Goal: Task Accomplishment & Management: Use online tool/utility

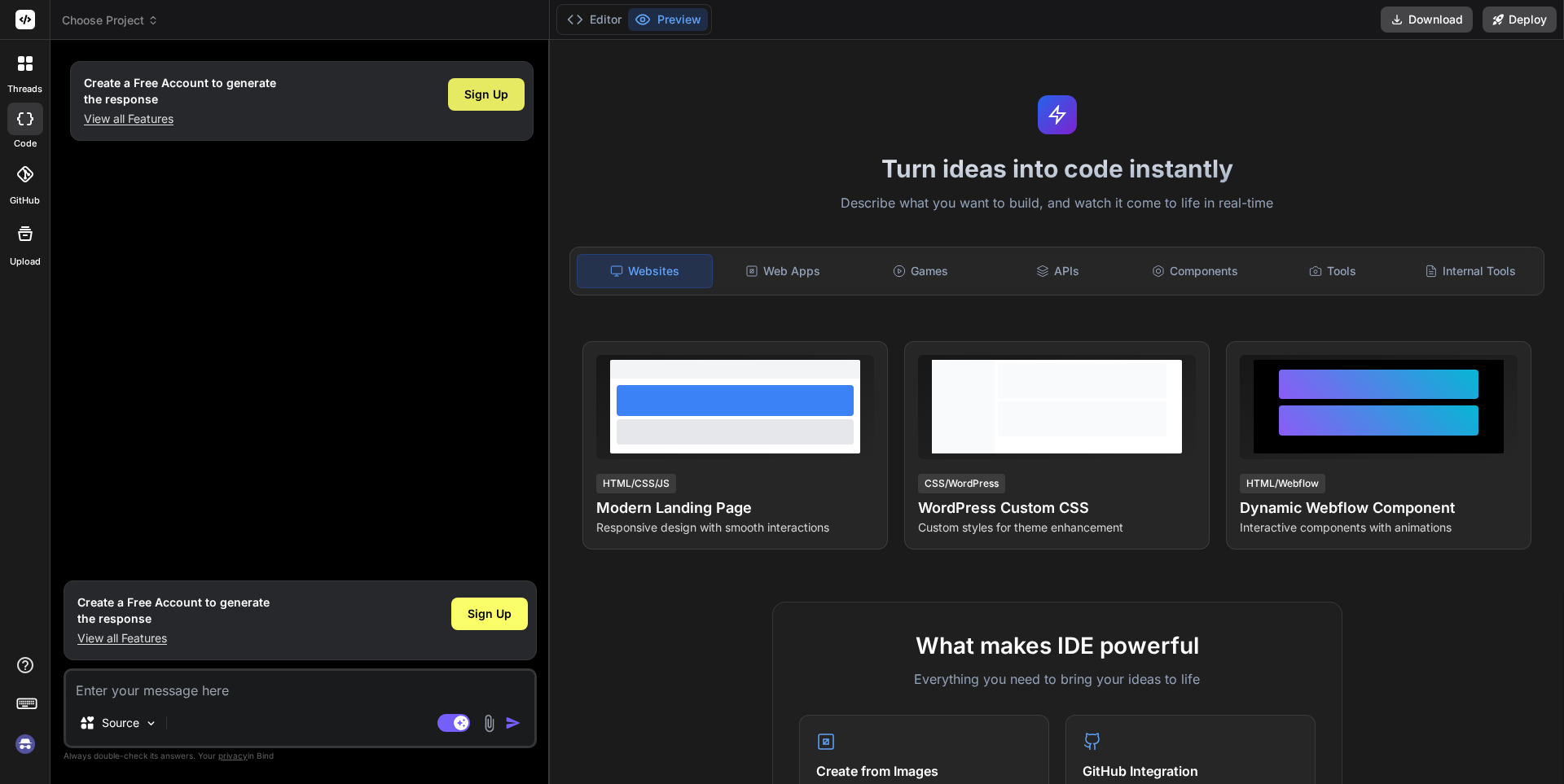
click at [508, 107] on div "Sign Up" at bounding box center [487, 94] width 77 height 33
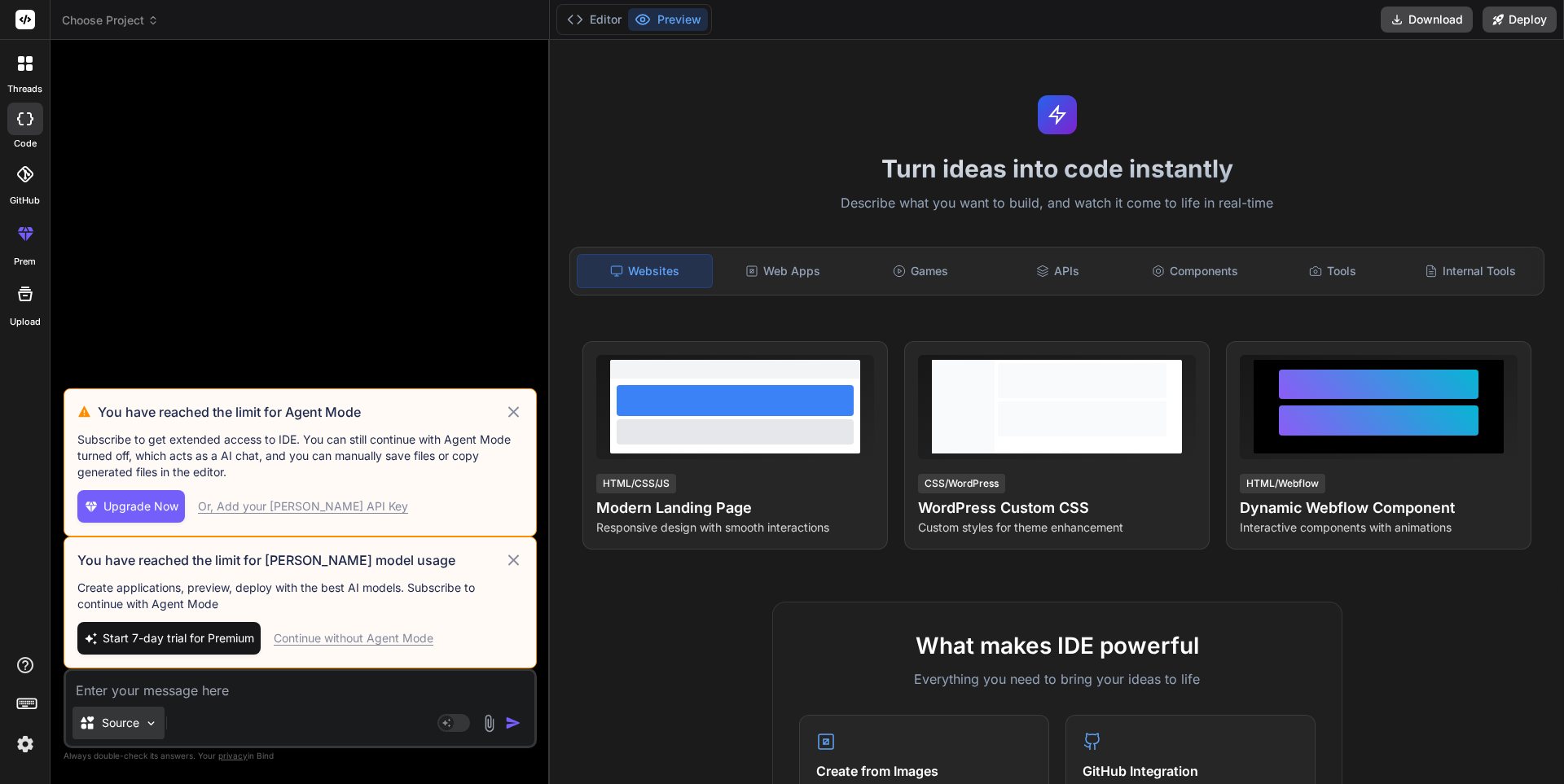
click at [130, 732] on div "Source" at bounding box center [119, 723] width 92 height 33
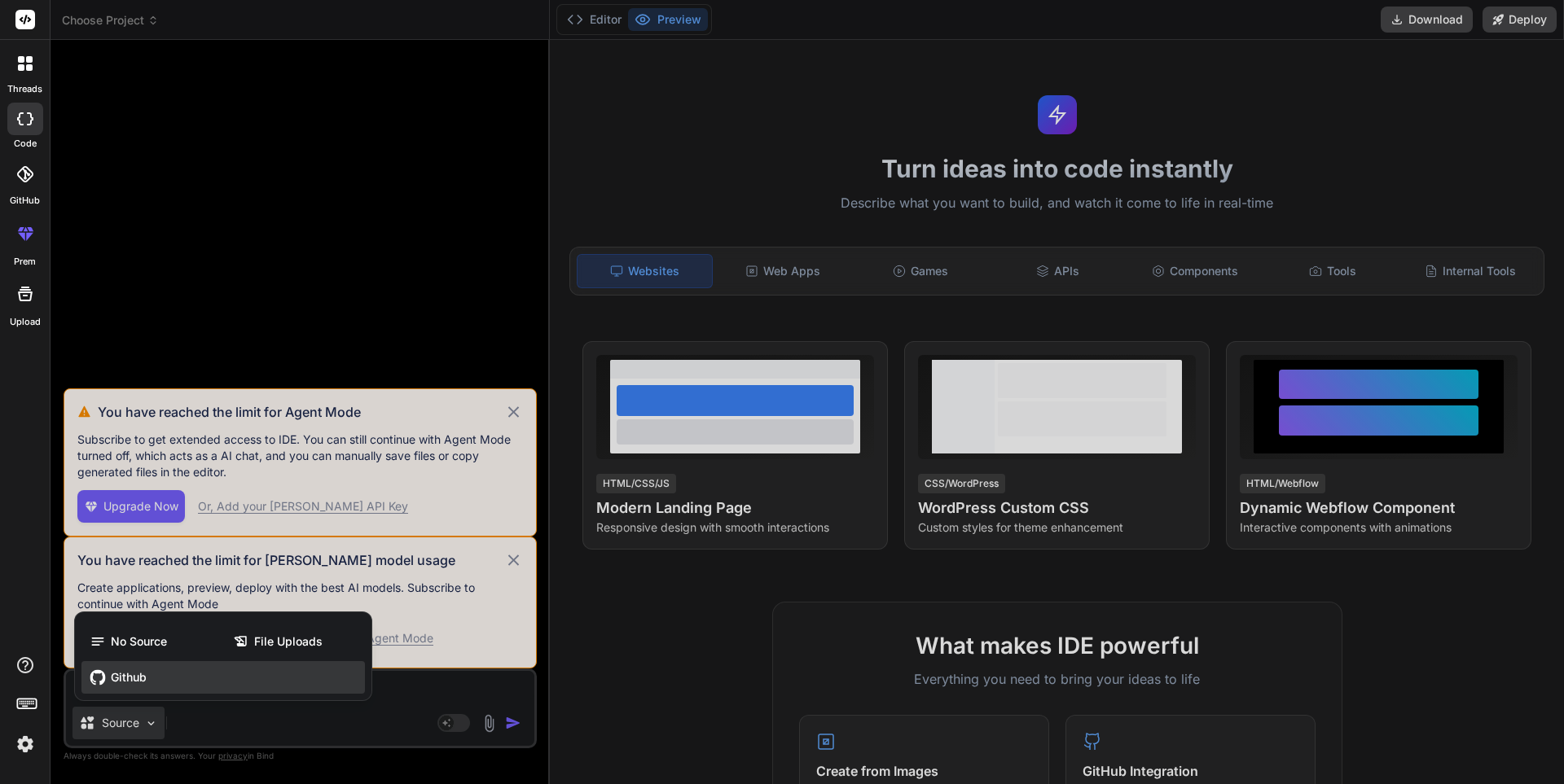
click at [149, 682] on div "Github" at bounding box center [222, 677] width 283 height 33
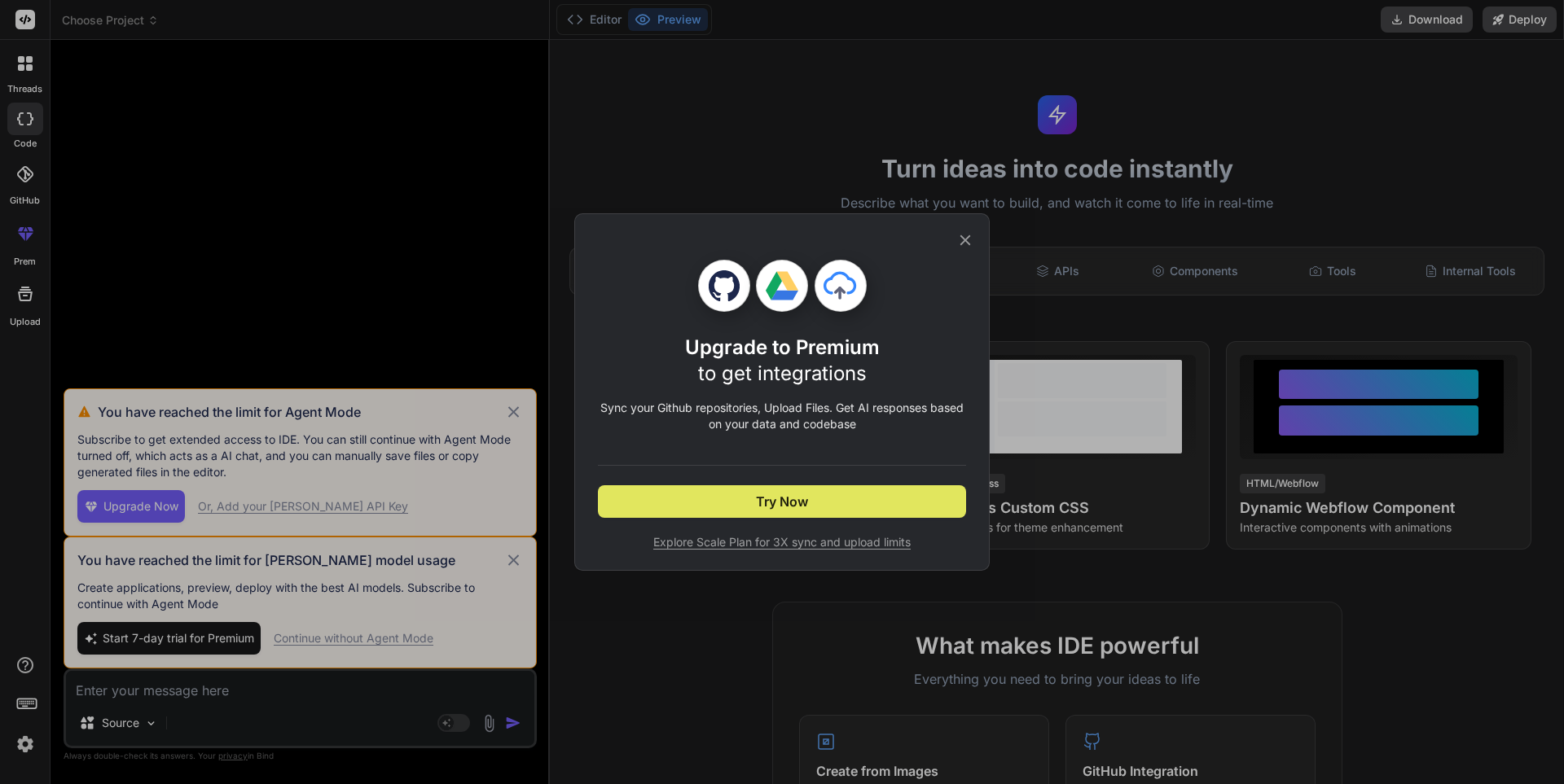
click at [767, 503] on span "Try Now" at bounding box center [782, 501] width 52 height 19
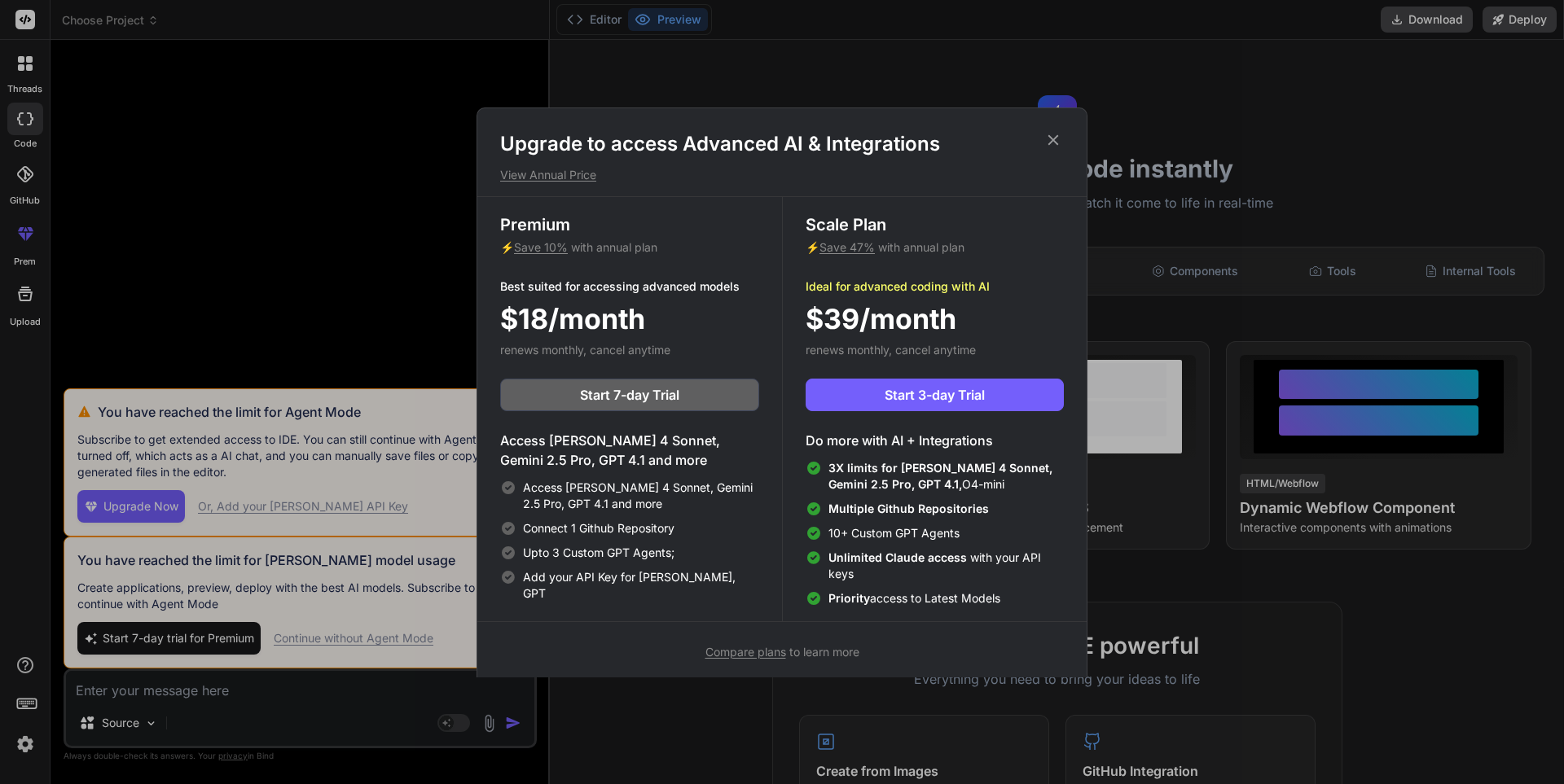
click at [1039, 145] on h1 "Upgrade to access Advanced AI & Integrations" at bounding box center [782, 144] width 563 height 26
click at [1038, 145] on h1 "Upgrade to access Advanced AI & Integrations" at bounding box center [782, 144] width 563 height 26
click at [1052, 142] on icon at bounding box center [1053, 140] width 11 height 11
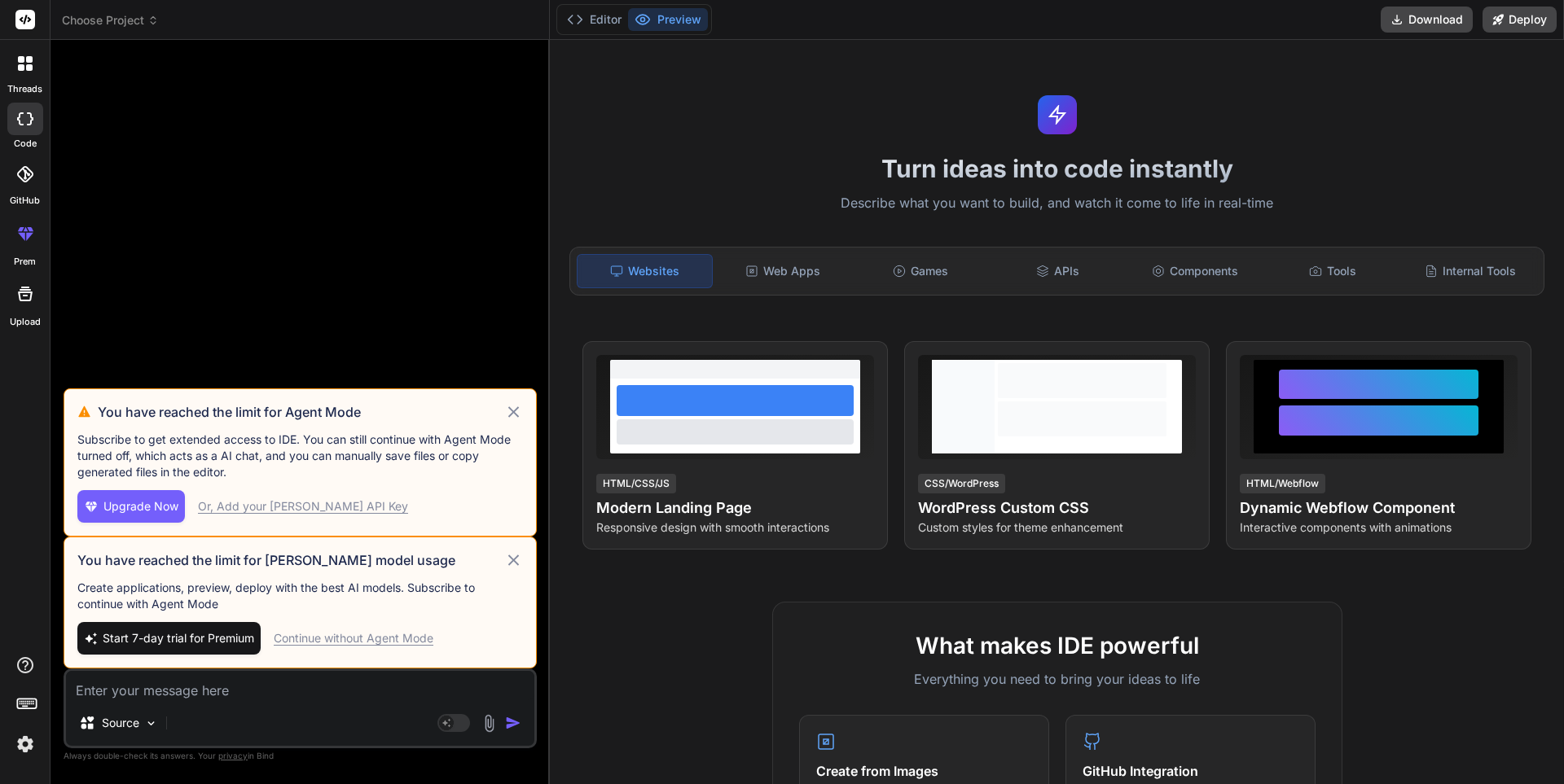
click at [514, 417] on icon at bounding box center [513, 411] width 18 height 19
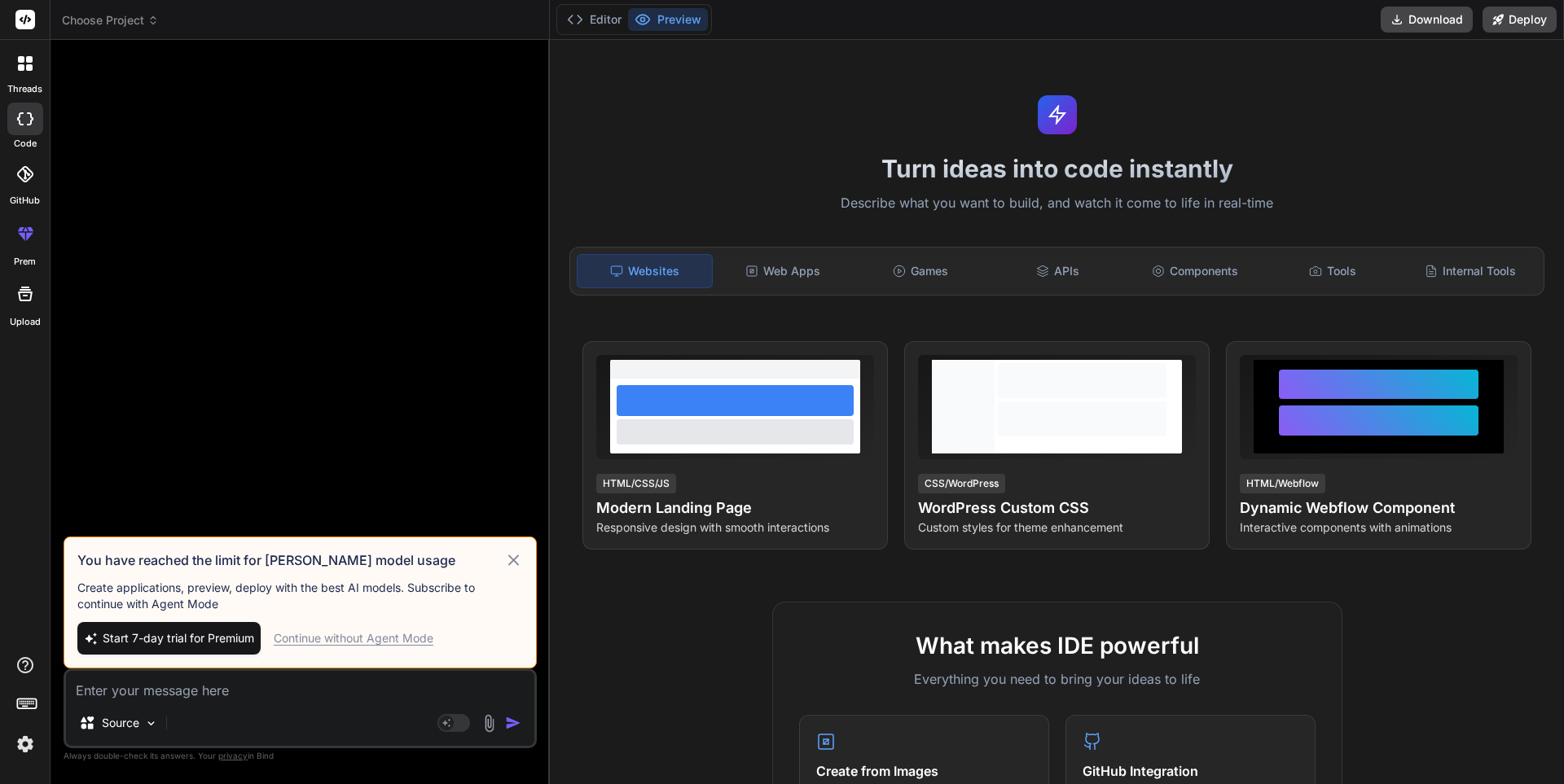
click at [522, 563] on icon at bounding box center [513, 560] width 18 height 19
type textarea "x"
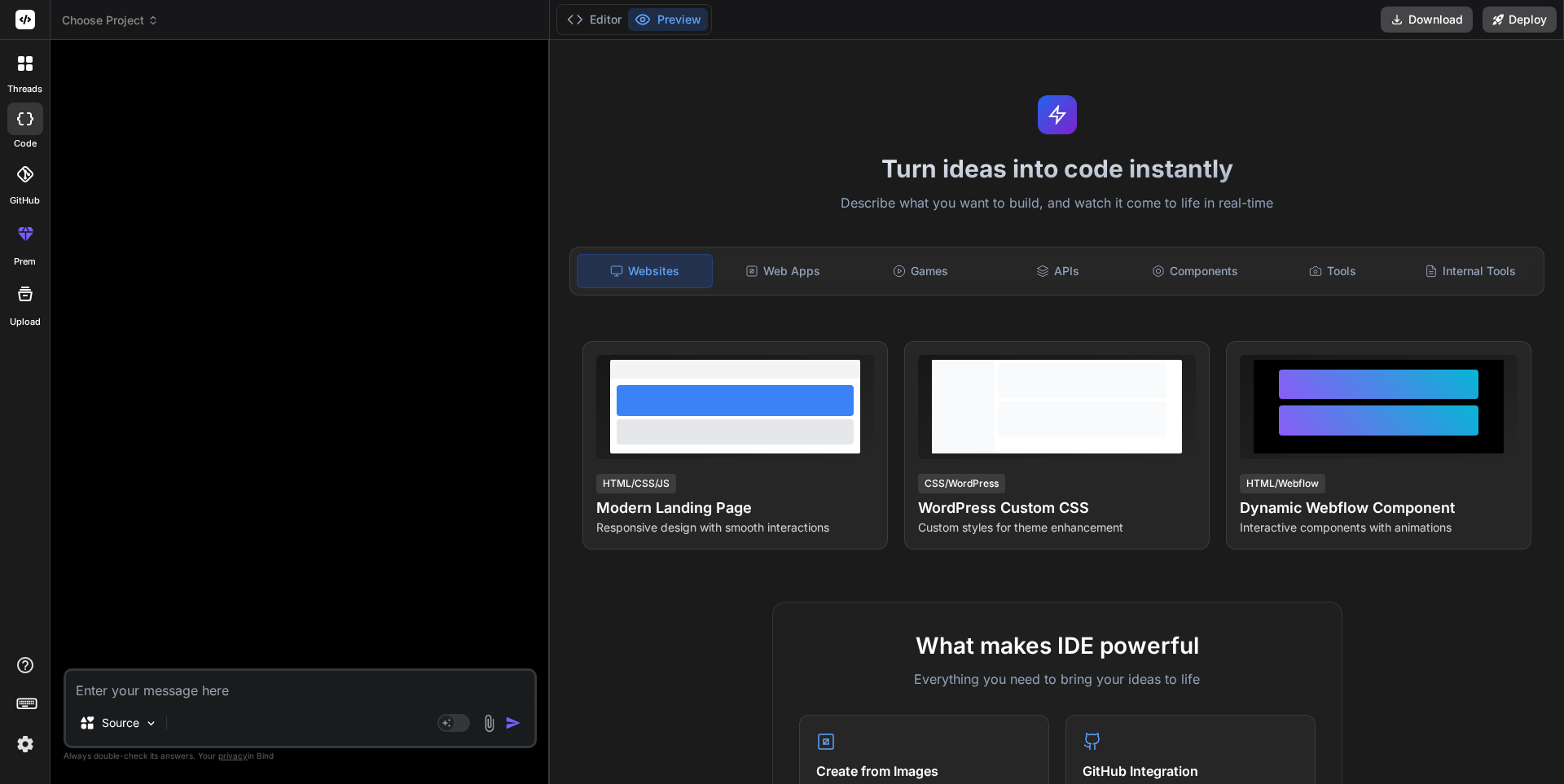
click at [20, 176] on icon at bounding box center [24, 174] width 16 height 16
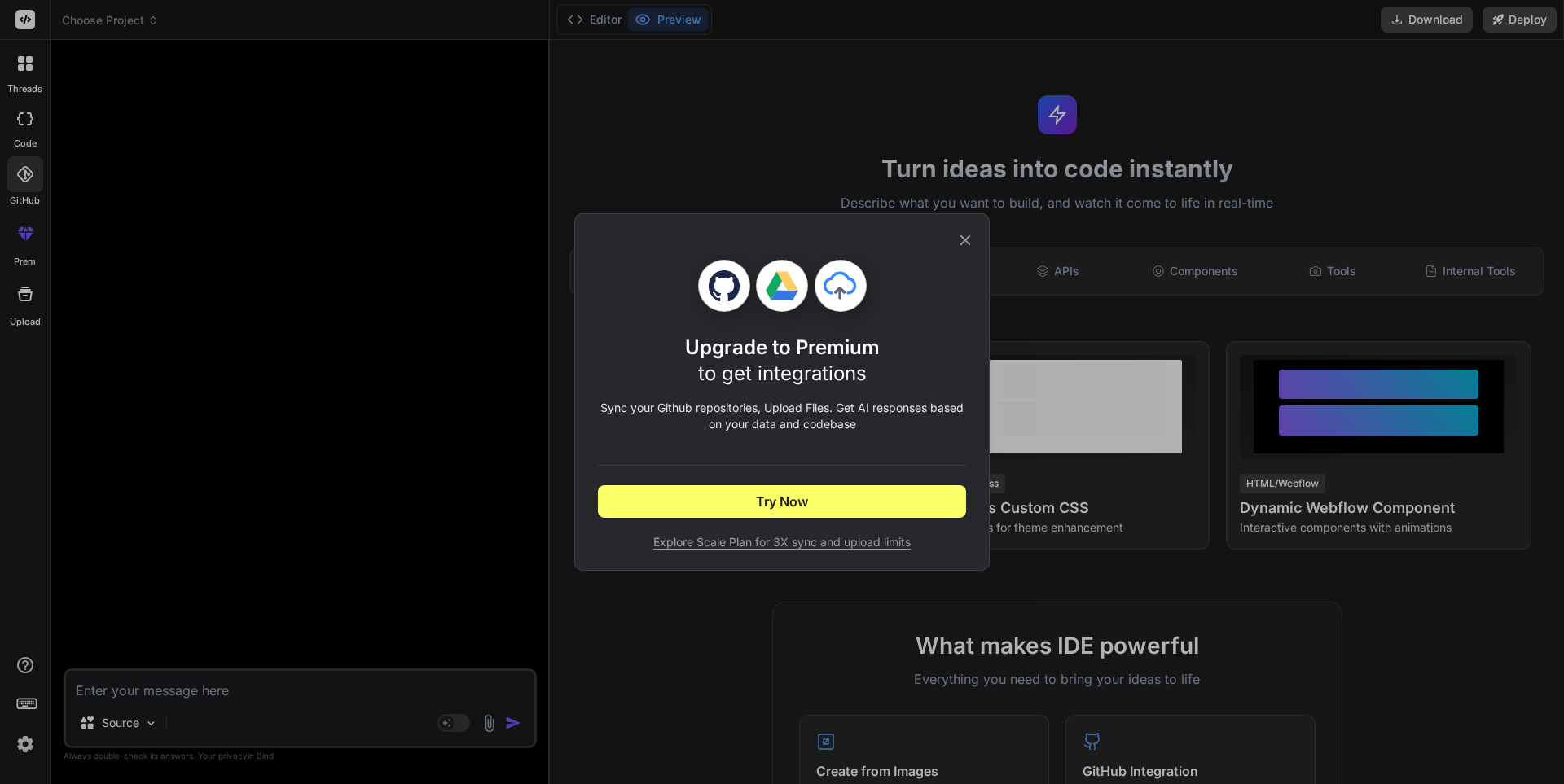
click at [967, 241] on icon at bounding box center [965, 241] width 11 height 11
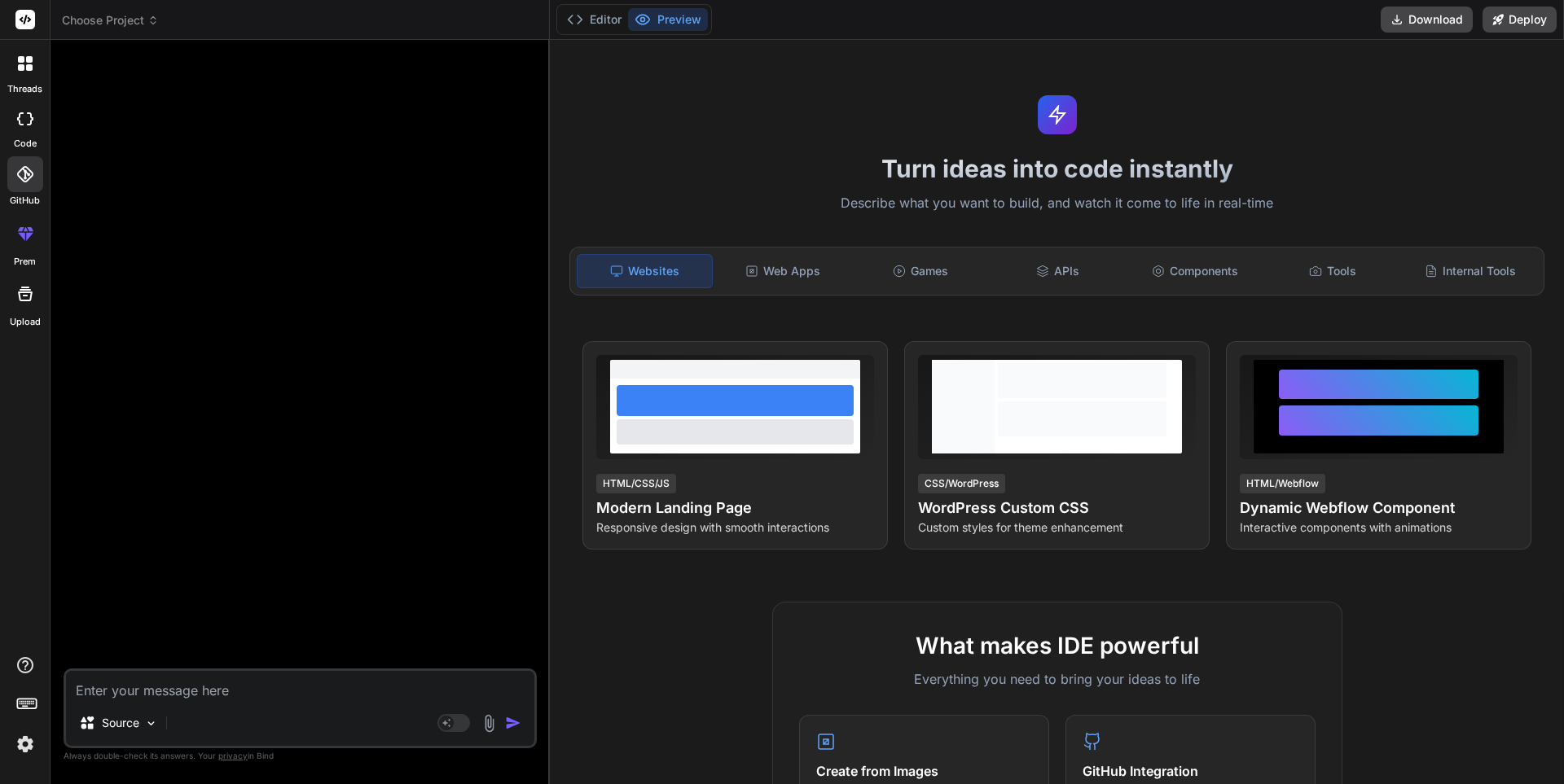
click at [262, 695] on textarea at bounding box center [300, 685] width 468 height 29
paste textarea "GUBGMHVpwcTsPFvNNVdG5DKtpv6UwksAfzw5aULcGzgG"
type textarea "GUBGMHVpwcTsPFvNNVdG5DKtpv6UwksAfzw5aULcGzgG"
type textarea "x"
type textarea "GUBGMHVpwcTsPFvNNVdG5DKtpv6UwksAfzw5aULcGzg"
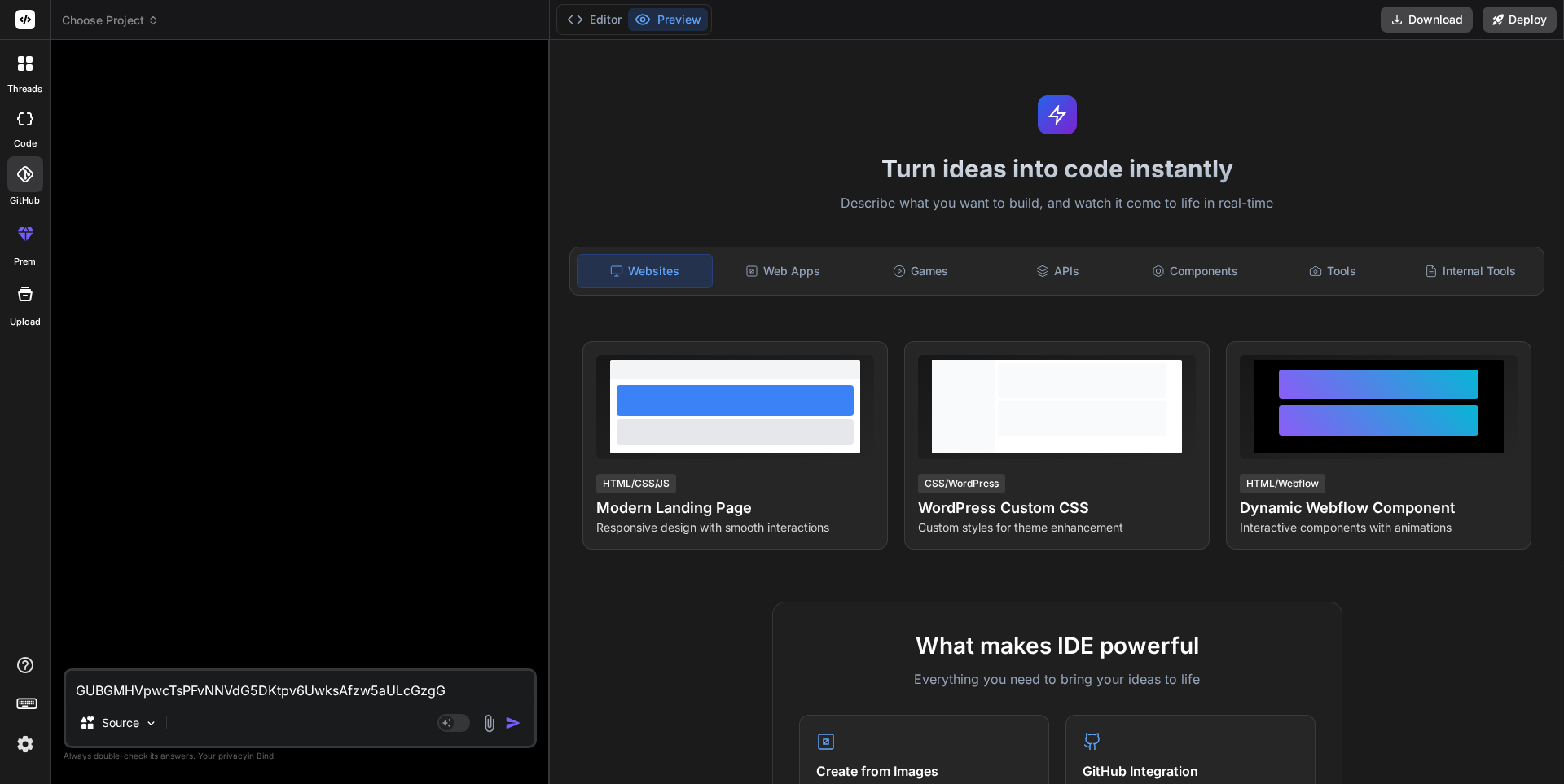
type textarea "x"
type textarea "GUBGMHVpwcTsPFvNNVdG5DKtpv6UwksAfzw5aULcGz"
type textarea "x"
type textarea "GUBGMHVpwcTsPFvNNVdG5DKtpv6UwksAfzw5aULcG"
type textarea "x"
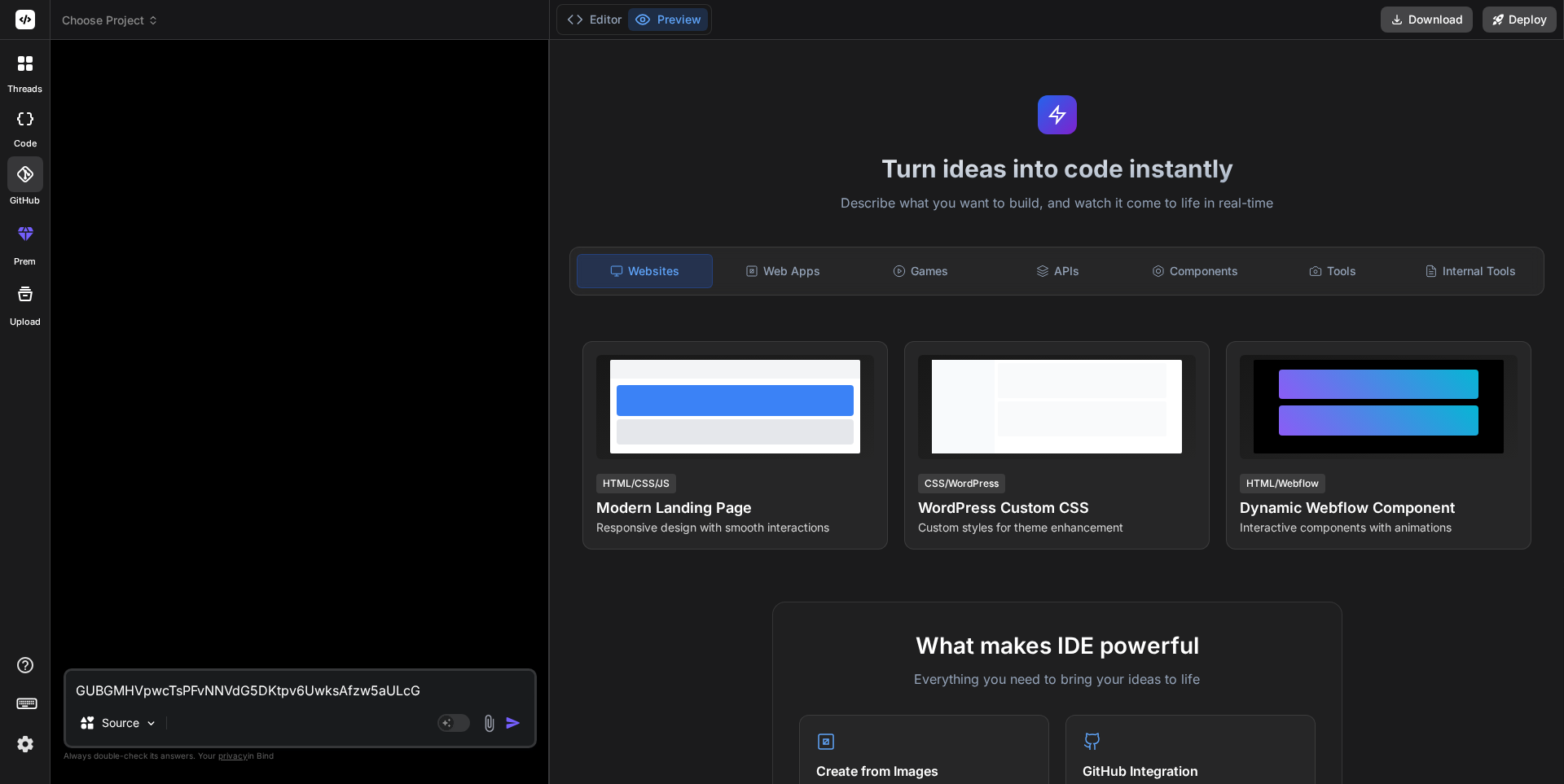
type textarea "GUBGMHVpwcTsPFvNNVdG5DKtpv6UwksAfzw5aULc"
type textarea "x"
type textarea "GUBGMHVpwcTsPFvNNVdG5DKtpv6UwksAfzw5aUL"
type textarea "x"
type textarea "GUBGMHVpwcTsPFvNNVdG5DKtpv6UwksAfzw5aU"
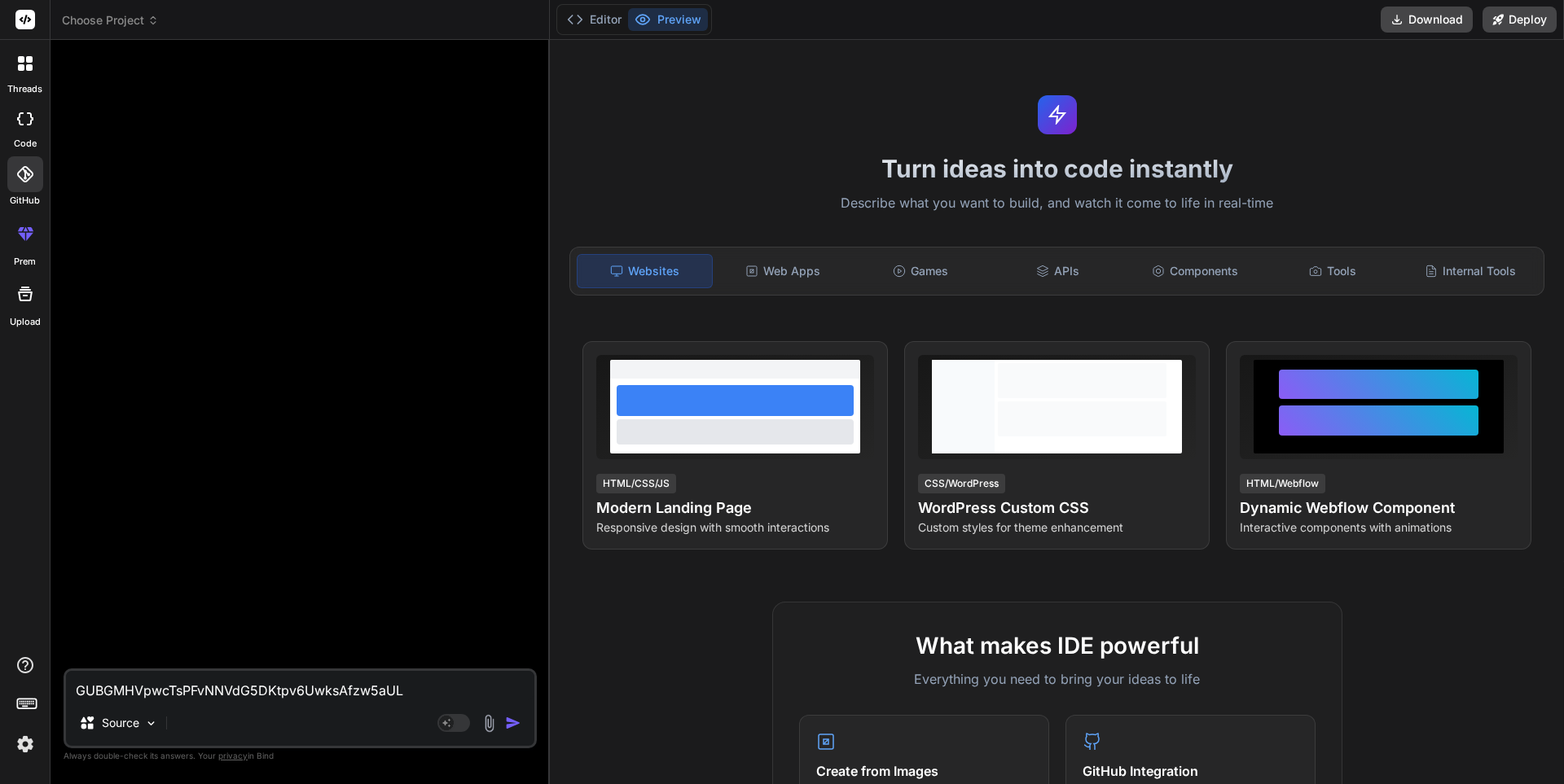
type textarea "x"
type textarea "GUBGMHVpwcTsPFvNNVdG5DKtpv6UwksAfzw5a"
type textarea "x"
type textarea "GUBGMHVpwcTsPFvNNVdG5DKtpv6UwksAfzw5"
type textarea "x"
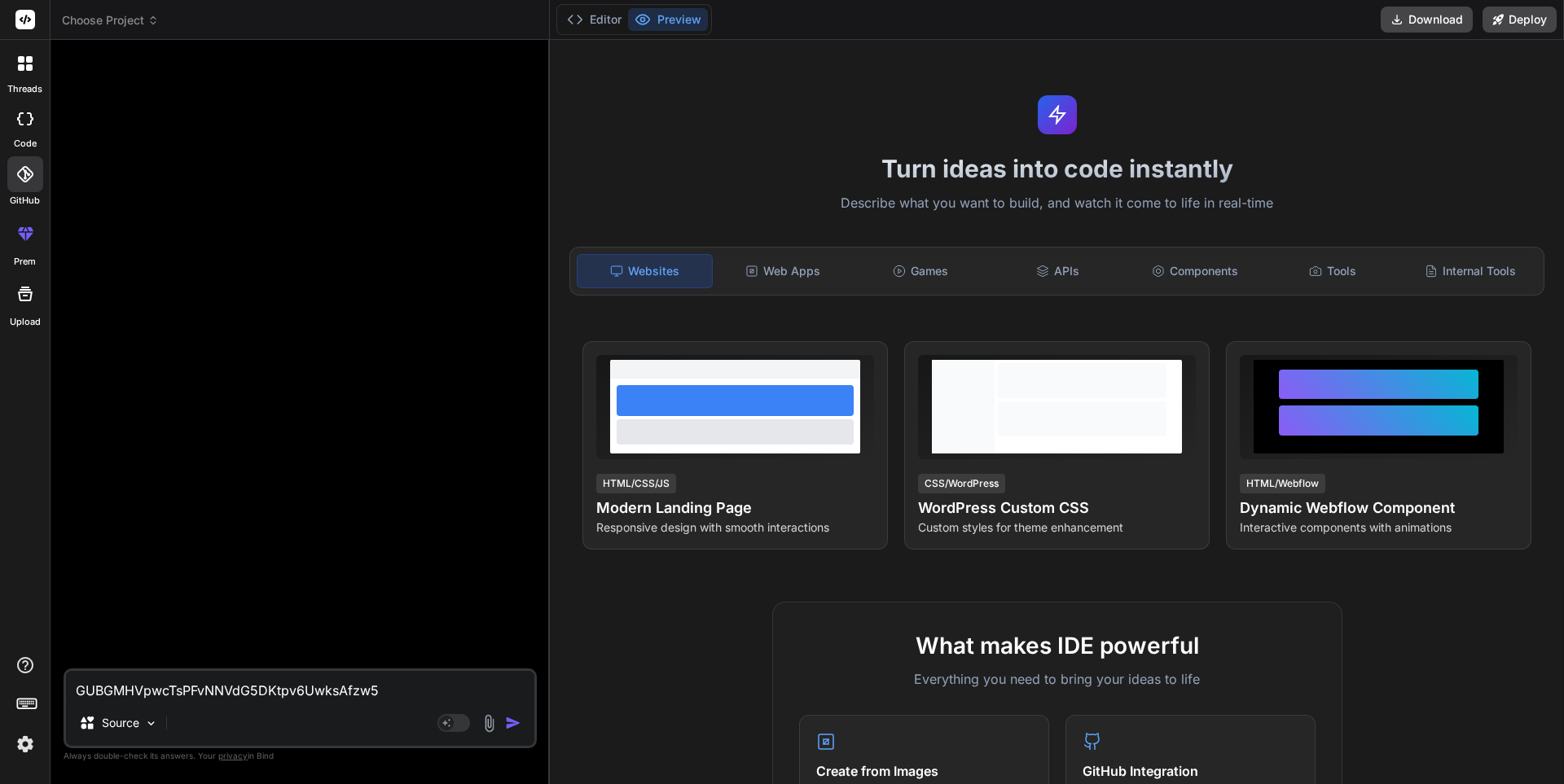
type textarea "GUBGMHVpwcTsPFvNNVdG5DKtpv6UwksAfzw"
type textarea "x"
type textarea "GUBGMHVpwcTsPFvNNVdG5DKtpv6UwksAfz"
type textarea "x"
type textarea "GUBGMHVpwcTsPFvNNVdG5DKtpv6UwksAf"
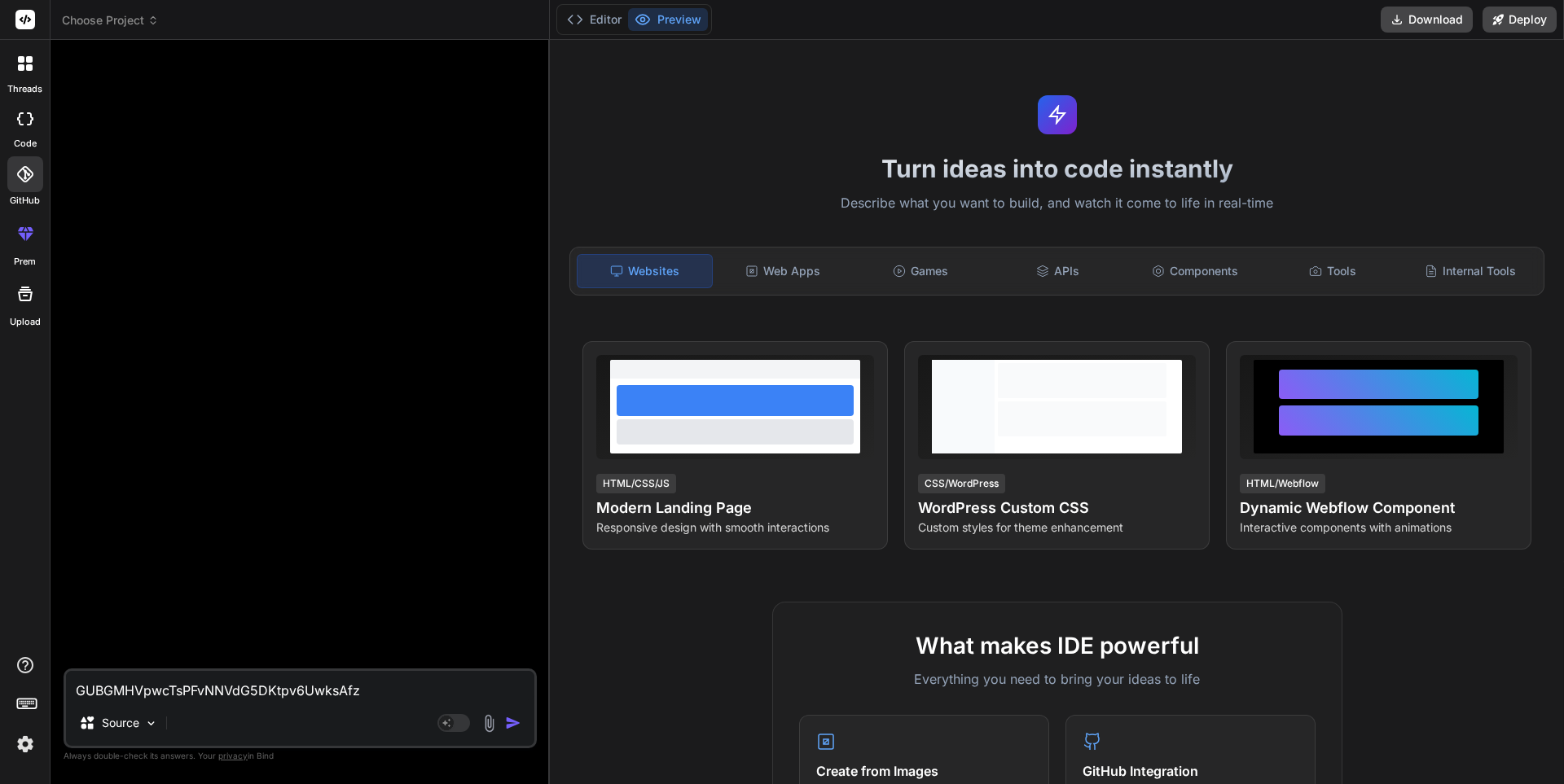
type textarea "x"
type textarea "GUBGMHVpwcTsPFvNNVdG5DKtpv6UwksA"
type textarea "x"
type textarea "GUBGMHVpwcTsPFvNNVdG5DKtpv6Uwks"
type textarea "x"
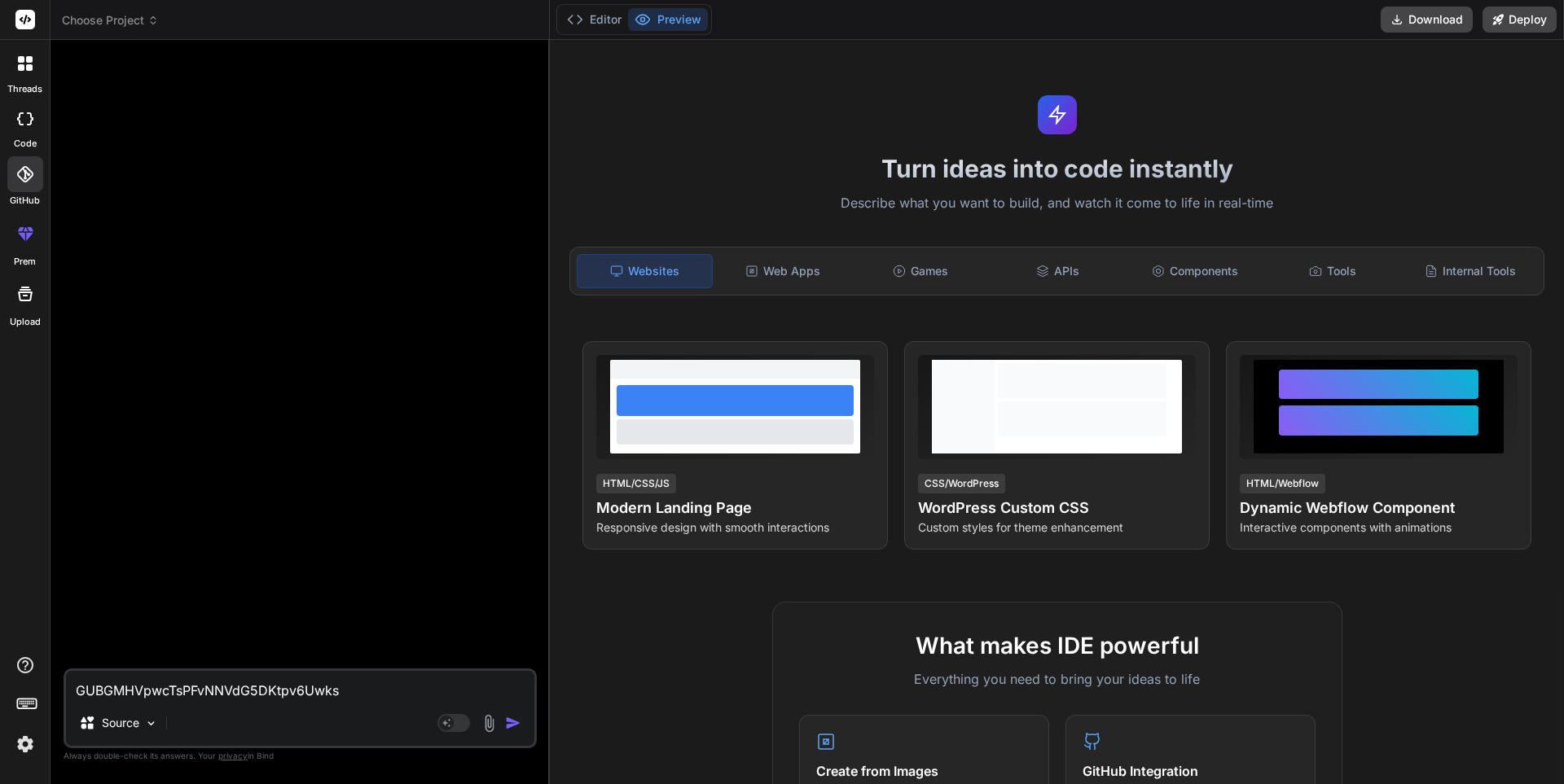
type textarea "GUBGMHVpwcTsPFvNNVdG5DKtpv6Uwk"
type textarea "x"
type textarea "GUBGMHVpwcTsPFvNNVdG5DKtpv6Uw"
type textarea "x"
type textarea "GUBGMHVpwcTsPFvNNVdG5DKtpv6U"
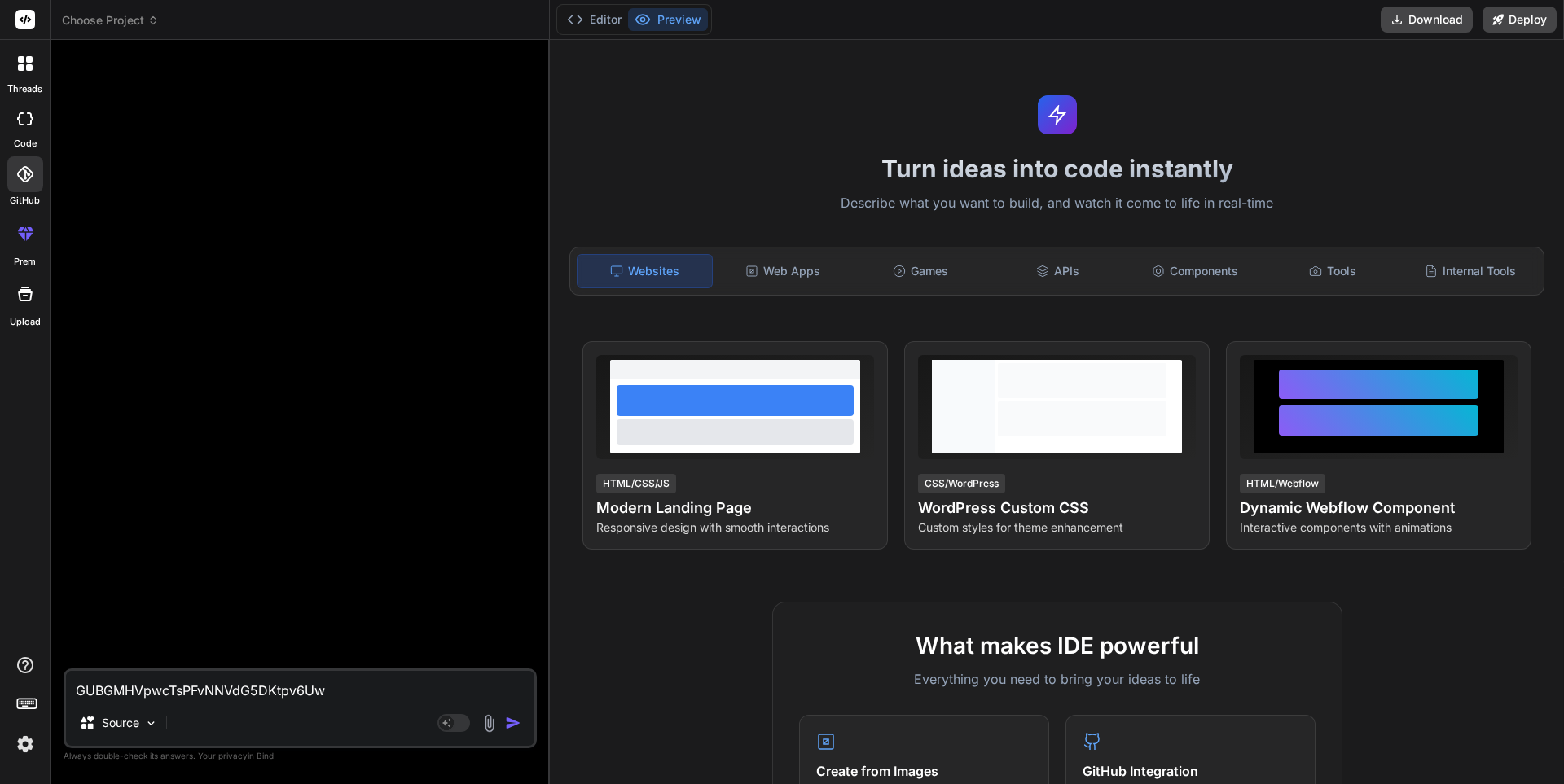
type textarea "x"
type textarea "GUBGMHVpwcTsPFvNNVdG5DKtpv6"
type textarea "x"
type textarea "GUBGMHVpwcTsPFvNNVdG5DKtpv"
type textarea "x"
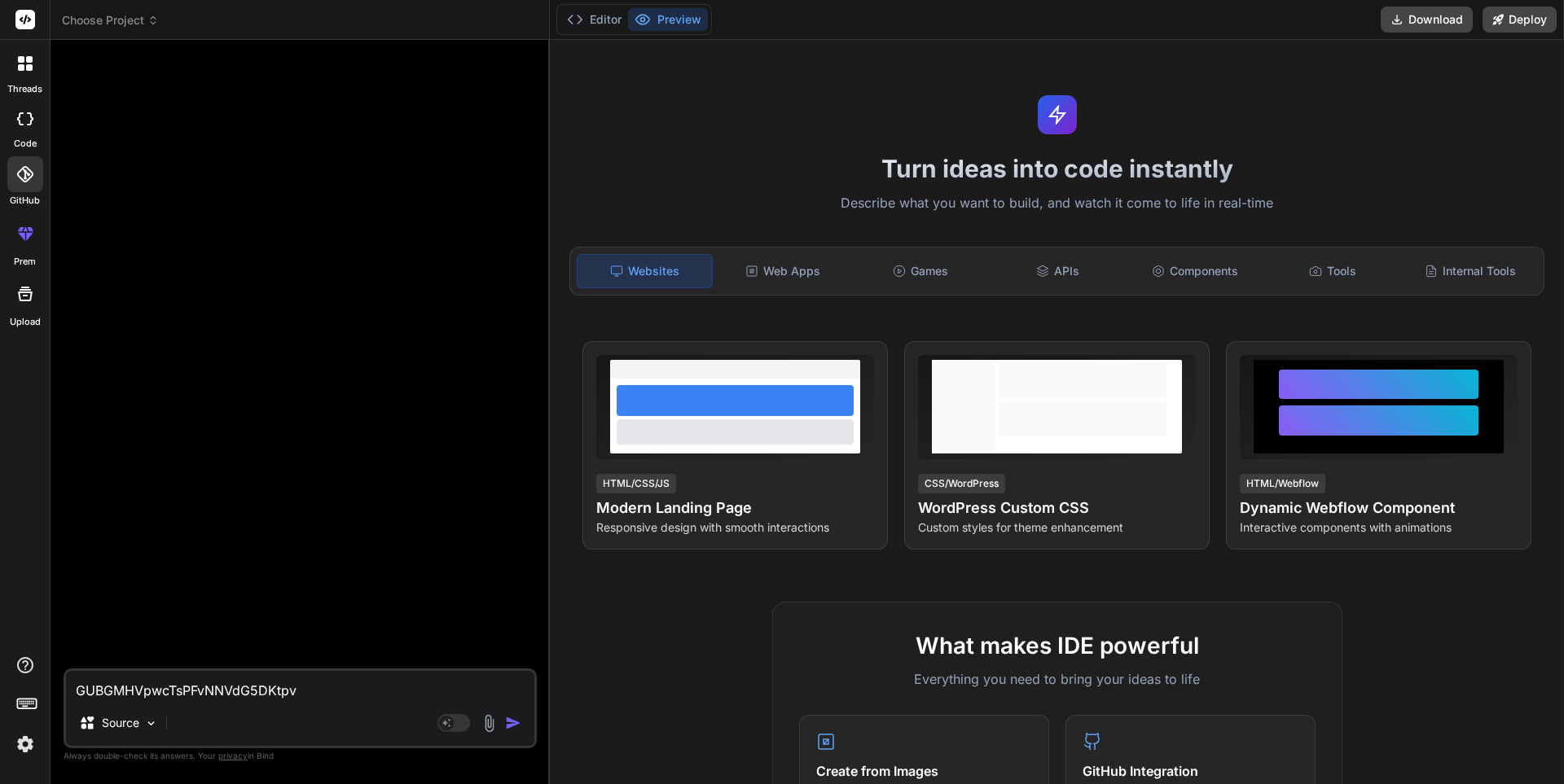
type textarea "GUBGMHVpwcTsPFvNNVdG5DKtp"
type textarea "x"
type textarea "GUBGMHVpwcTsPFvNNVdG5DKt"
type textarea "x"
type textarea "GUBGMHVpwcTsPFvNNVdG5DK"
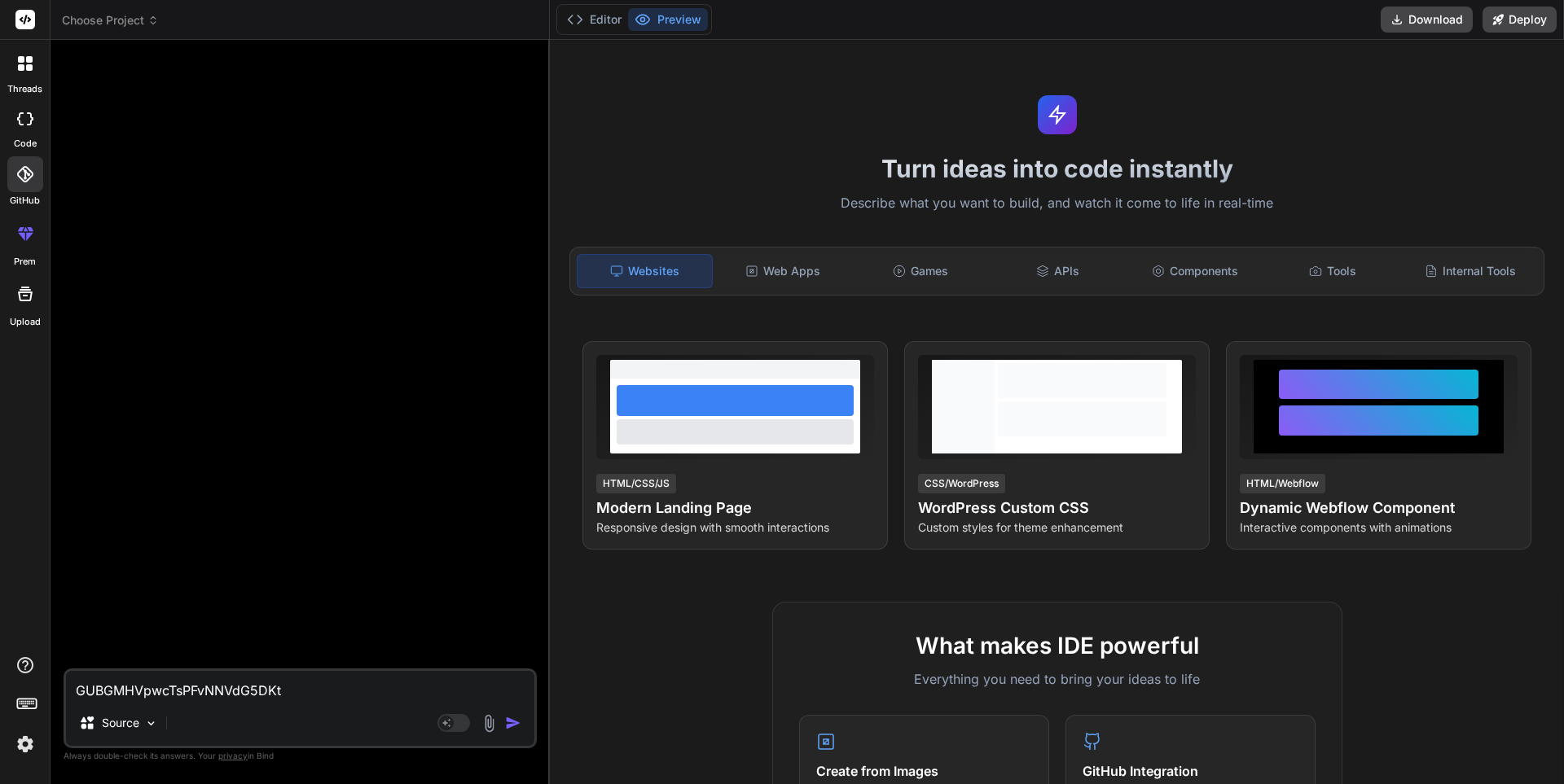
type textarea "x"
type textarea "GUBGMHVpwcTsPFvNNVdG5D"
type textarea "x"
type textarea "GUBGMHVpwcTsPFvNNVdG5"
type textarea "x"
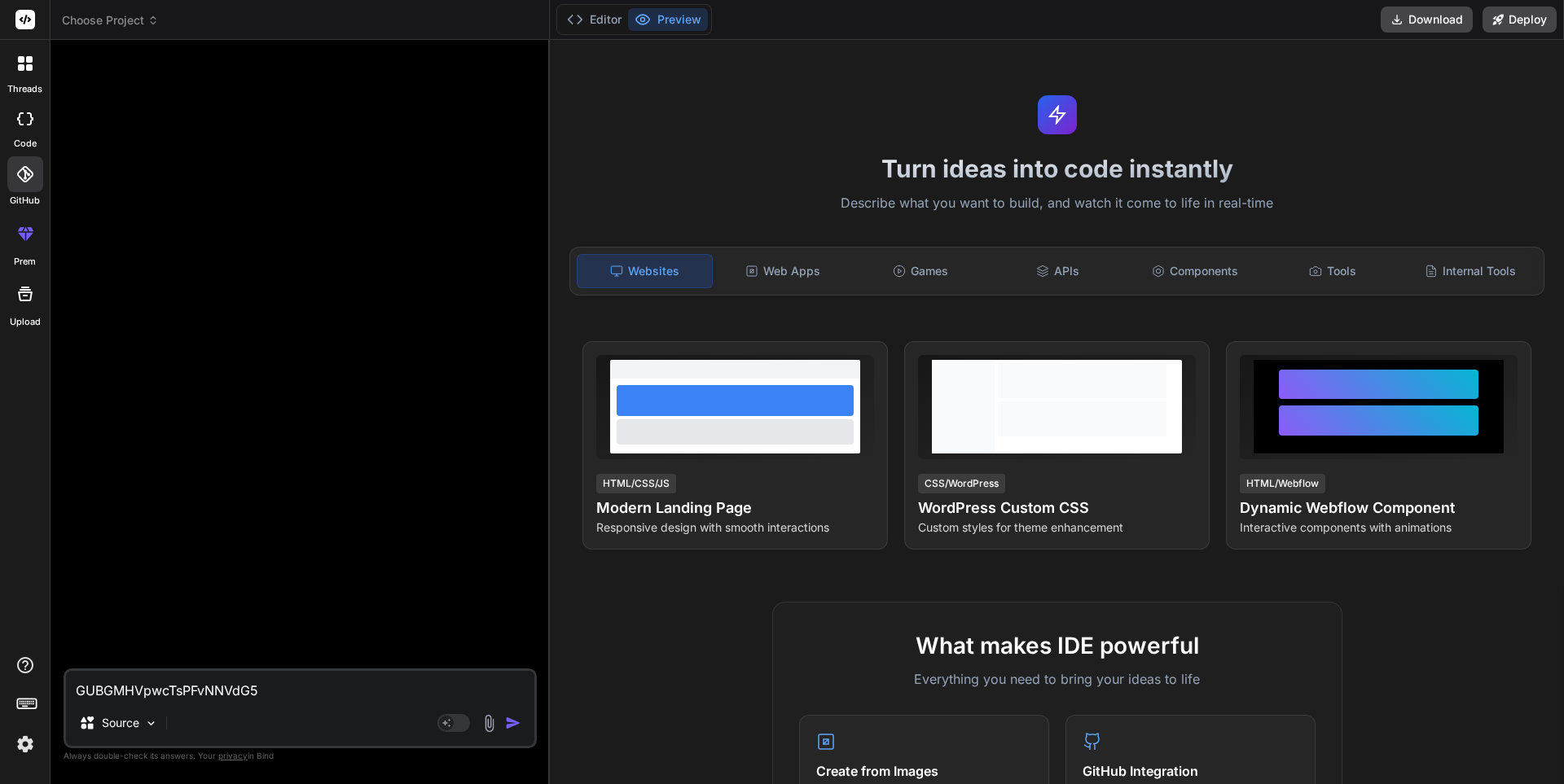
type textarea "GUBGMHVpwcTsPFvNNVdG"
type textarea "x"
type textarea "GUBGMHVpwcTsPFvNNVd"
type textarea "x"
type textarea "GUBGMHVpwcTsPFvNNV"
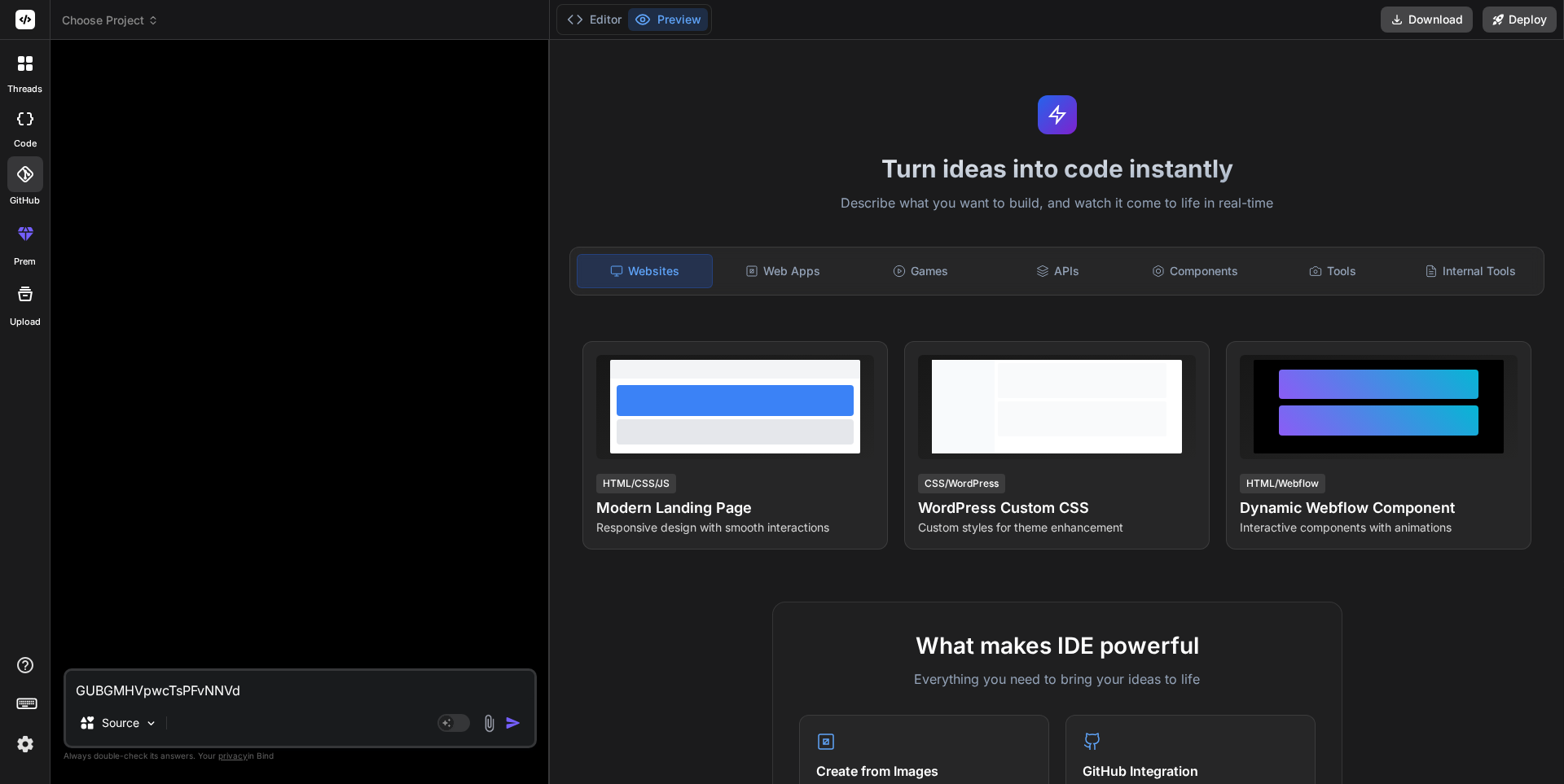
type textarea "x"
type textarea "GUBGMHVpwcTsPFvNN"
type textarea "x"
type textarea "GUBGMHVpwcTsPFvN"
type textarea "x"
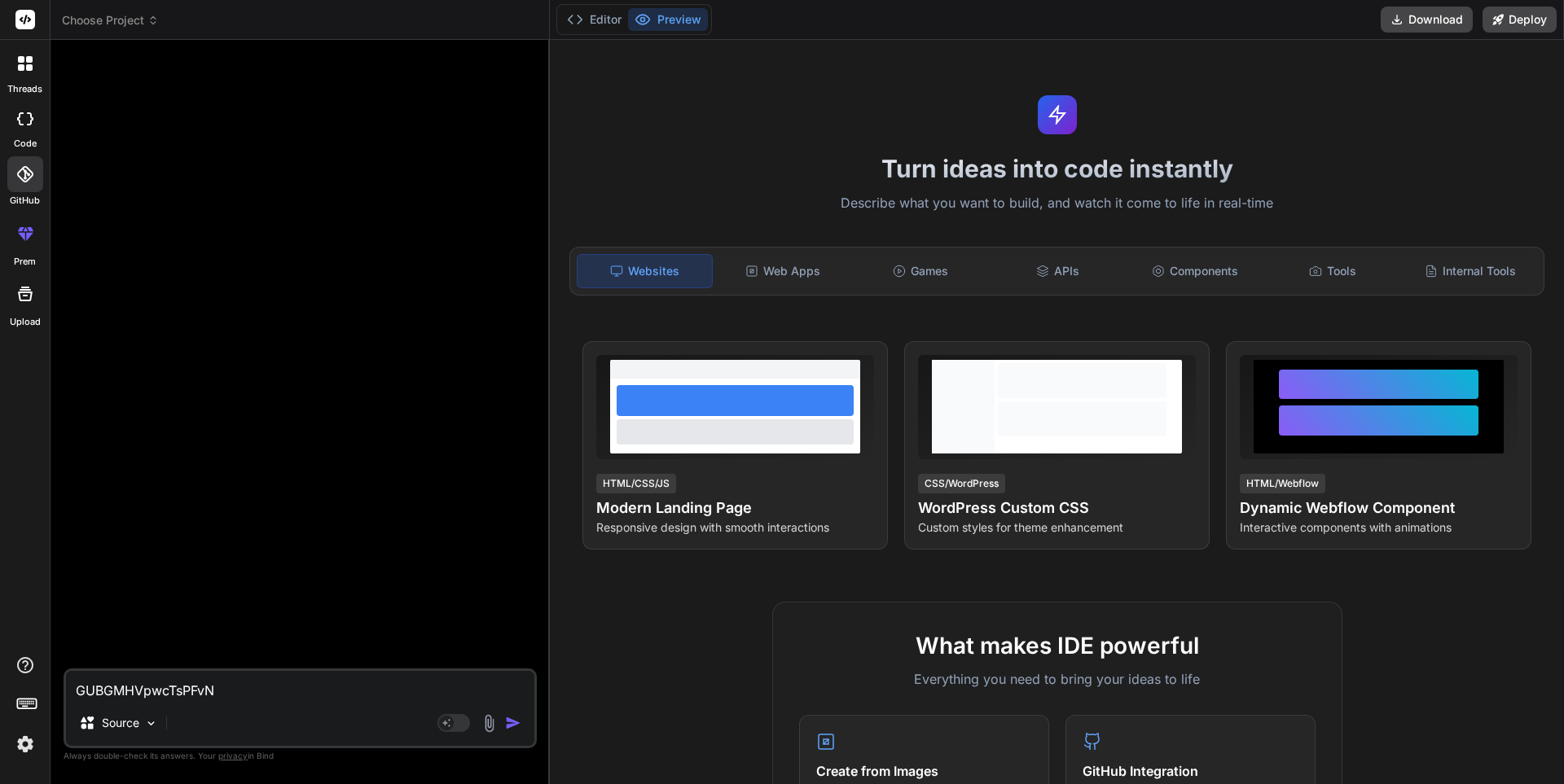
type textarea "GUBGMHVpwcTsPFv"
type textarea "x"
type textarea "GUBGMHVpwcTsPF"
type textarea "x"
type textarea "GUBGMHVpwcTsP"
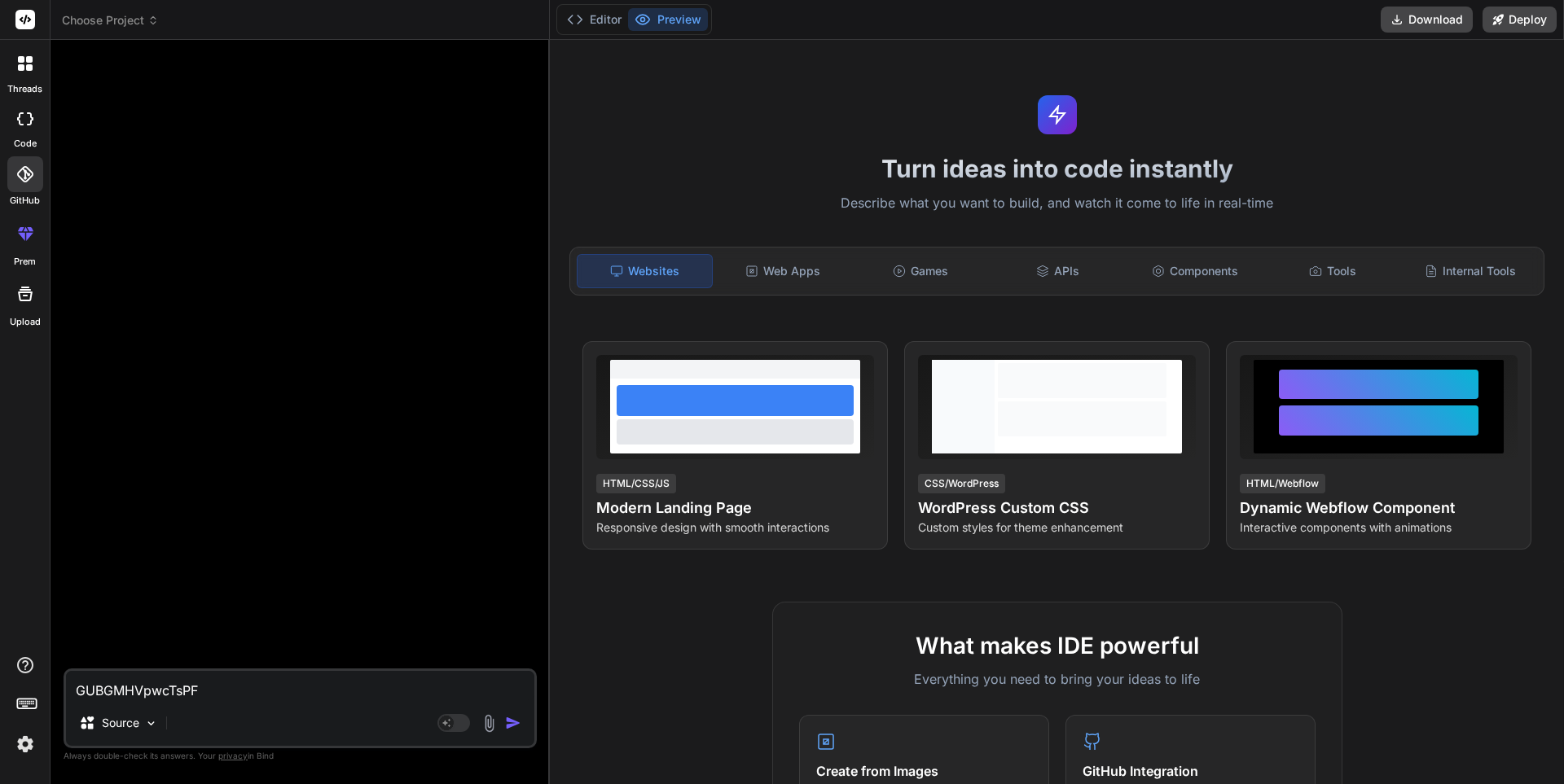
type textarea "x"
type textarea "GUBGMHVpwcTs"
type textarea "x"
type textarea "GUBGMHVpwcT"
type textarea "x"
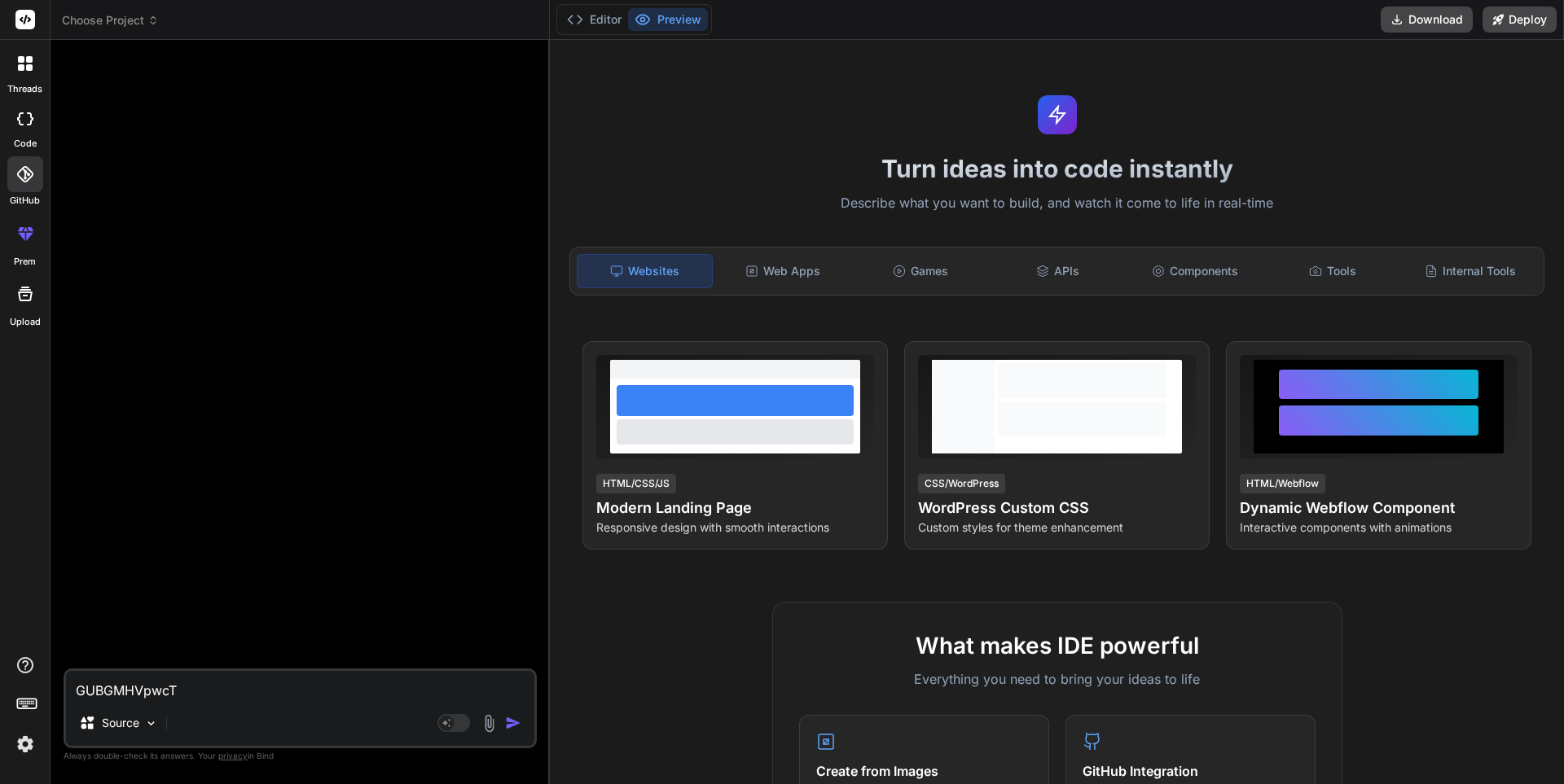
type textarea "GUBGMHVpwc"
type textarea "x"
type textarea "GUBGMHVpw"
type textarea "x"
type textarea "GUBGMHVp"
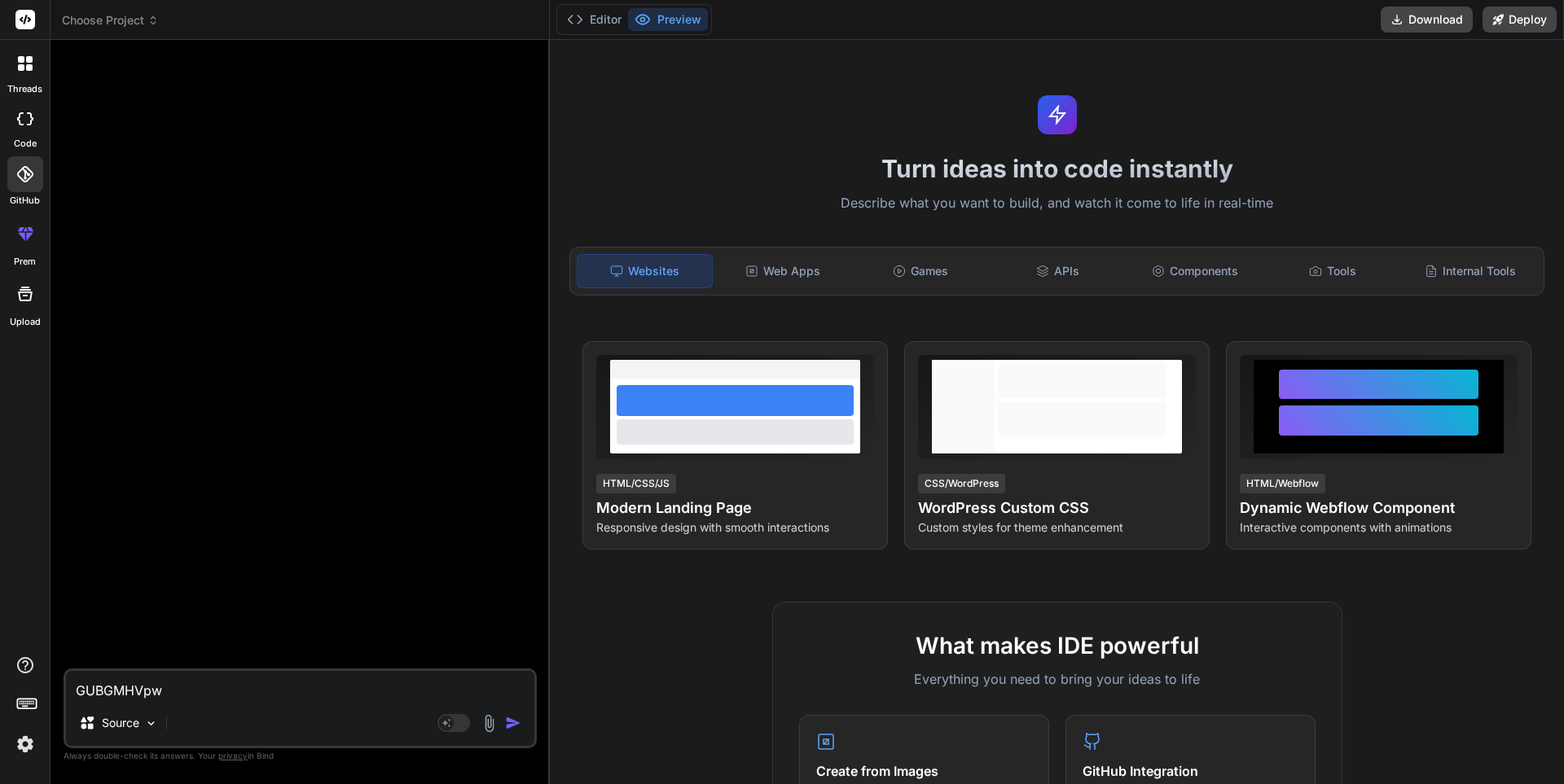
type textarea "x"
type textarea "GUBGMHV"
type textarea "x"
type textarea "GUBGMH"
type textarea "x"
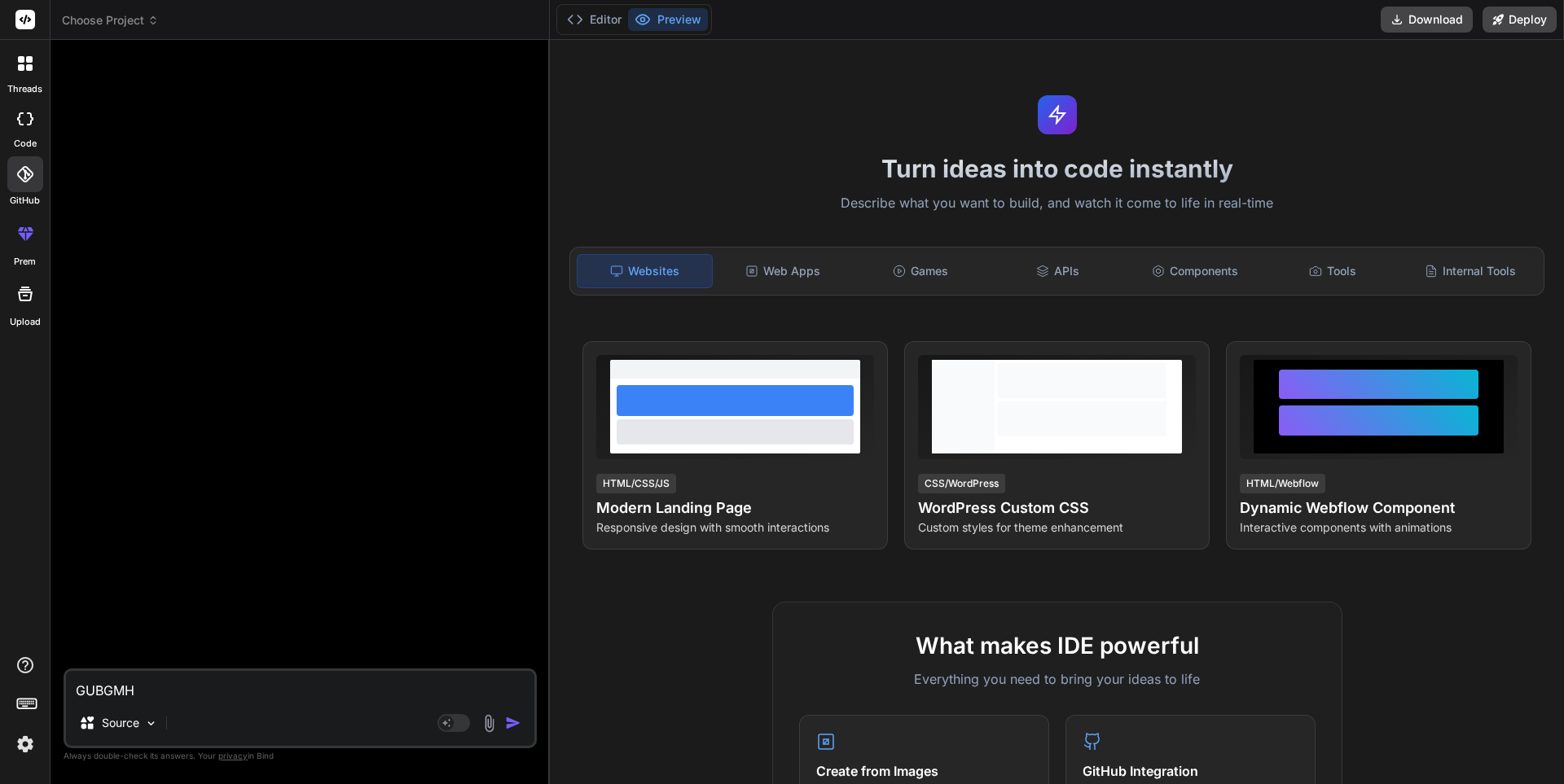
type textarea "GUBGM"
type textarea "x"
type textarea "GUBG"
type textarea "x"
type textarea "GUB"
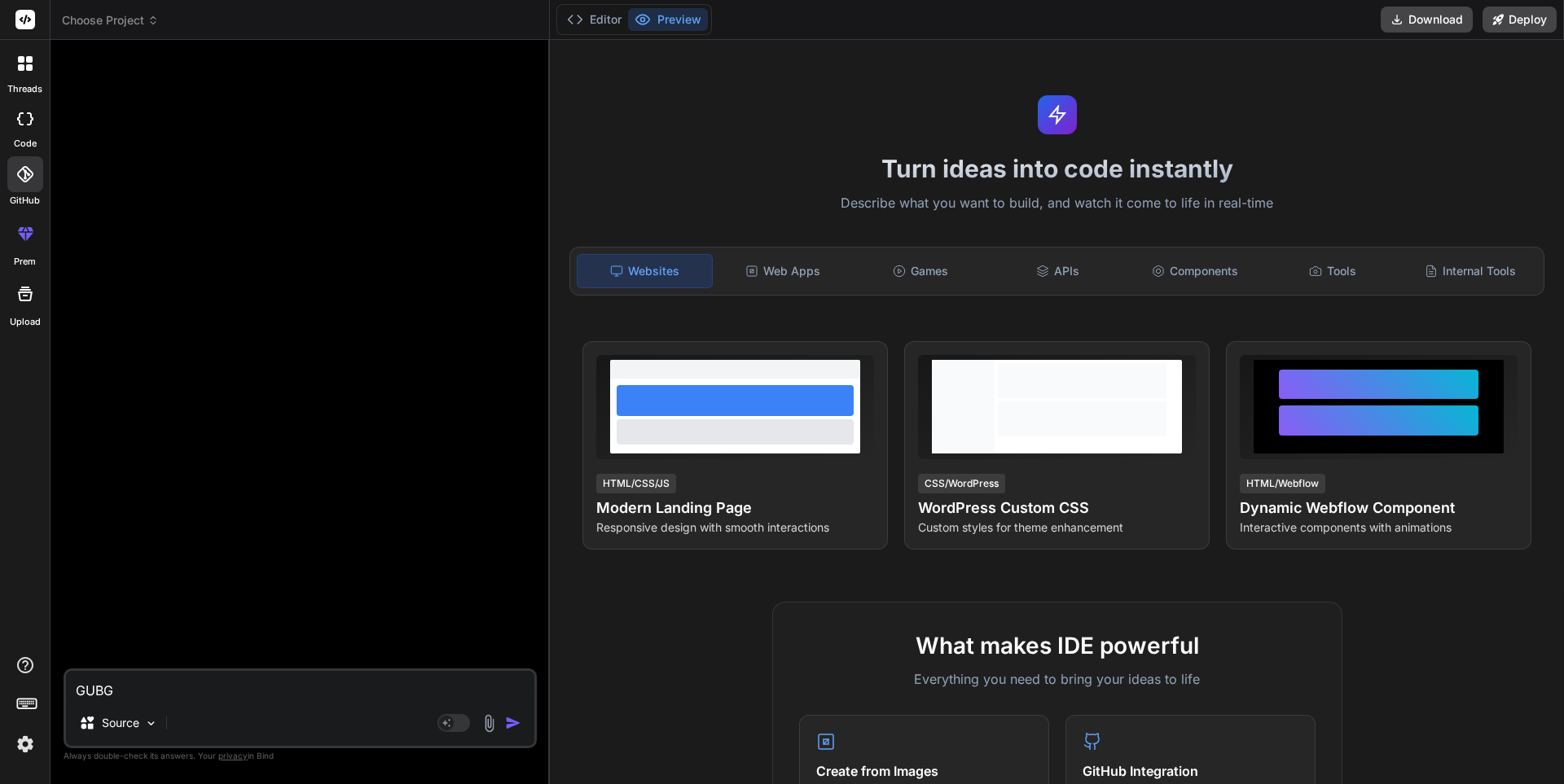
type textarea "x"
type textarea "GU"
type textarea "x"
type textarea "G"
type textarea "x"
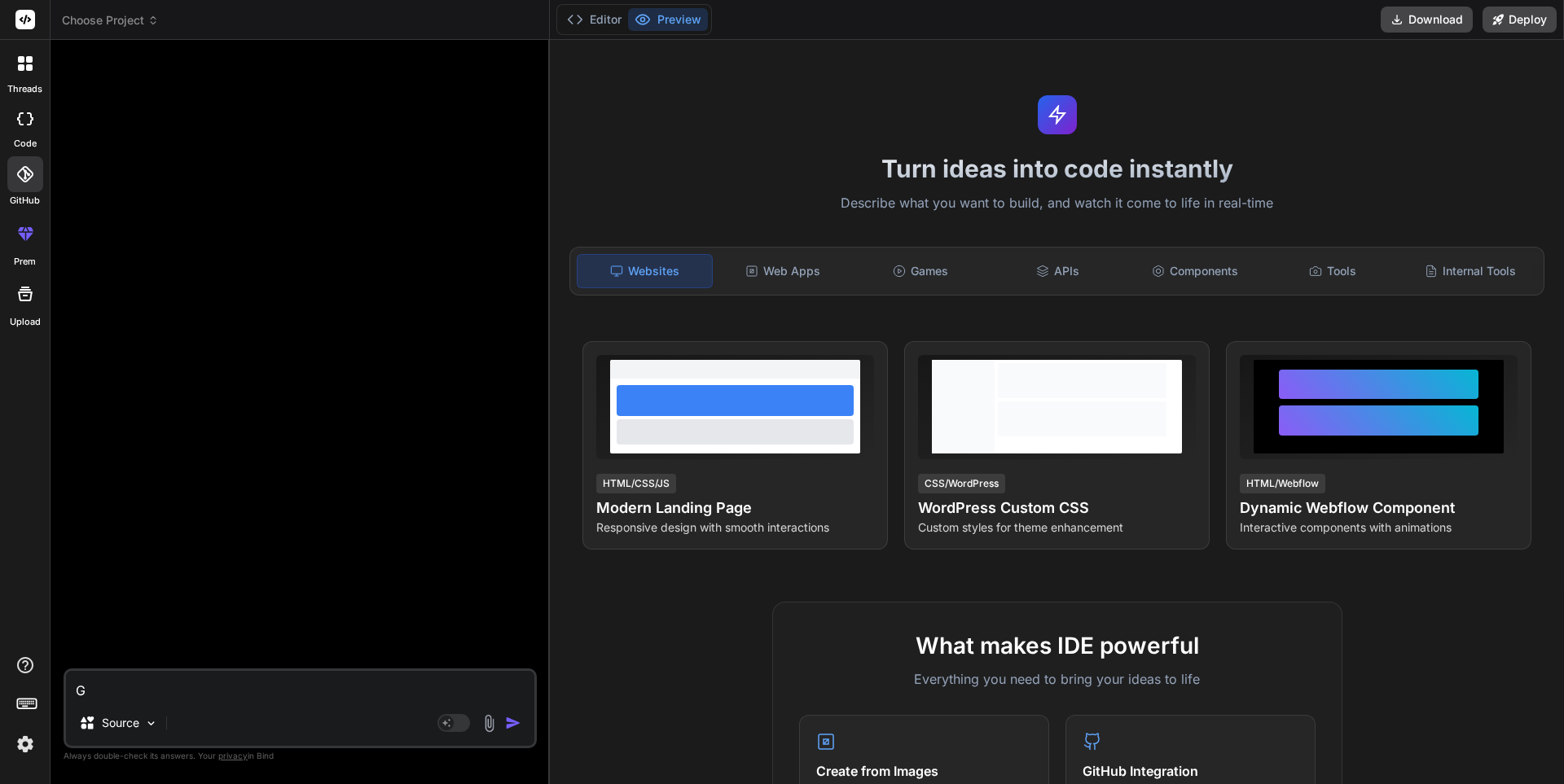
type textarea "x"
paste textarea "[URL]"
type textarea "[URL]"
type textarea "x"
type textarea "laude.a"
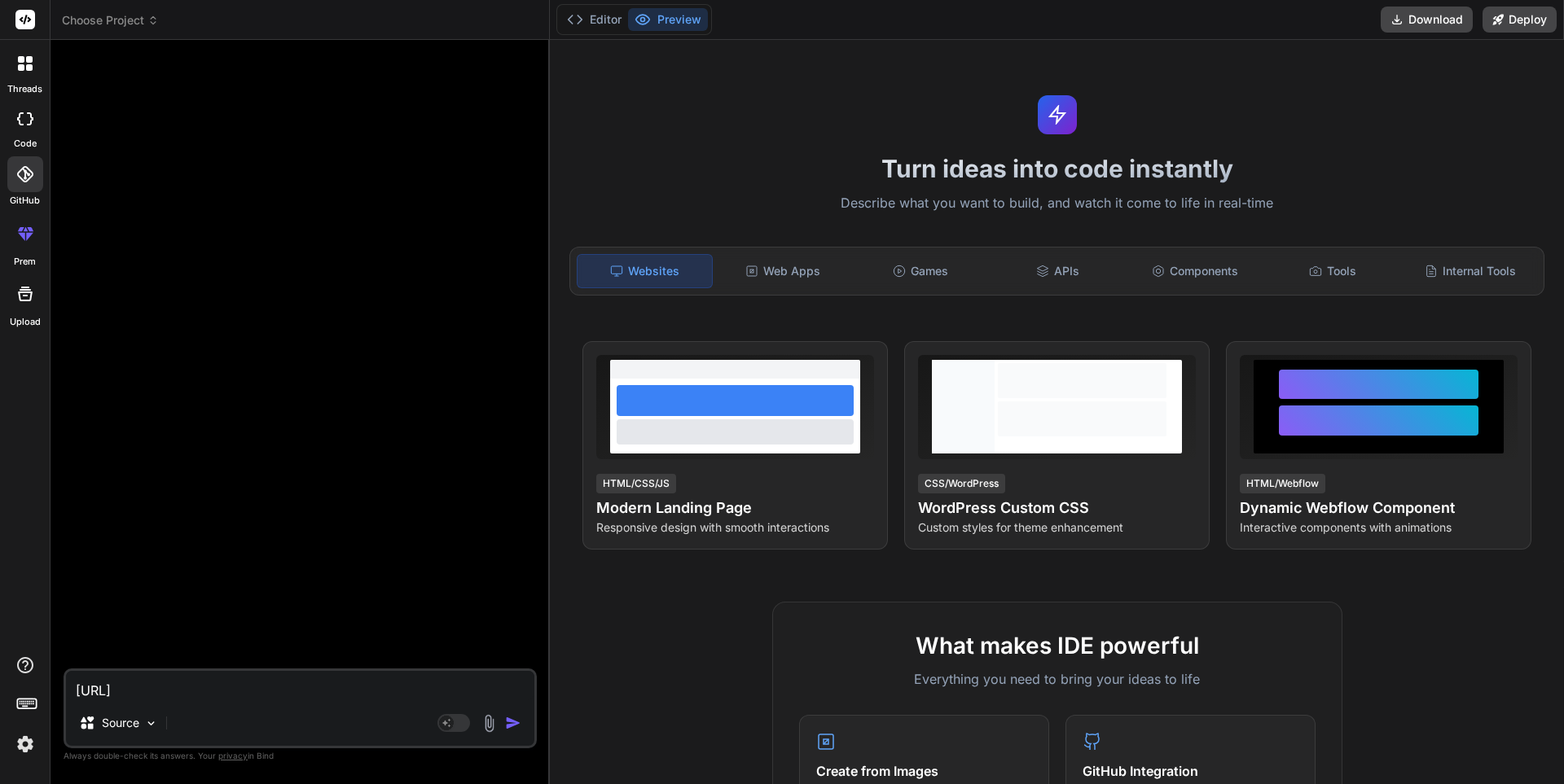
type textarea "x"
type textarea "laude."
type textarea "x"
type textarea "laude"
type textarea "x"
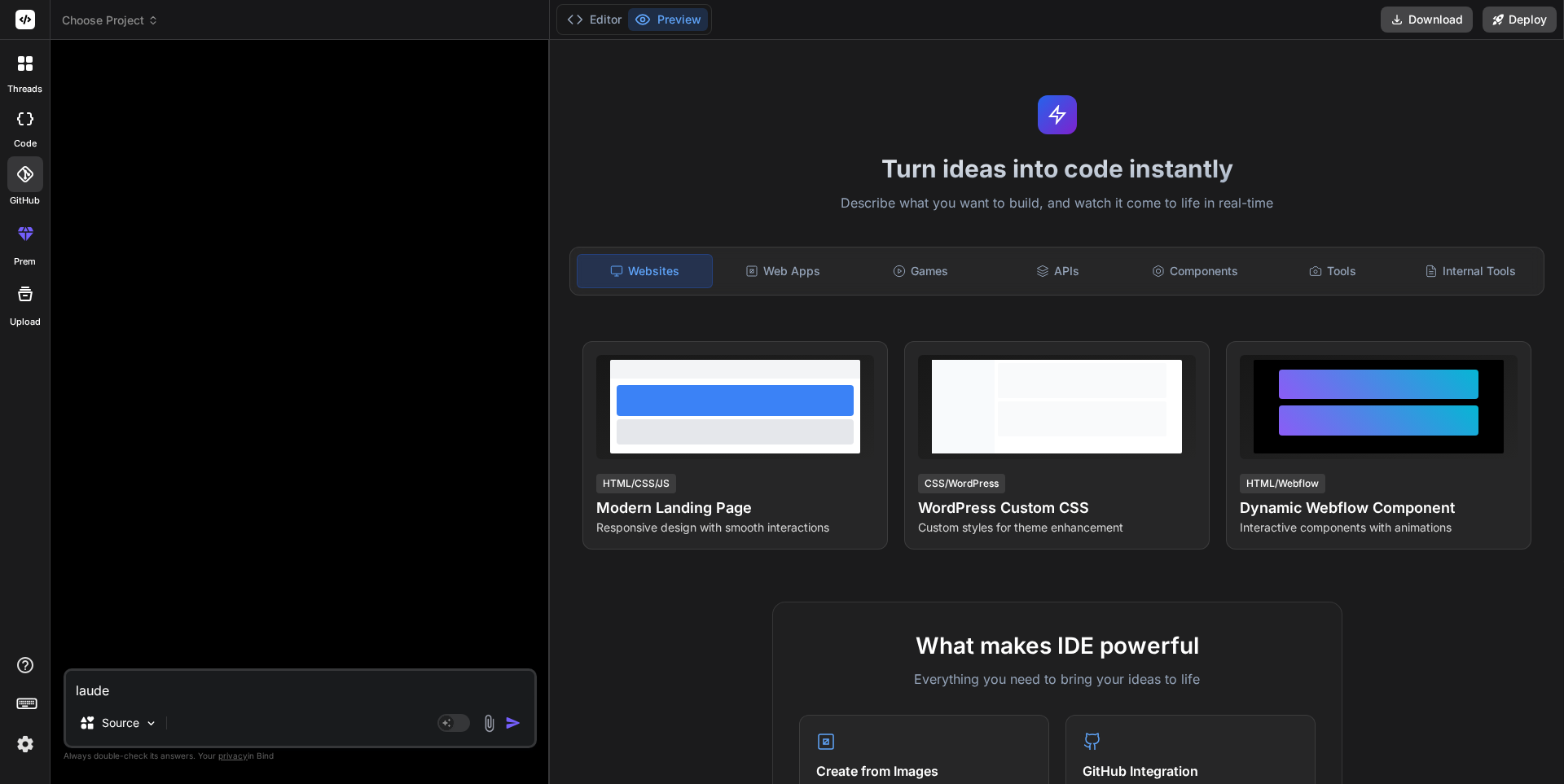
type textarea "laud"
type textarea "x"
type textarea "[PERSON_NAME]"
type textarea "x"
type textarea "la"
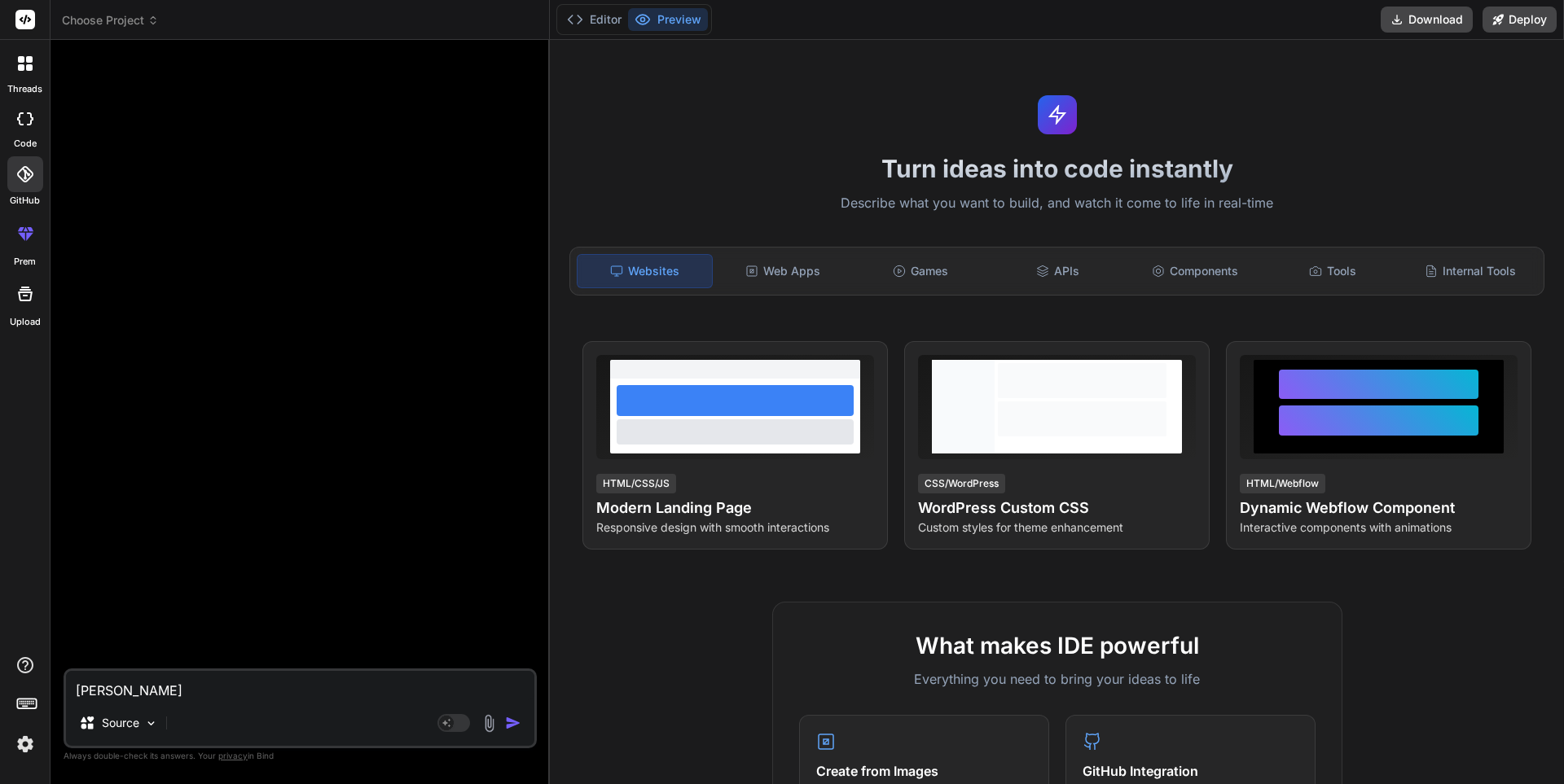
type textarea "x"
type textarea "l"
type textarea "x"
paste textarea "[URL]"
type textarea "[URL]"
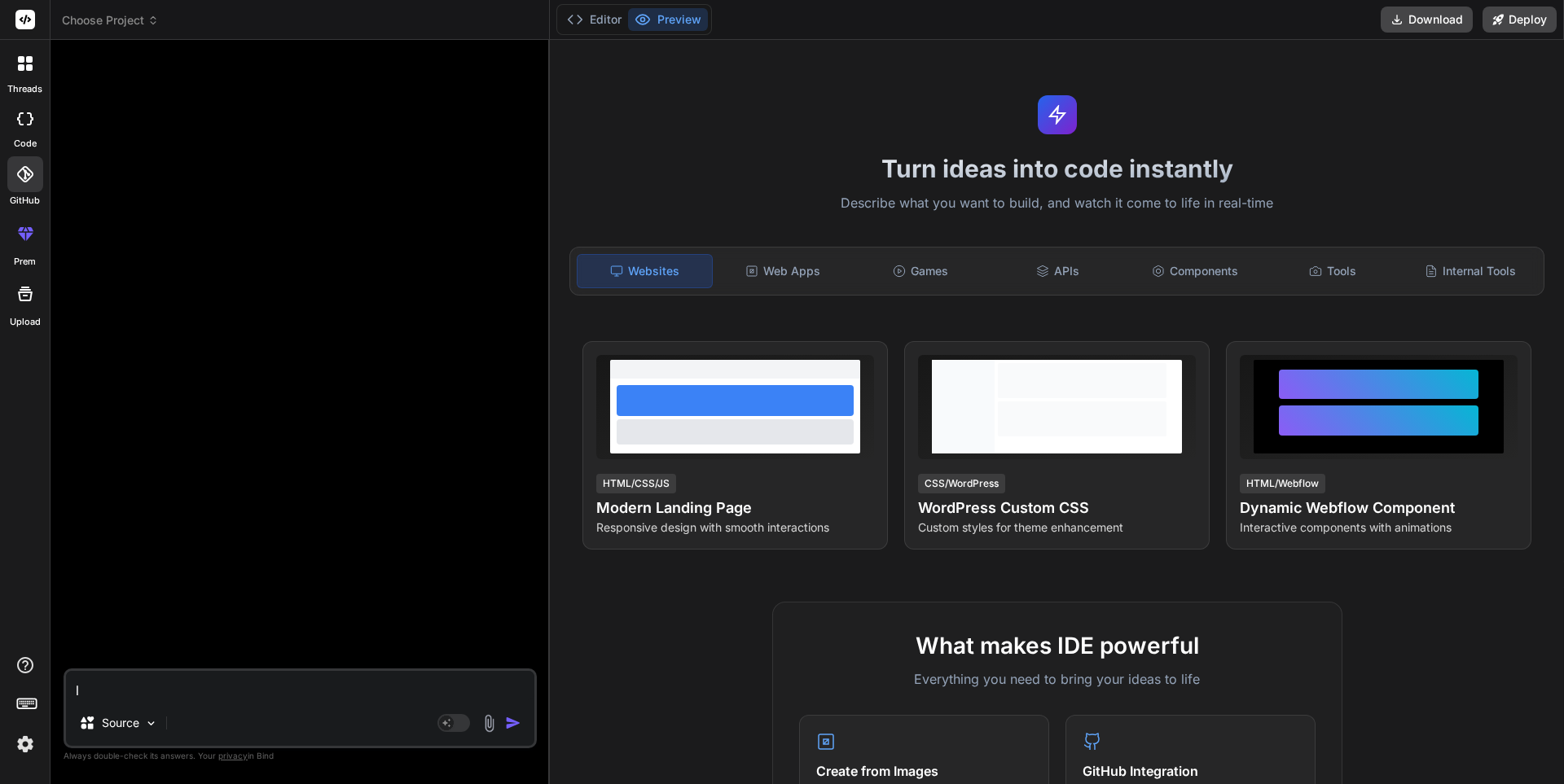
type textarea "x"
paste textarea "[URL]"
type textarea "[URL]"
type textarea "x"
type textarea "llaude.ailaude.a"
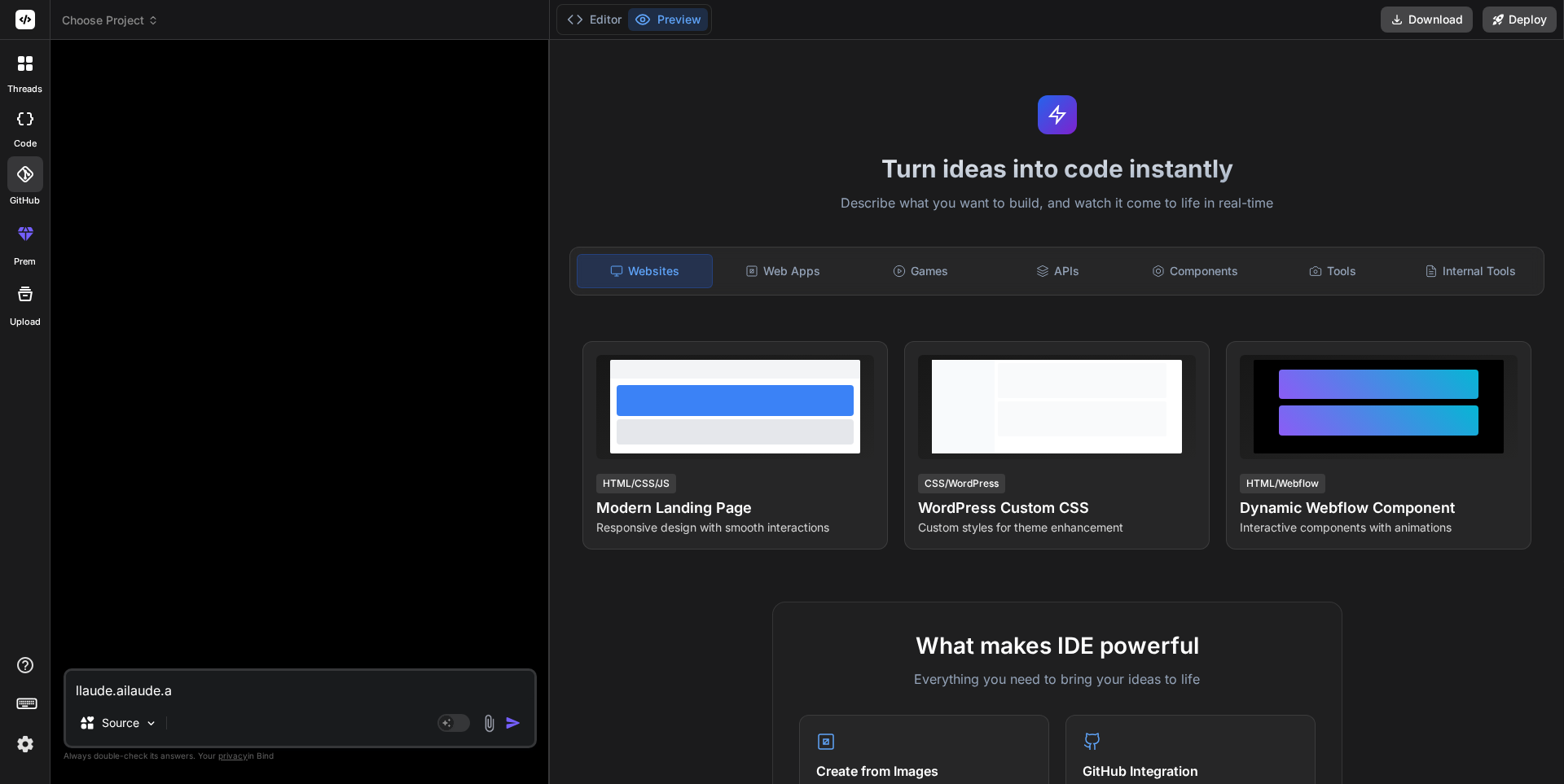
type textarea "x"
type textarea "llaude.ailaude."
type textarea "x"
type textarea "llaude.ailaude"
type textarea "x"
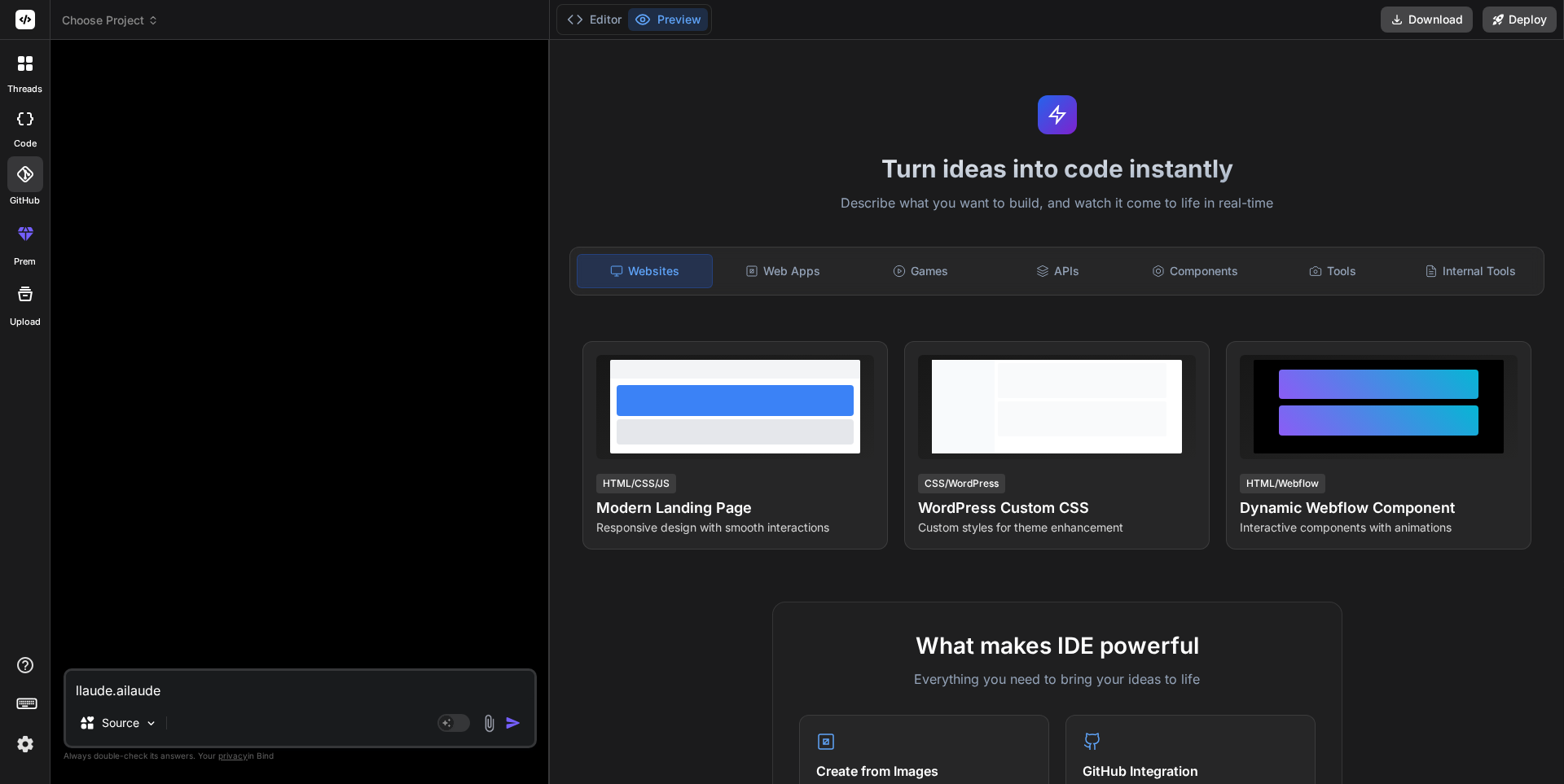
type textarea "llaude.ailaud"
type textarea "x"
type textarea "llaude.ailau"
type textarea "x"
type textarea "llaude.aila"
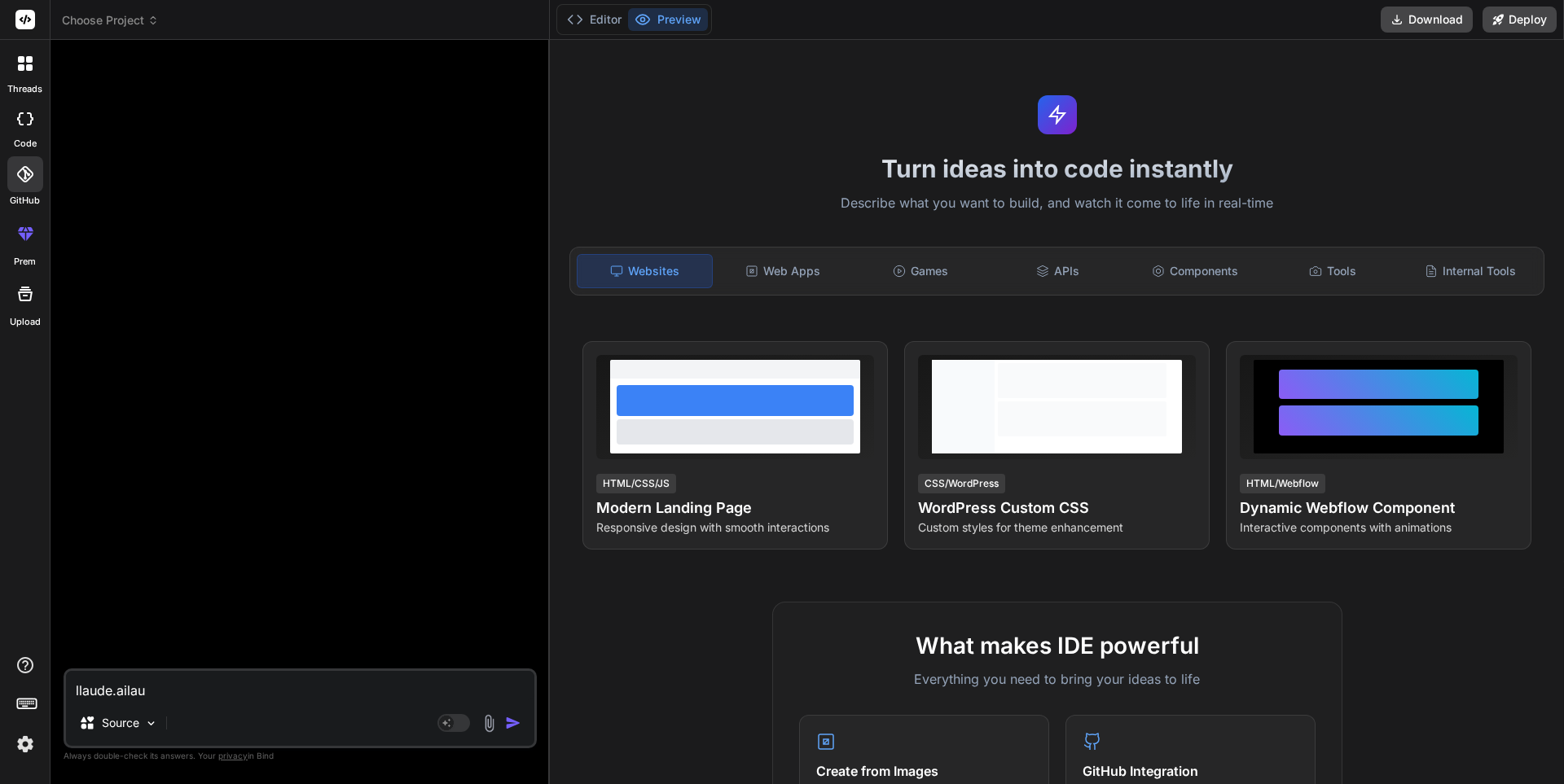
type textarea "x"
type textarea "llaude.ail"
type textarea "x"
type textarea "[URL]"
type textarea "x"
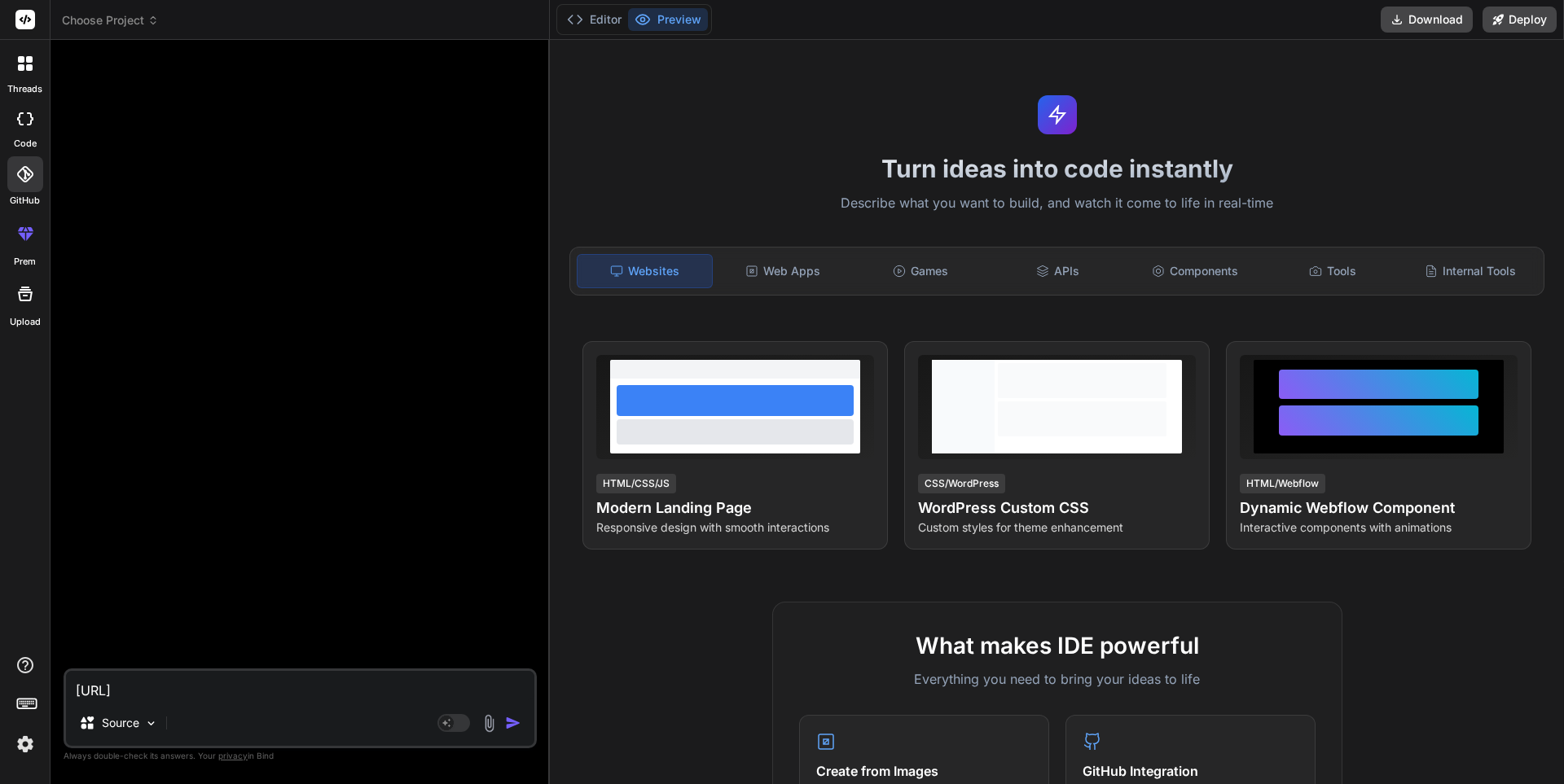
type textarea "llaude.a"
type textarea "x"
type textarea "llaude."
type textarea "x"
type textarea "llaude"
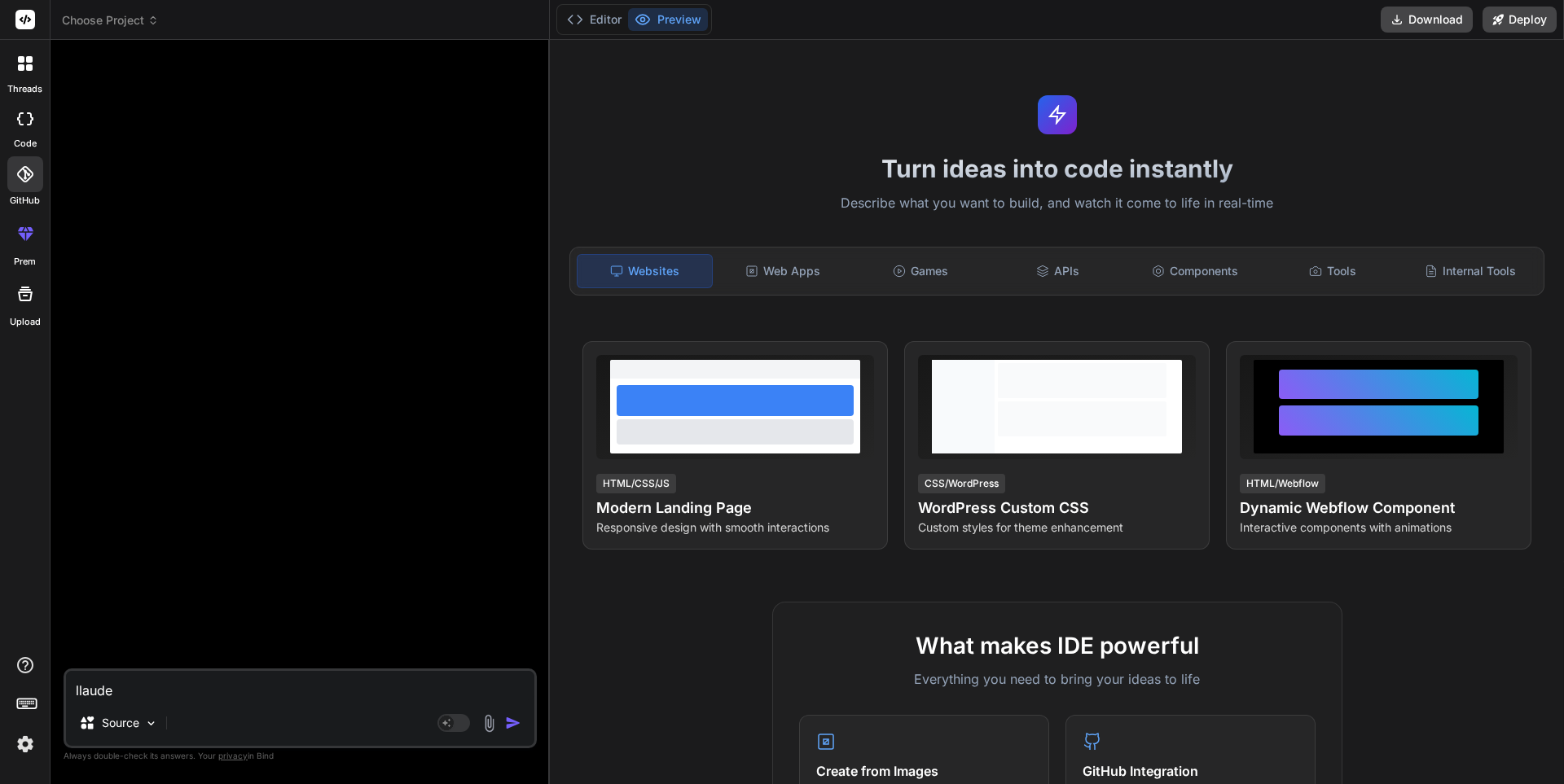
type textarea "x"
type textarea "llaud"
type textarea "x"
type textarea "llau"
type textarea "x"
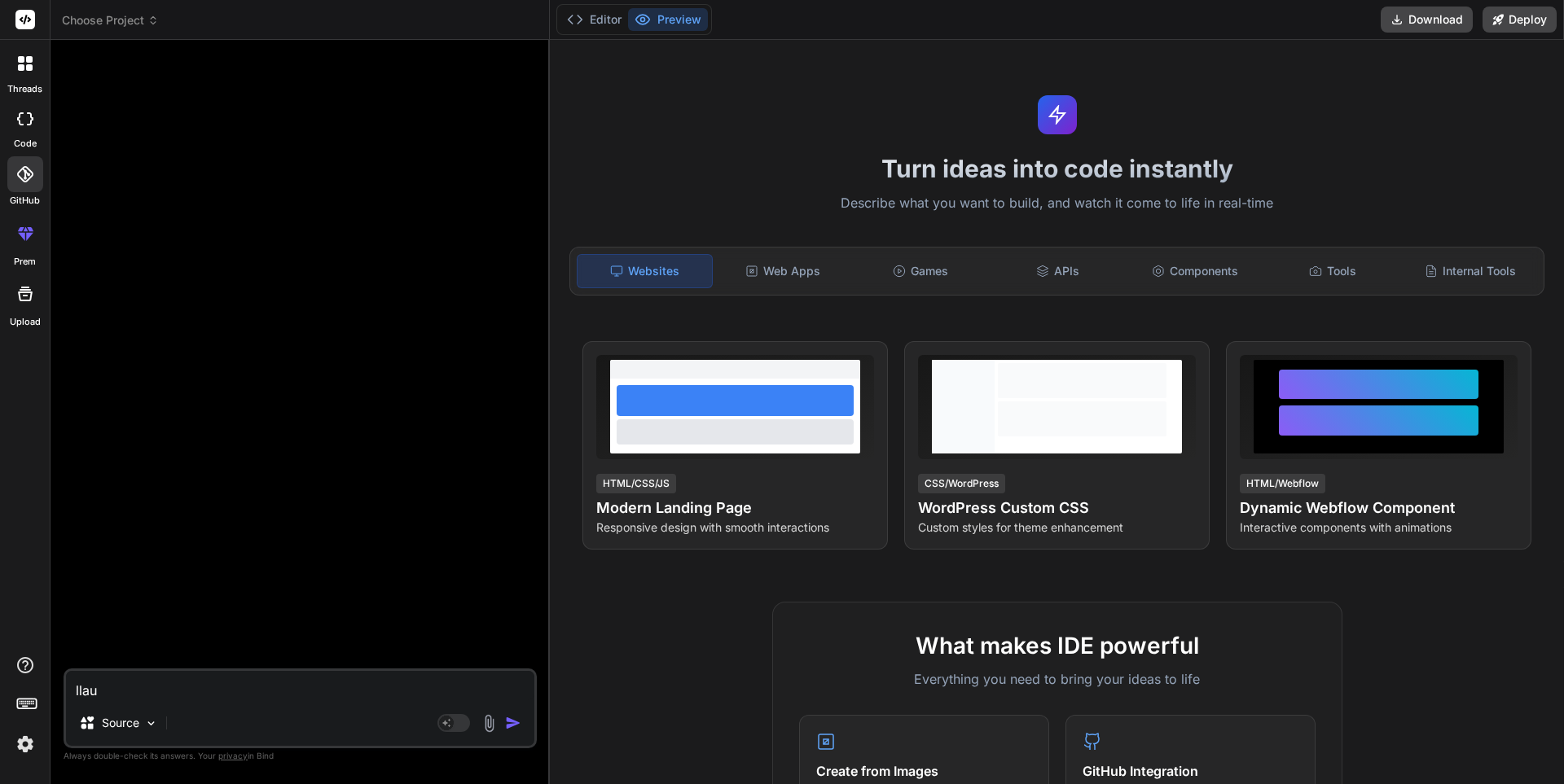
type textarea "lla"
type textarea "x"
type textarea "ll"
type textarea "x"
type textarea "l"
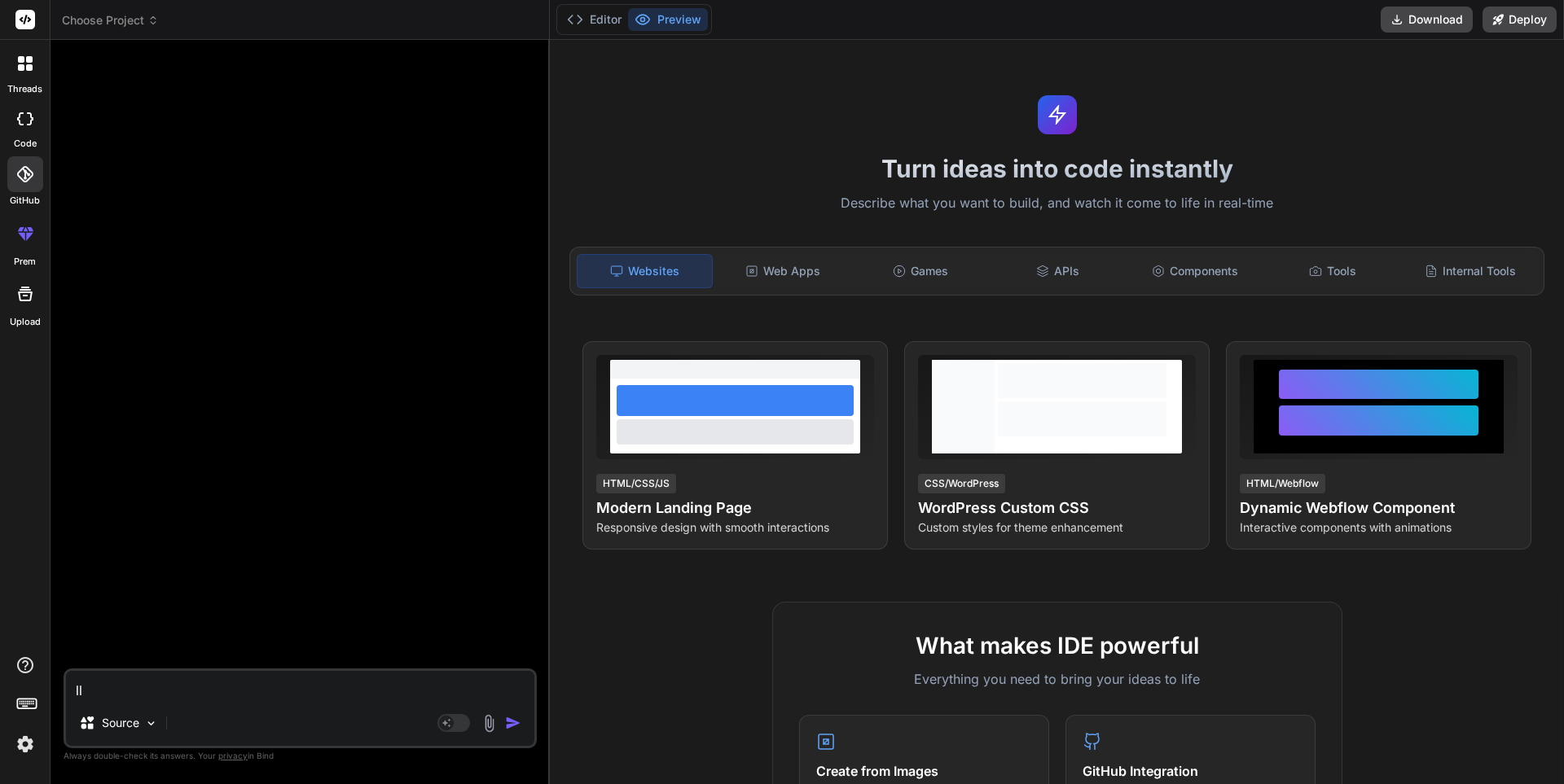
type textarea "x"
paste textarea "GUBGMHVpwcTsPFvNNVdG5DKtpv6UwksAfzw5aULcGzgG"
type textarea "GUBGMHVpwcTsPFvNNVdG5DKtpv6UwksAfzw5aULcGzgG"
type textarea "x"
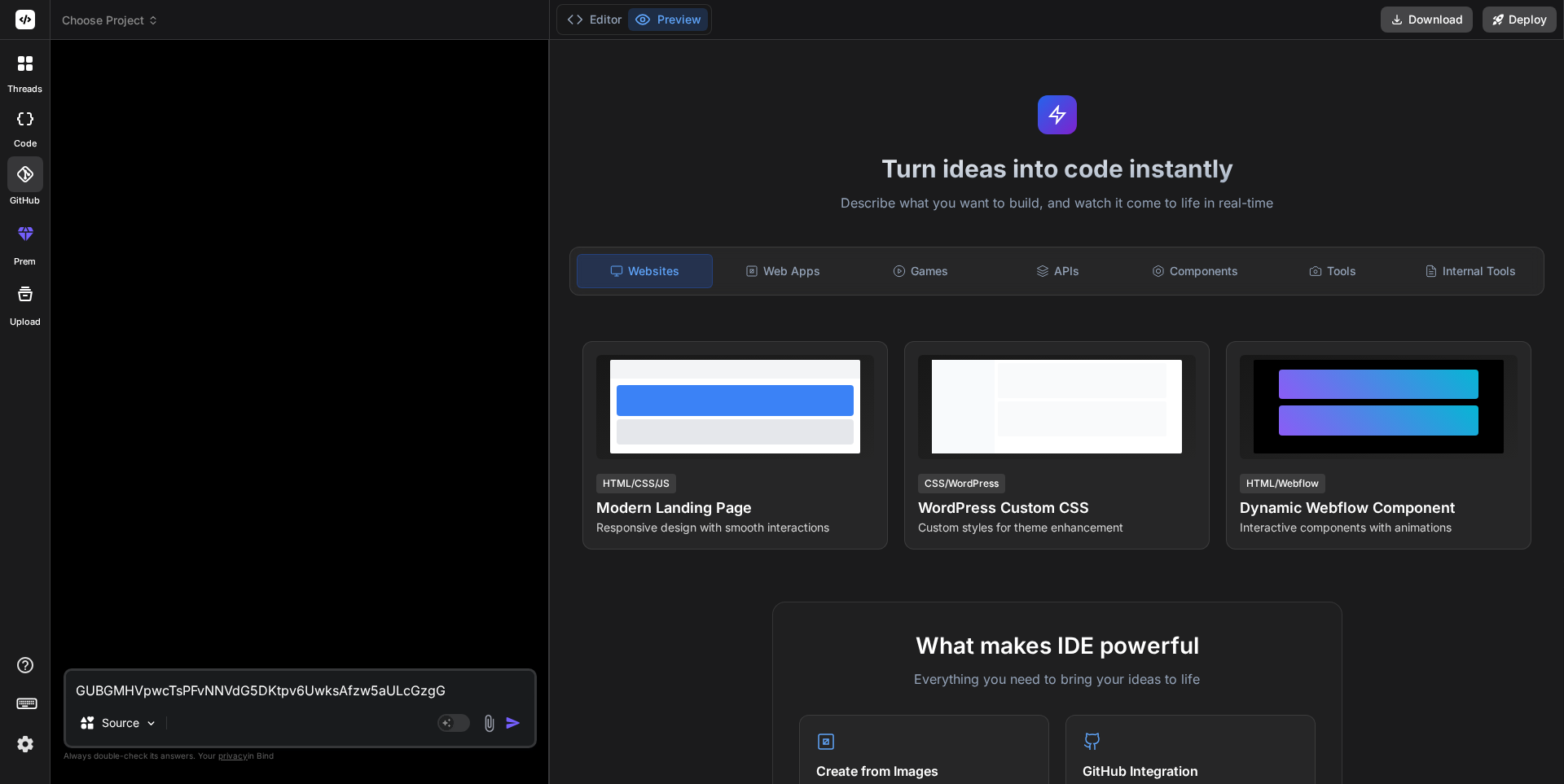
type textarea "GUBGMHVpwcTsPFvNNVdG5DKtpv6UwksAfzw5aULcGzgG"
click at [517, 727] on img "button" at bounding box center [512, 723] width 16 height 16
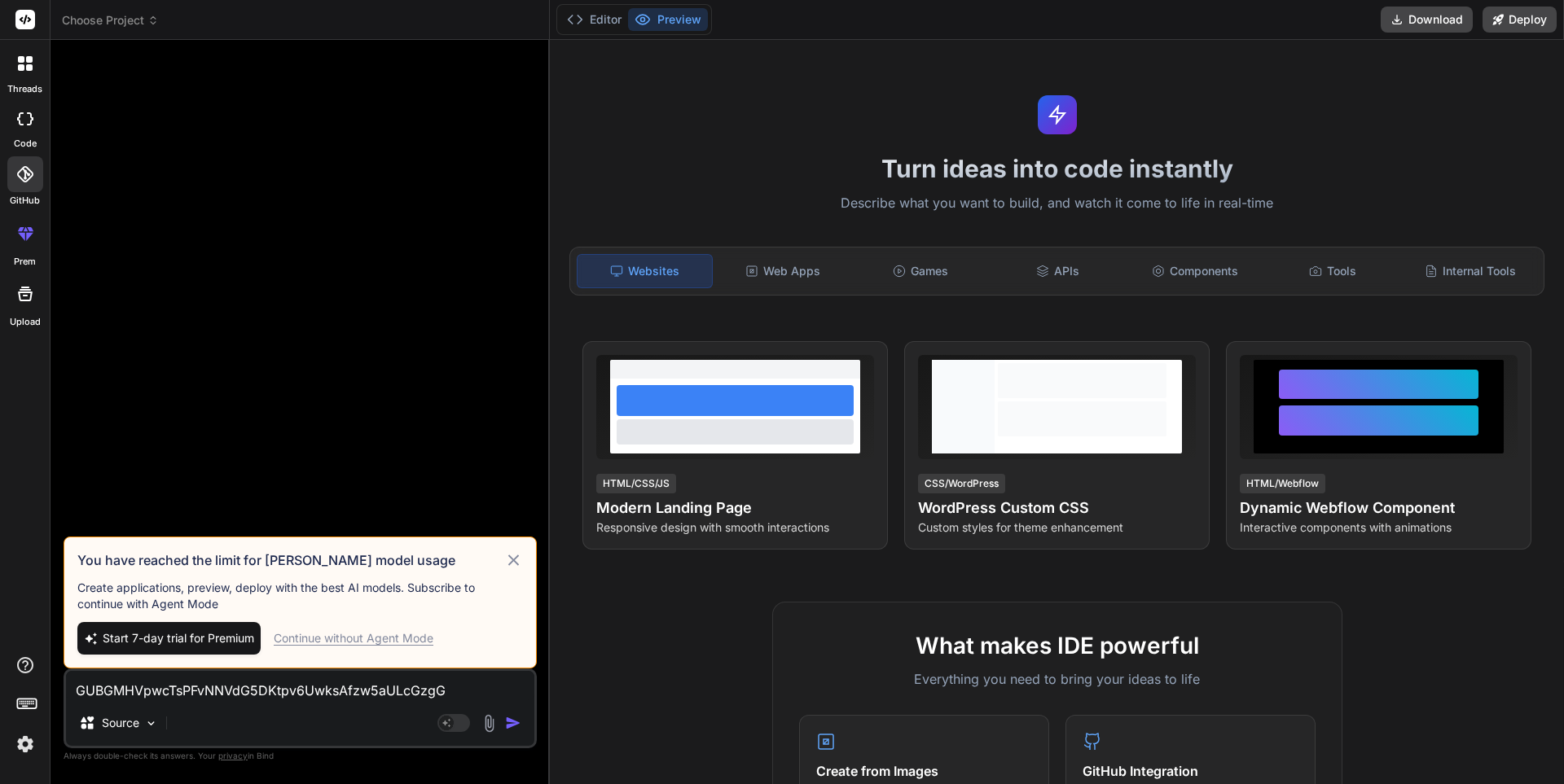
click at [517, 555] on icon at bounding box center [513, 560] width 18 height 19
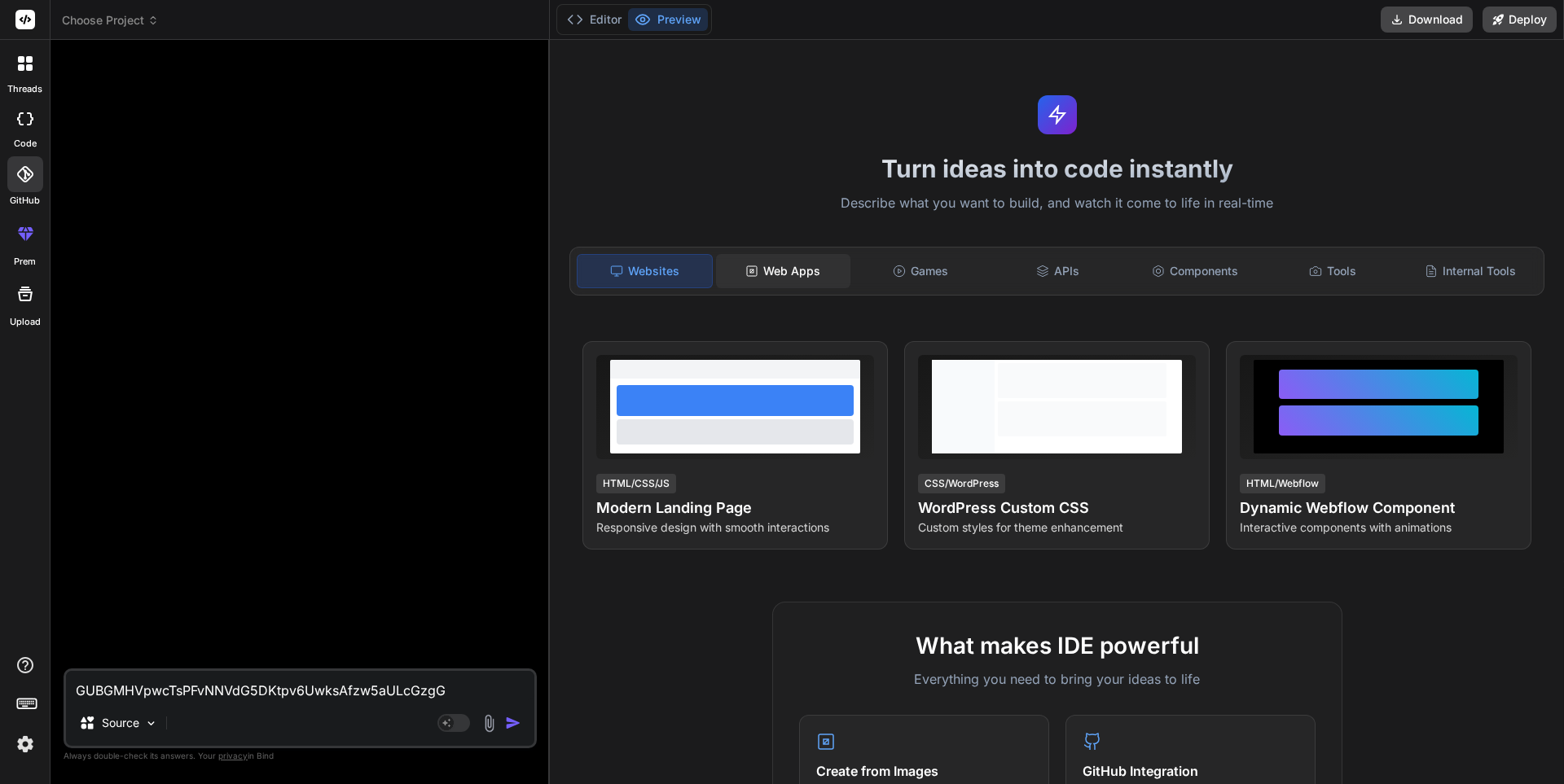
click at [789, 276] on div "Web Apps" at bounding box center [783, 271] width 135 height 34
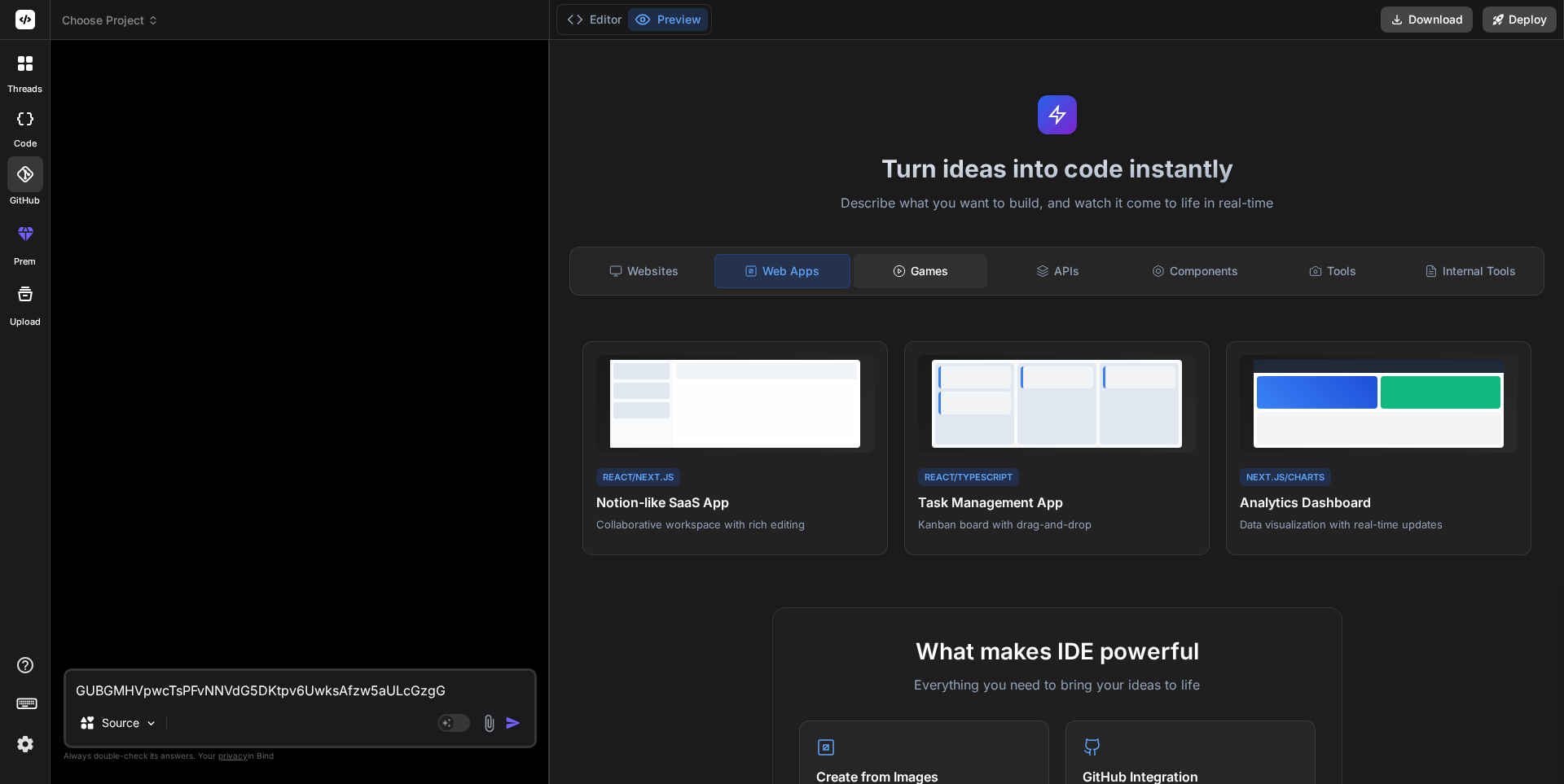
click at [885, 271] on div "Games" at bounding box center [920, 271] width 135 height 34
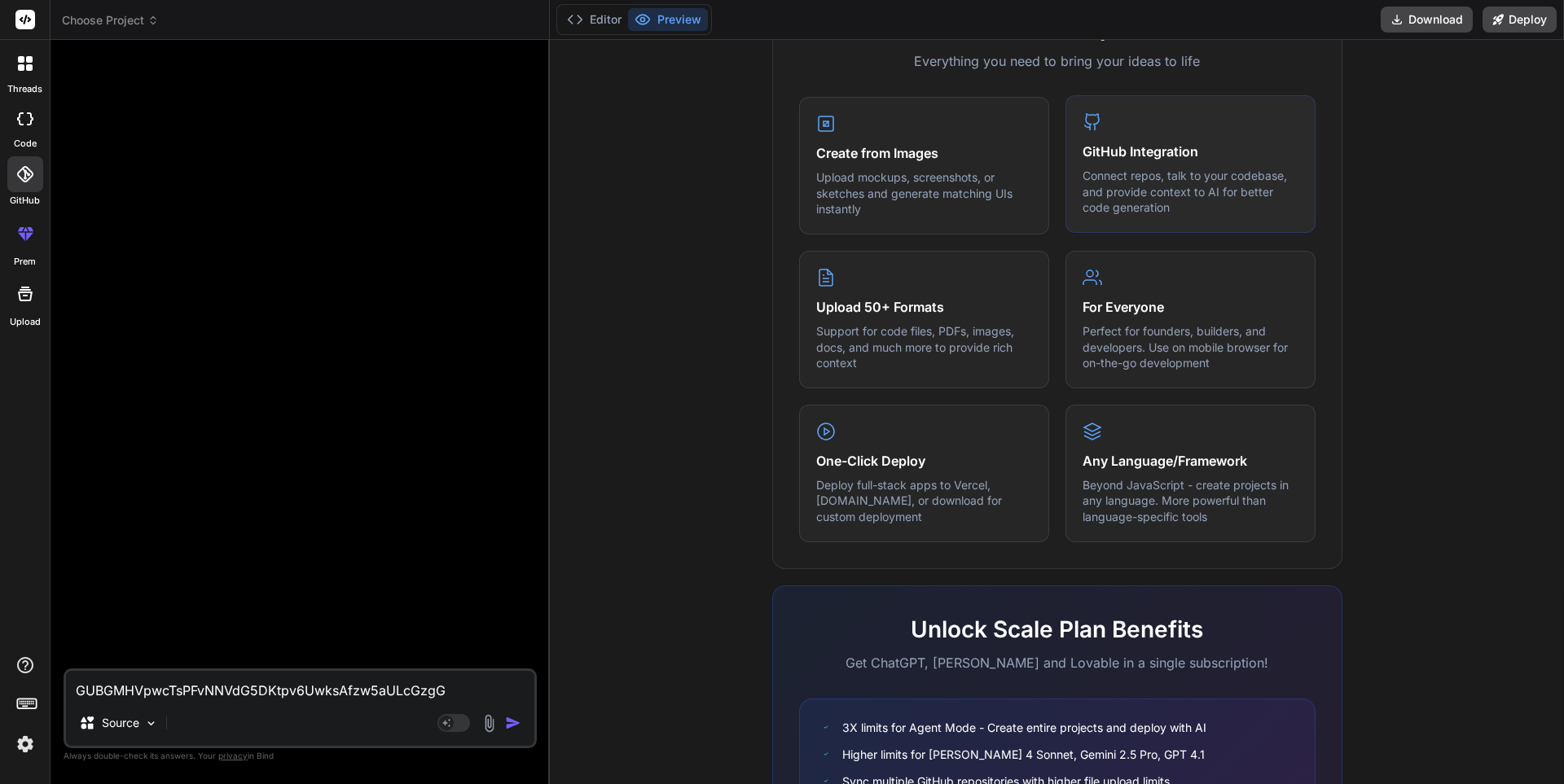
scroll to position [652, 0]
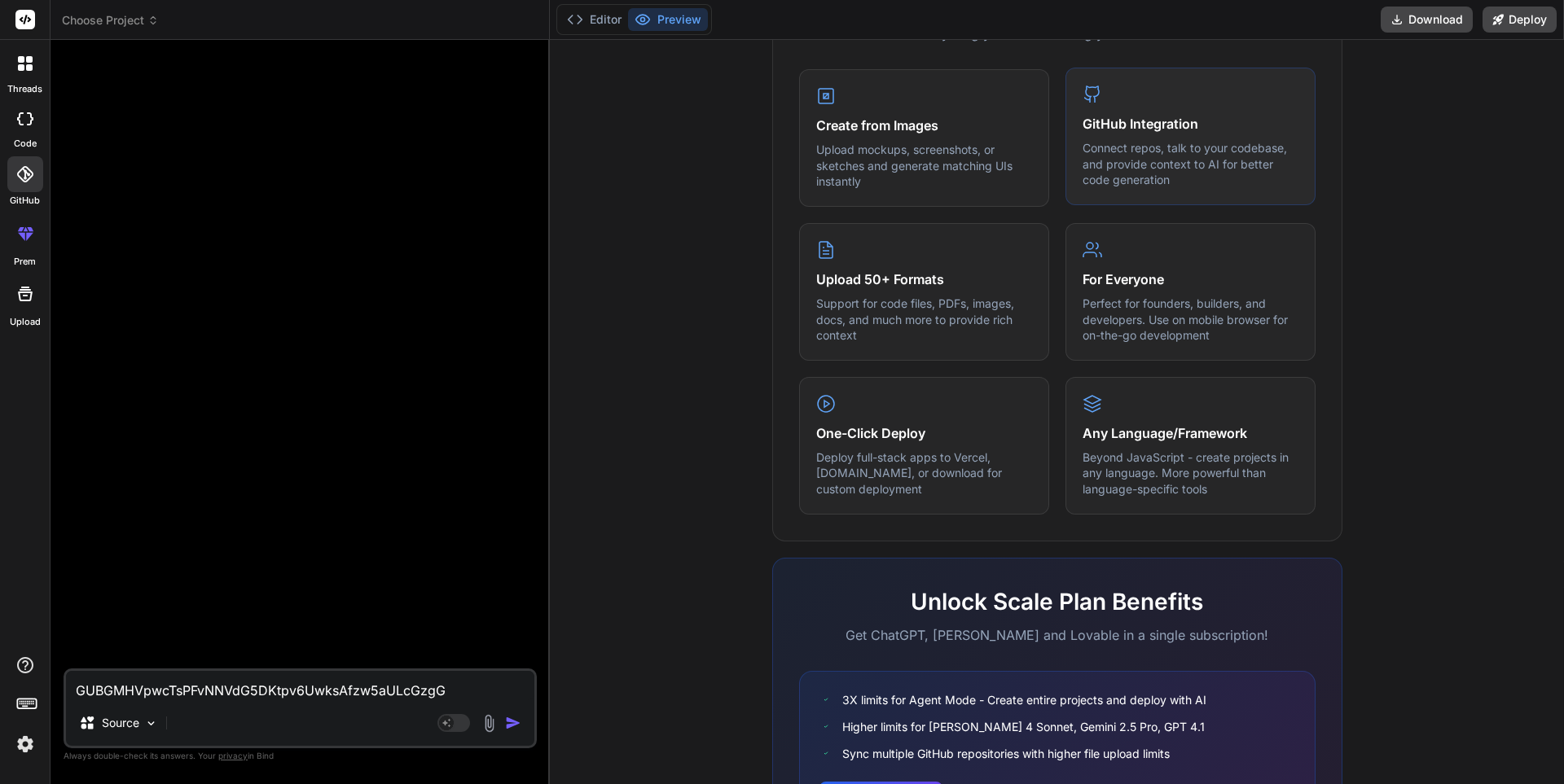
click at [1149, 124] on h4 "GitHub Integration" at bounding box center [1190, 123] width 216 height 19
click at [1083, 101] on icon at bounding box center [1092, 94] width 19 height 19
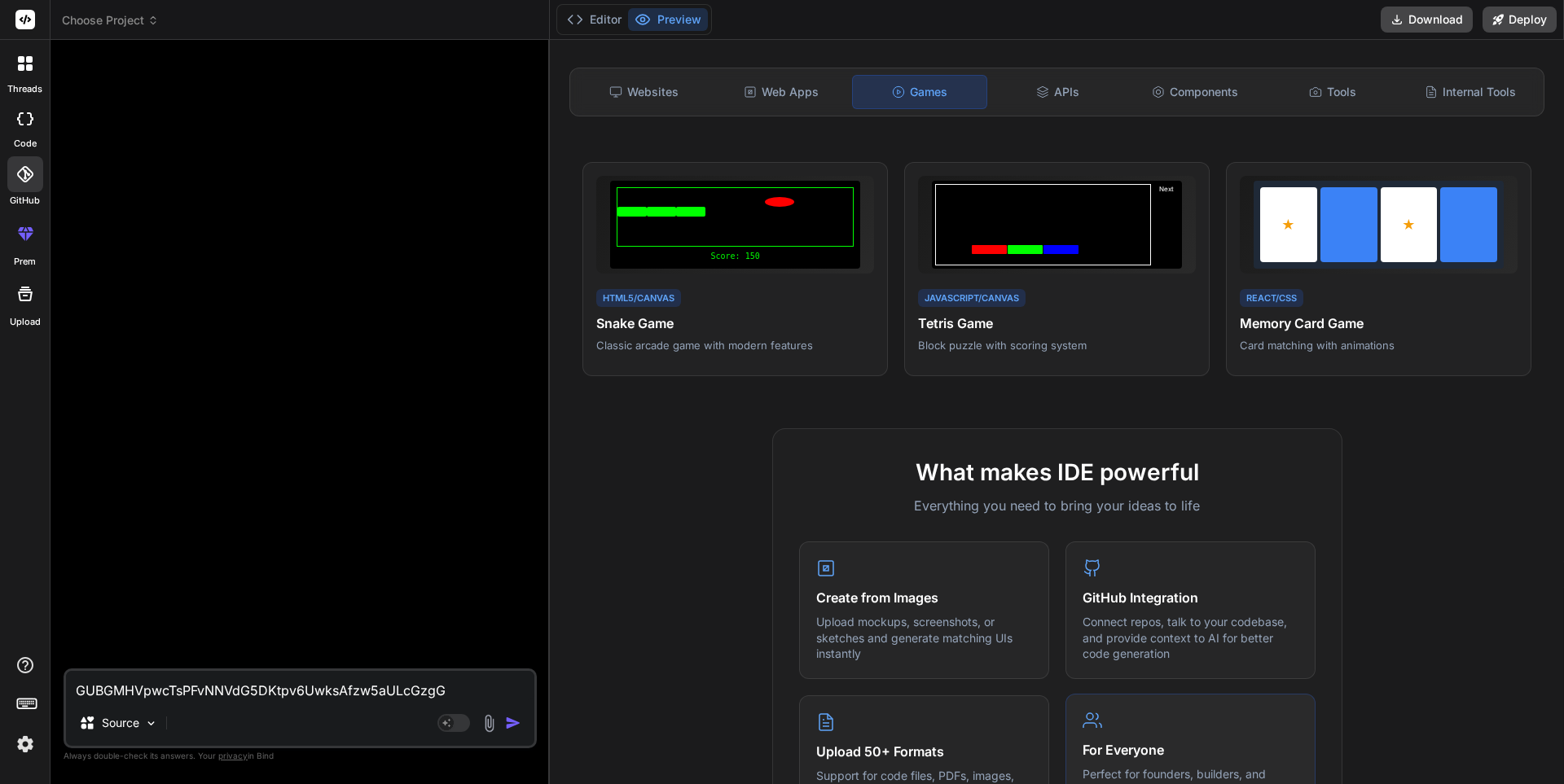
scroll to position [124, 0]
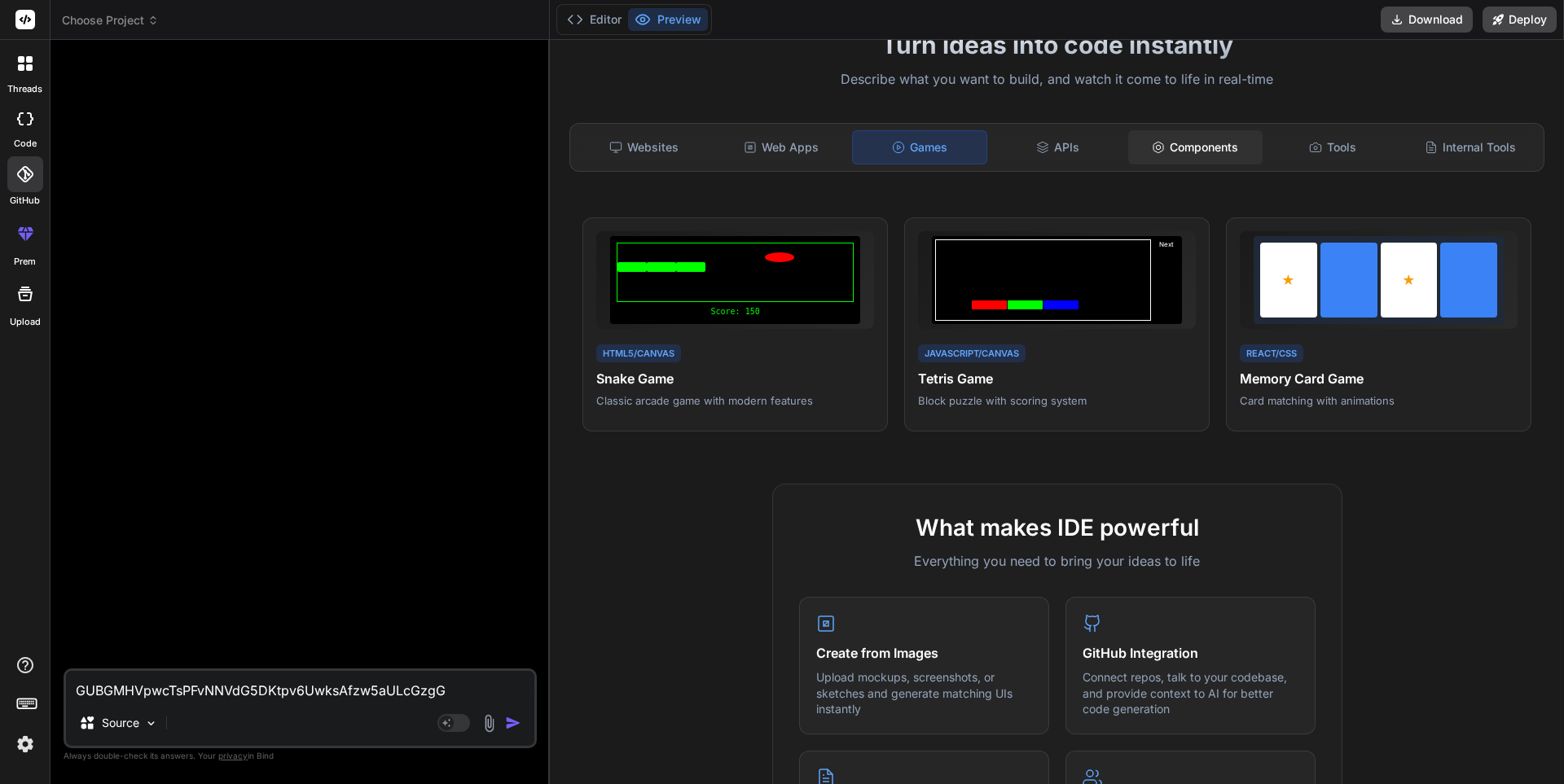
click at [1174, 143] on div "Components" at bounding box center [1195, 147] width 135 height 34
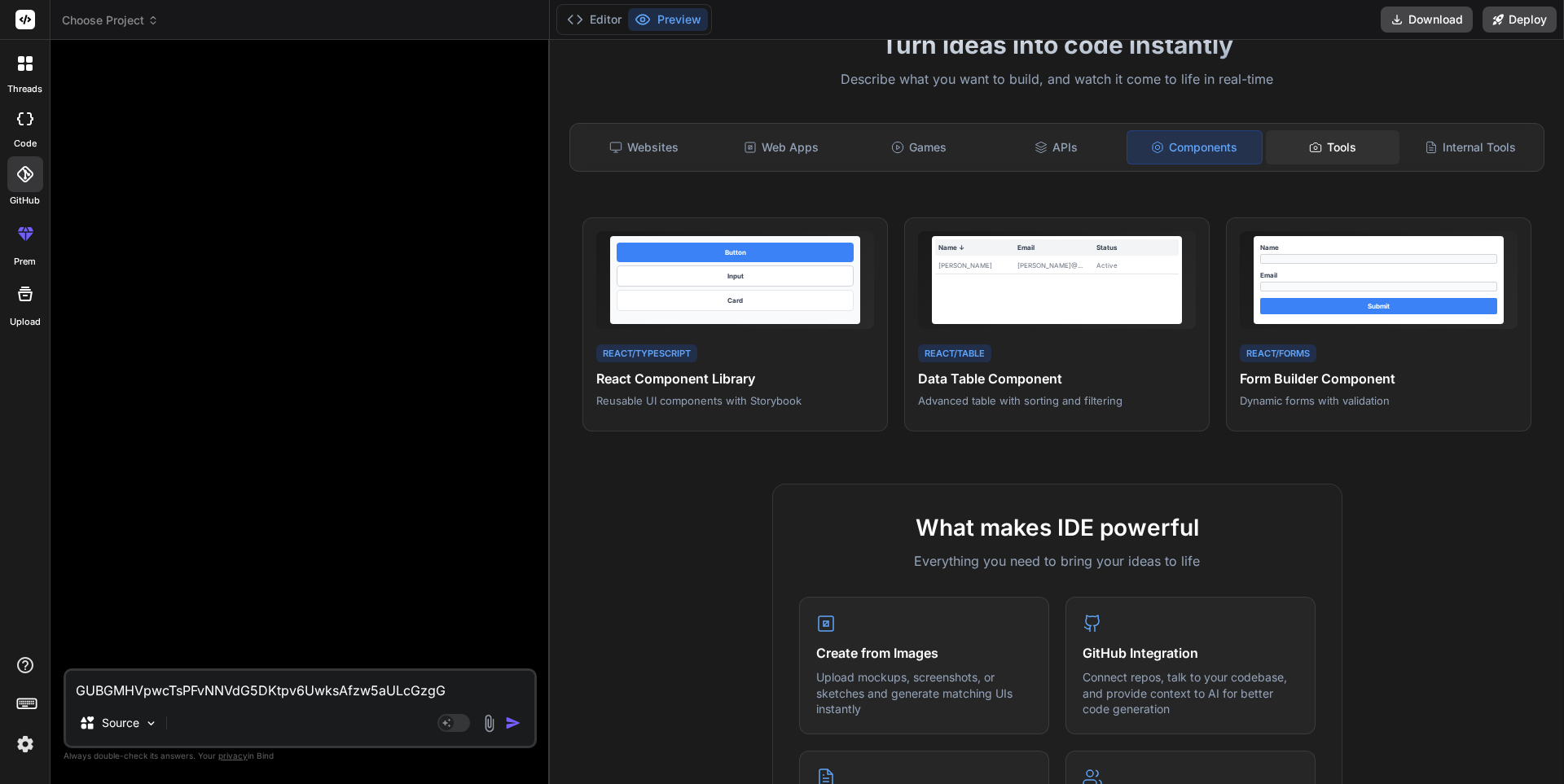
click at [1266, 145] on div "Tools" at bounding box center [1332, 147] width 135 height 34
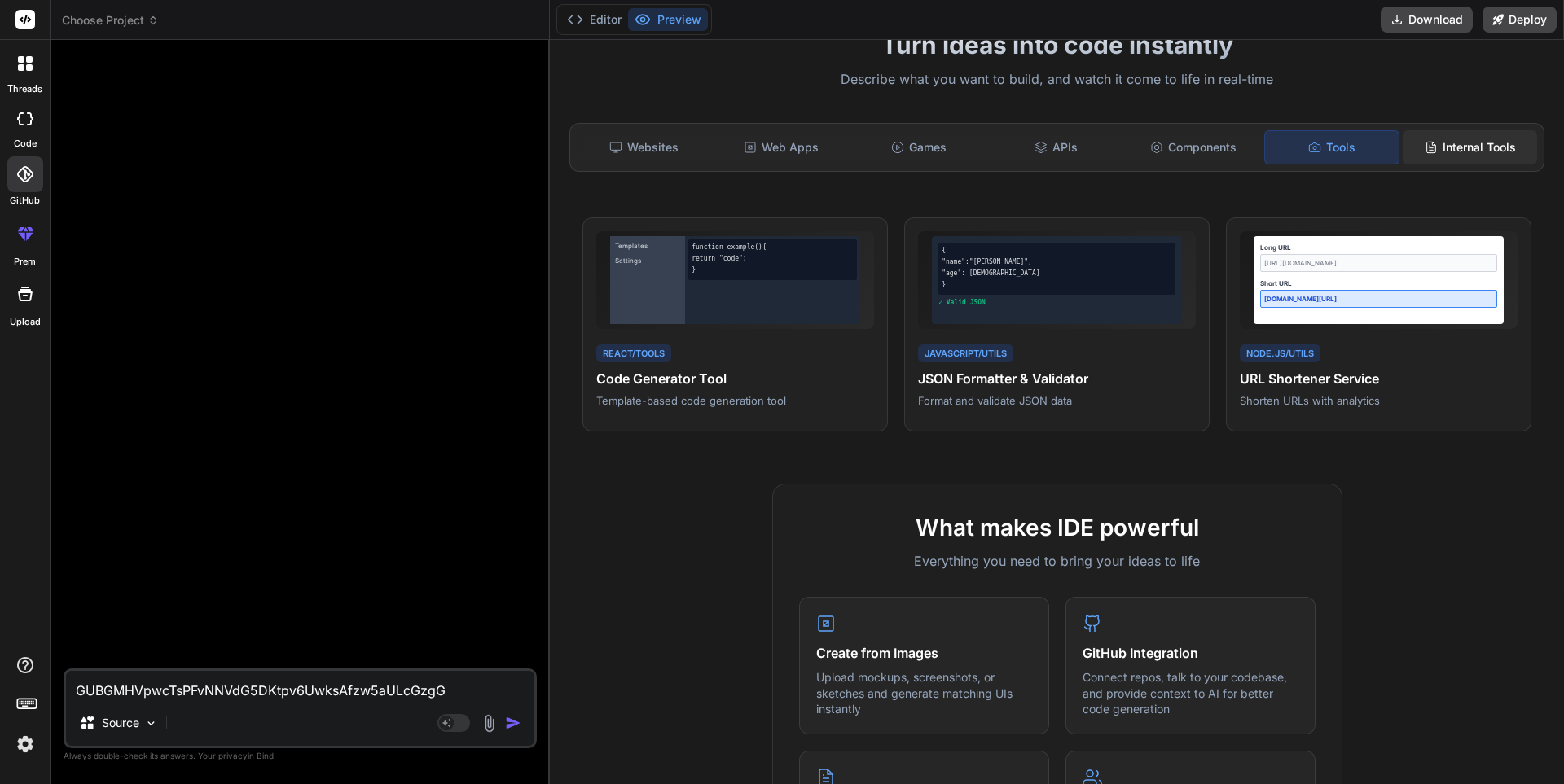
click at [1444, 143] on div "Internal Tools" at bounding box center [1470, 147] width 135 height 34
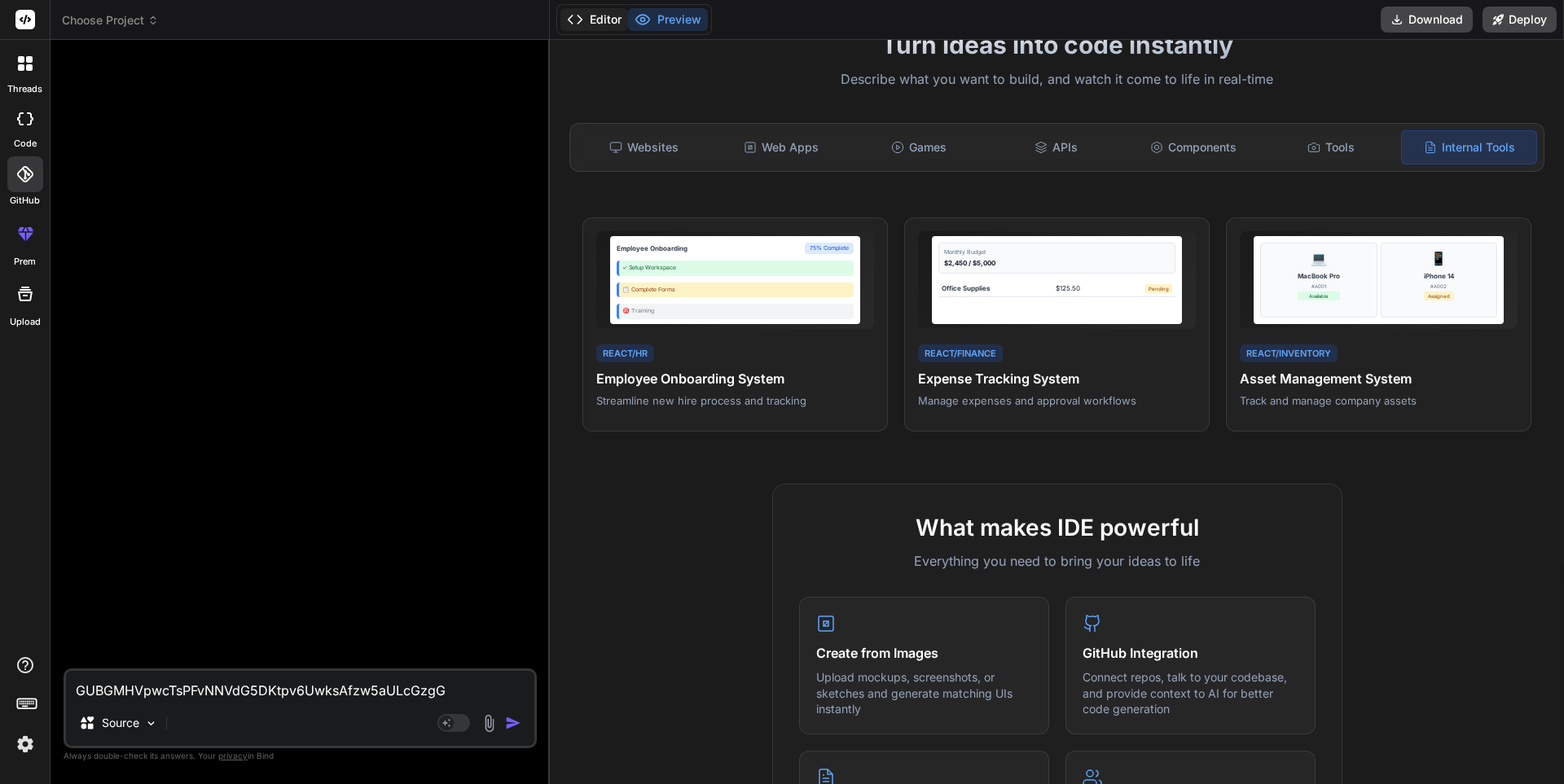
click at [606, 12] on button "Editor" at bounding box center [594, 19] width 68 height 23
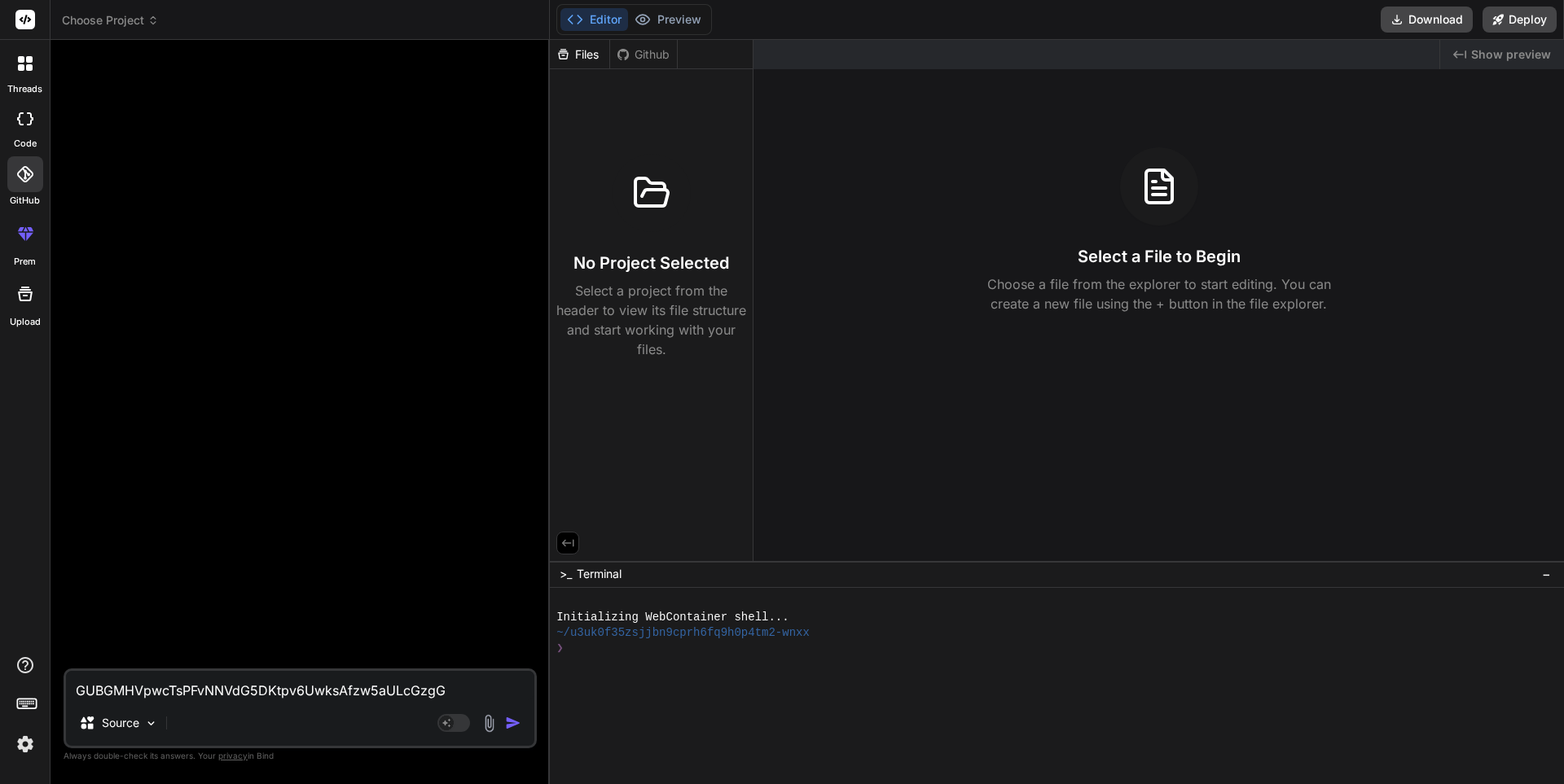
click at [629, 55] on icon at bounding box center [624, 53] width 12 height 12
click at [581, 53] on div "Files" at bounding box center [579, 54] width 59 height 16
click at [410, 547] on div at bounding box center [302, 360] width 470 height 616
click at [17, 121] on icon at bounding box center [24, 119] width 16 height 13
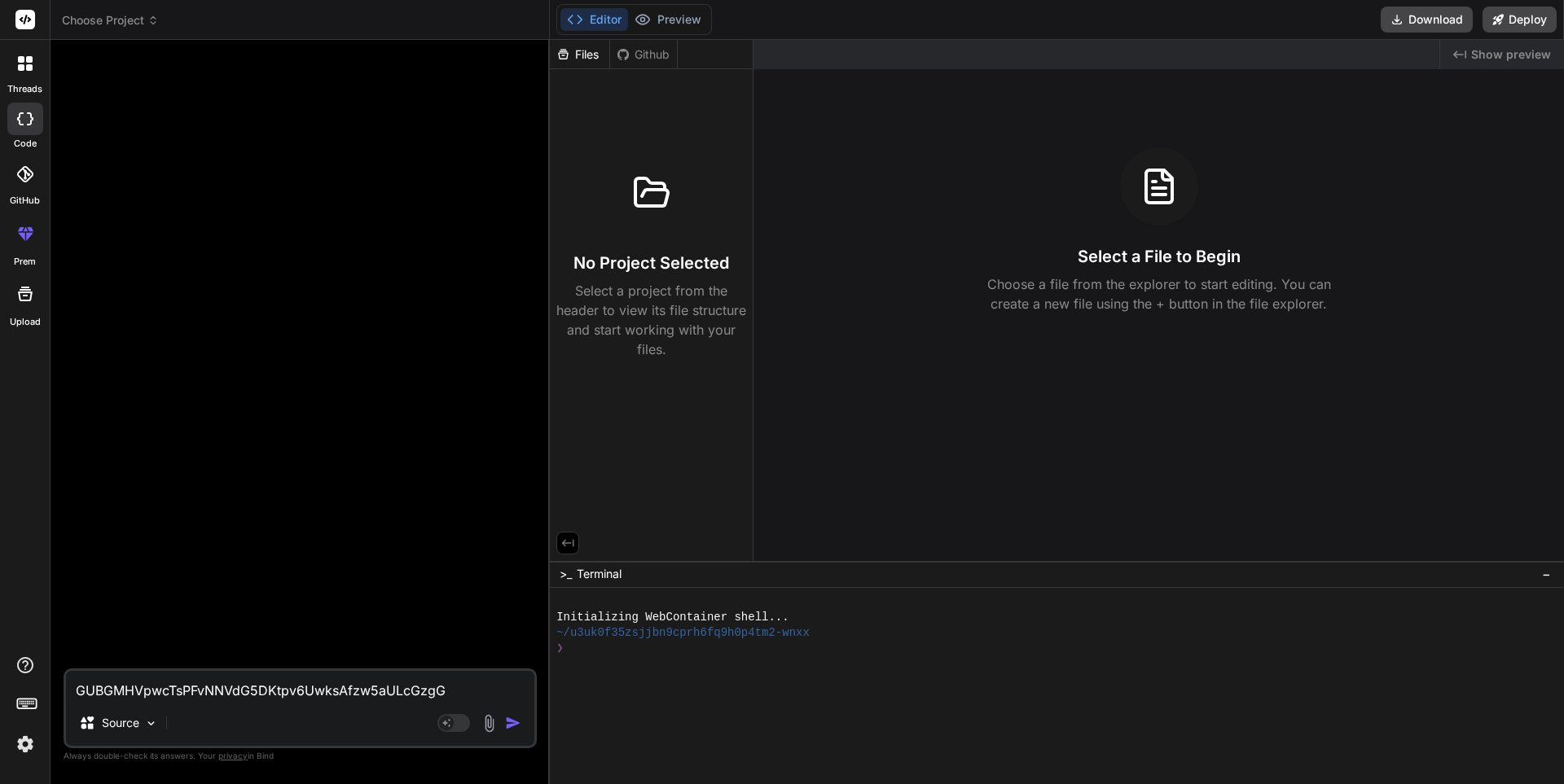
click at [14, 127] on div at bounding box center [25, 119] width 36 height 33
type textarea "x"
click at [19, 78] on div at bounding box center [25, 64] width 34 height 34
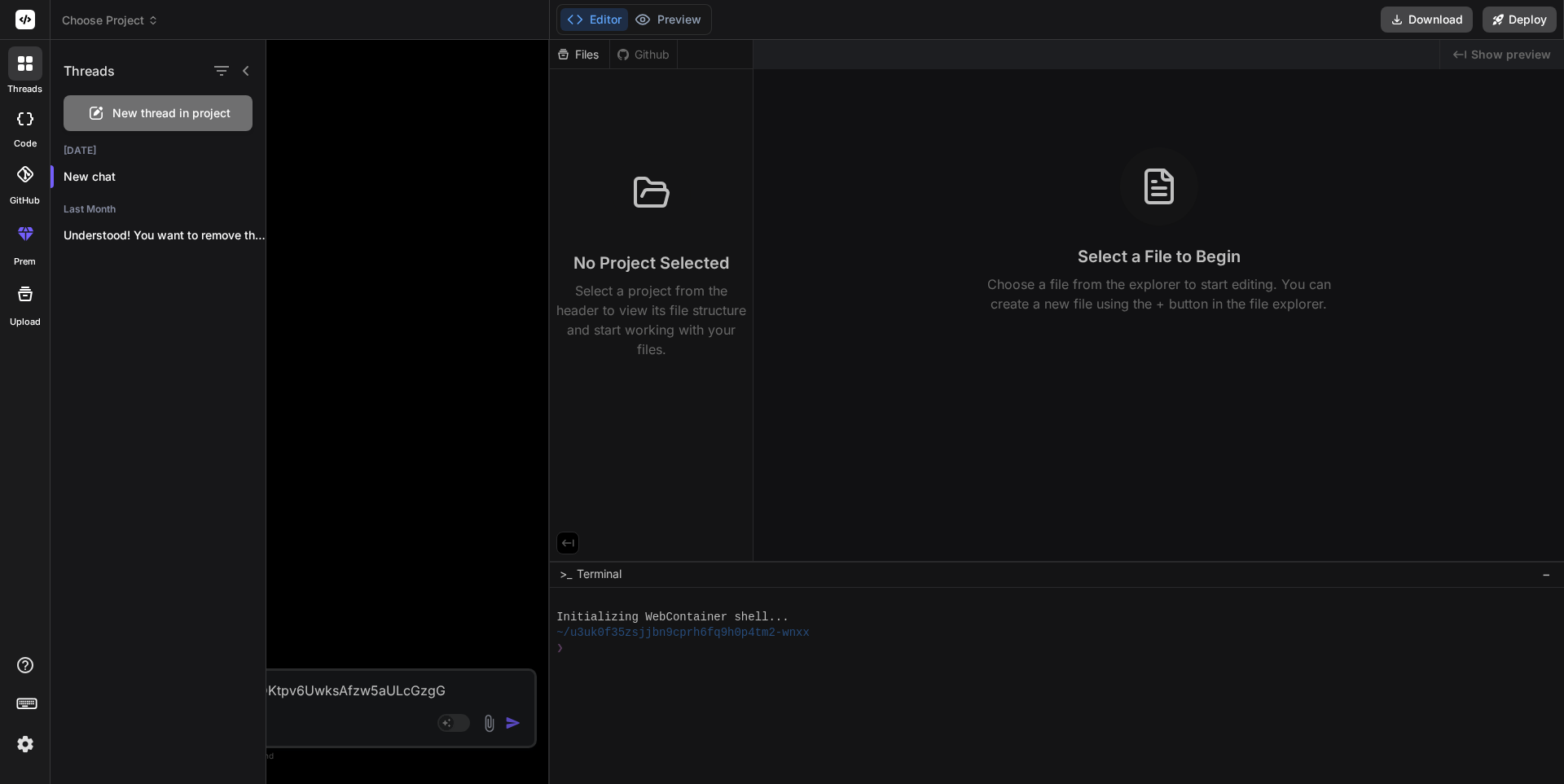
click at [23, 70] on div at bounding box center [25, 64] width 34 height 34
click at [23, 70] on icon at bounding box center [21, 68] width 7 height 7
click at [23, 84] on label "threads" at bounding box center [25, 89] width 35 height 14
click at [247, 72] on icon at bounding box center [246, 71] width 13 height 13
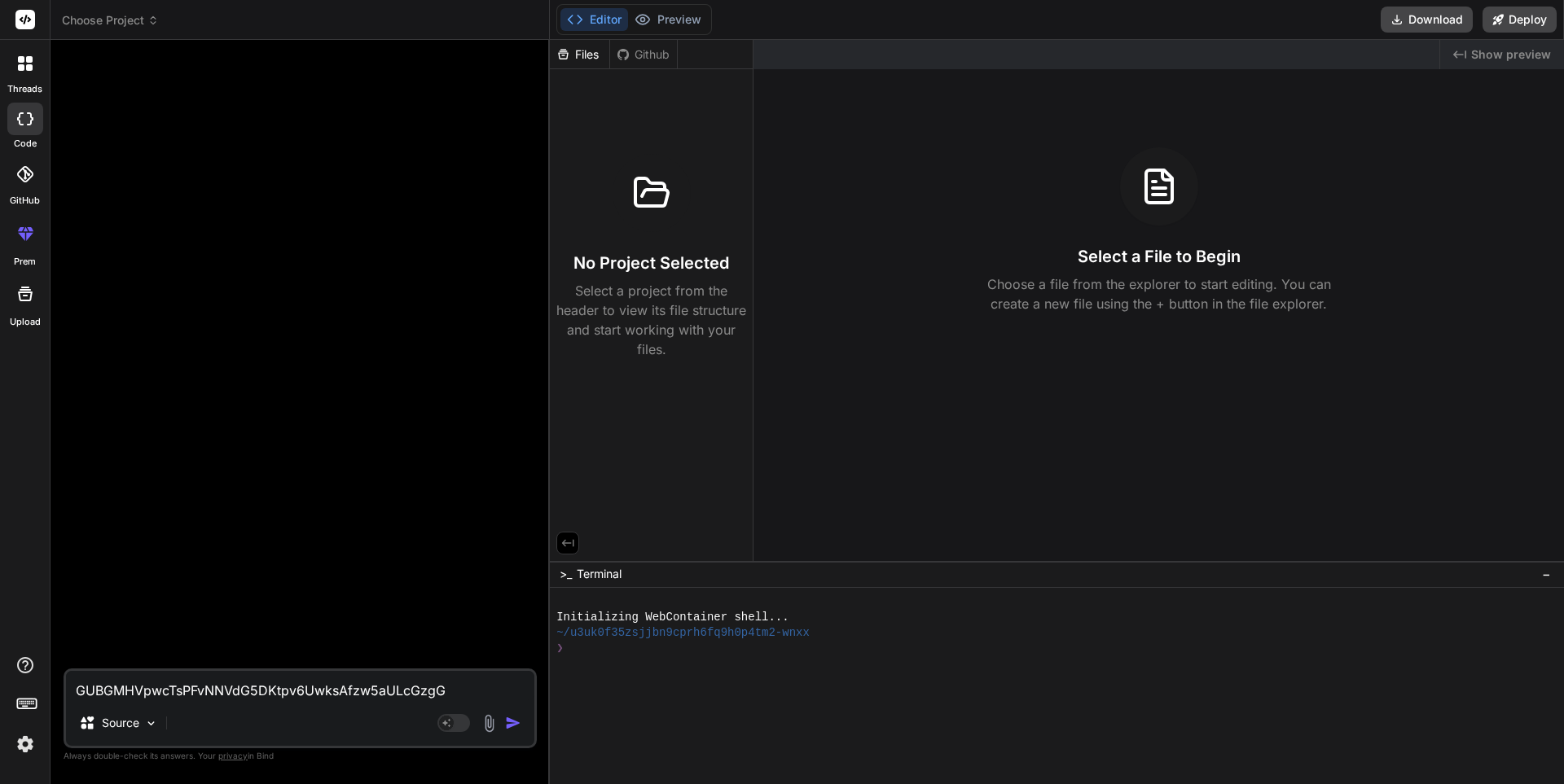
click at [27, 64] on icon at bounding box center [25, 64] width 15 height 15
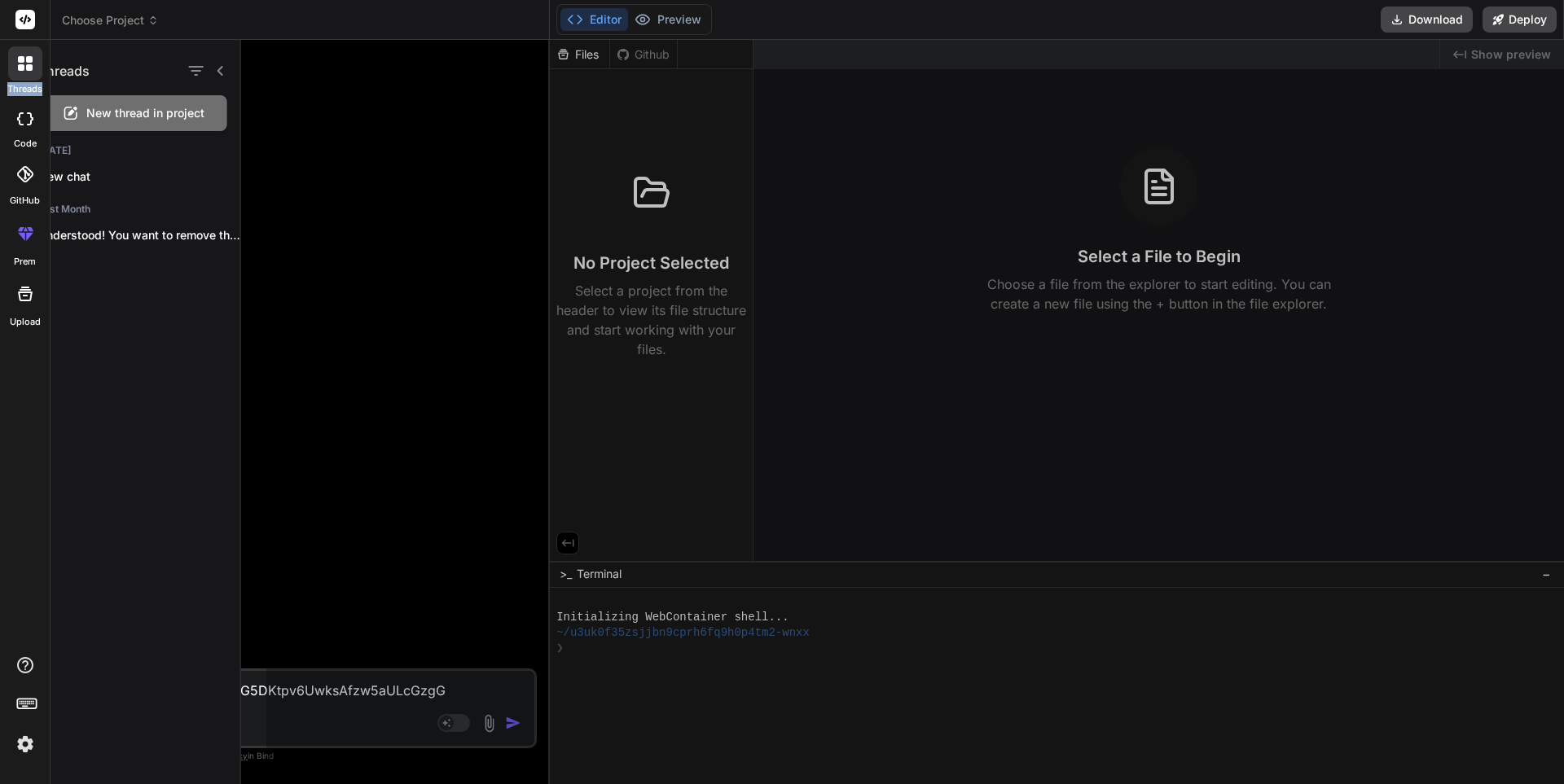
click at [27, 64] on icon at bounding box center [25, 64] width 15 height 15
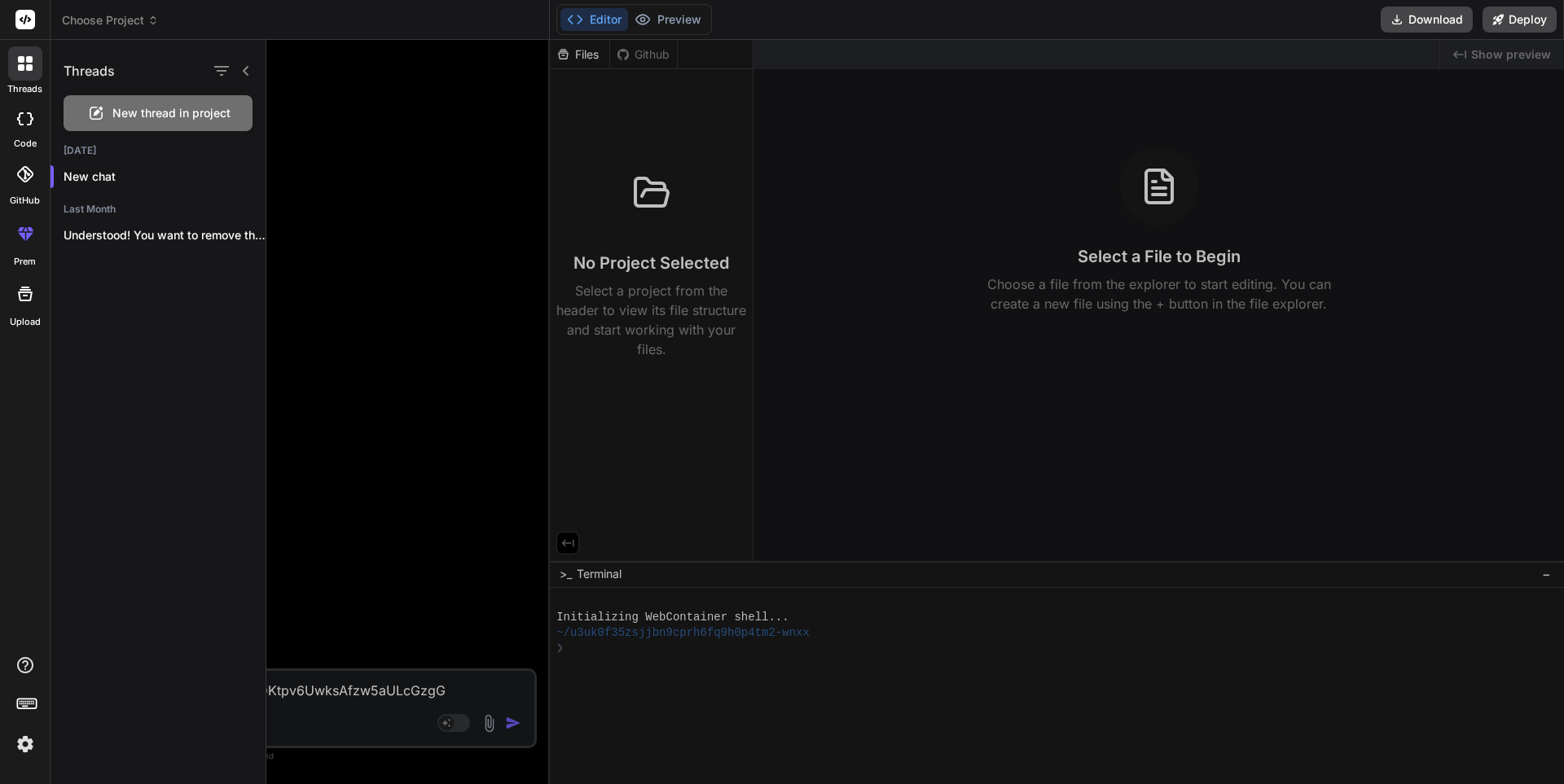
click at [27, 64] on icon at bounding box center [25, 64] width 15 height 15
click at [249, 72] on icon at bounding box center [246, 71] width 13 height 13
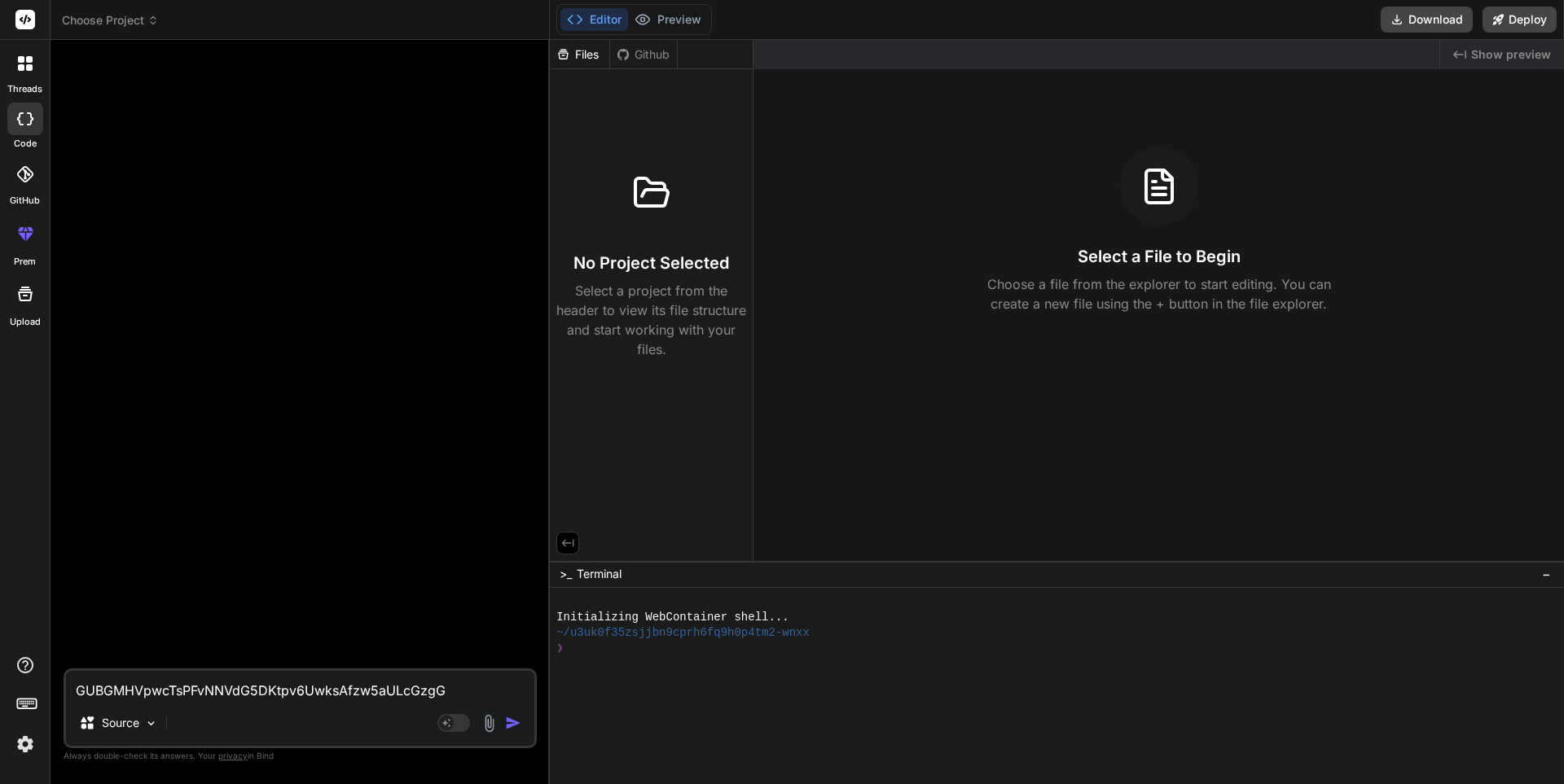
click at [664, 57] on div "Github" at bounding box center [644, 54] width 67 height 16
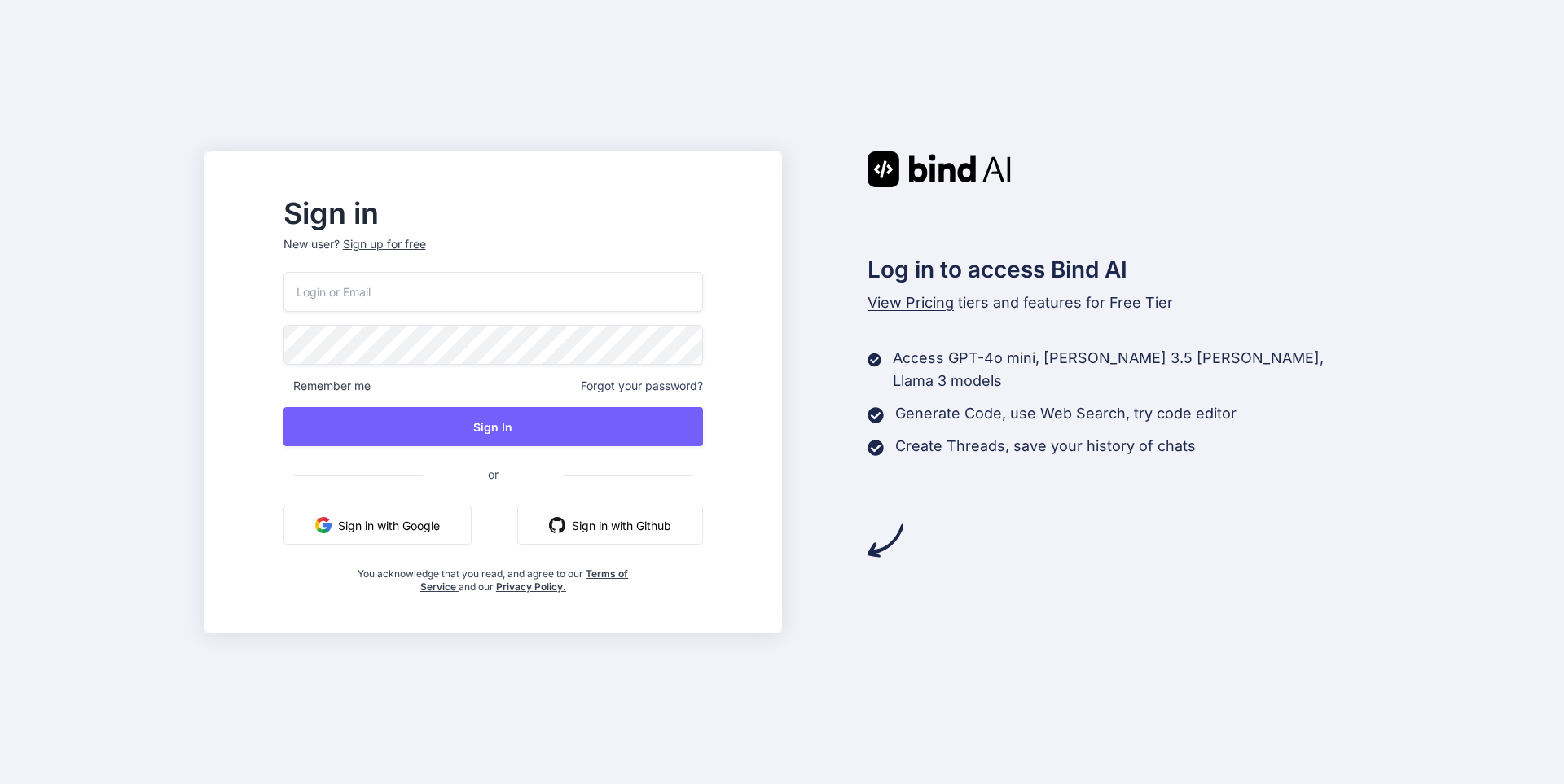
click at [459, 525] on button "Sign in with Google" at bounding box center [377, 525] width 188 height 39
click at [455, 531] on button "Sign in with Google" at bounding box center [377, 525] width 188 height 39
